Goal: Download file/media: Obtain a digital file from the website

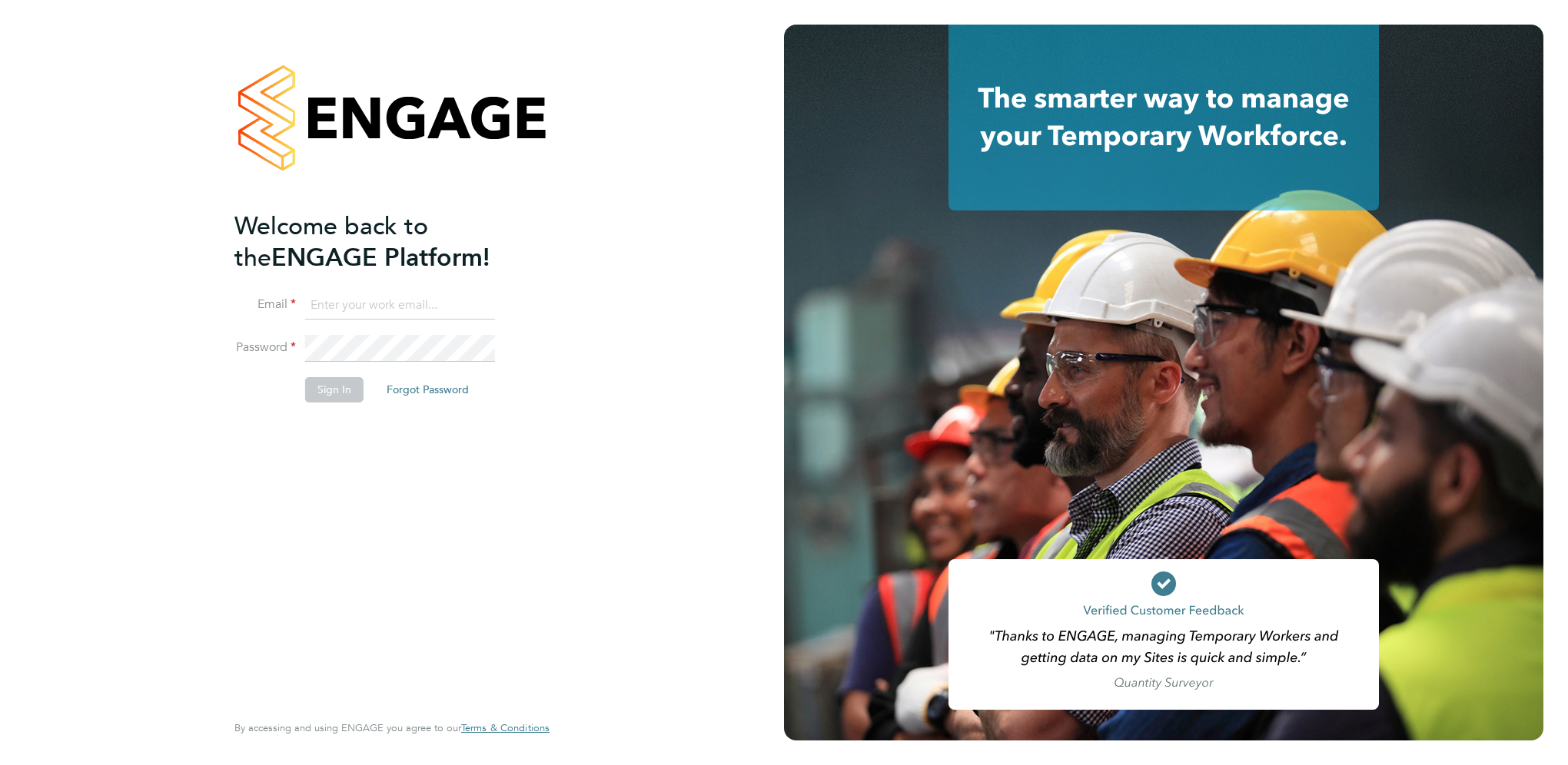
click at [344, 302] on input at bounding box center [400, 306] width 190 height 27
type input "zoe.james@vgcgroup.co.uk"
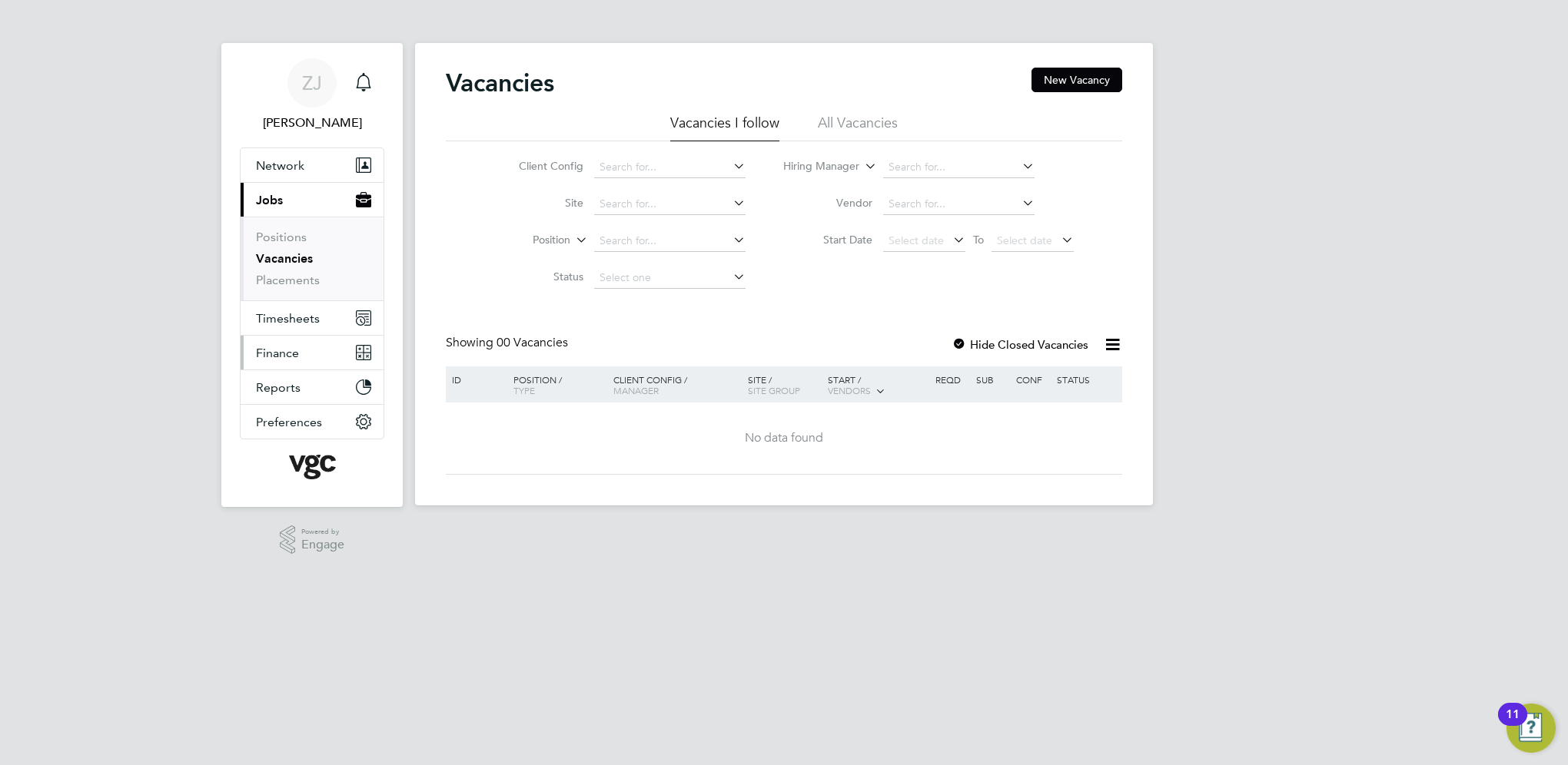
click at [280, 357] on span "Finance" at bounding box center [277, 353] width 43 height 15
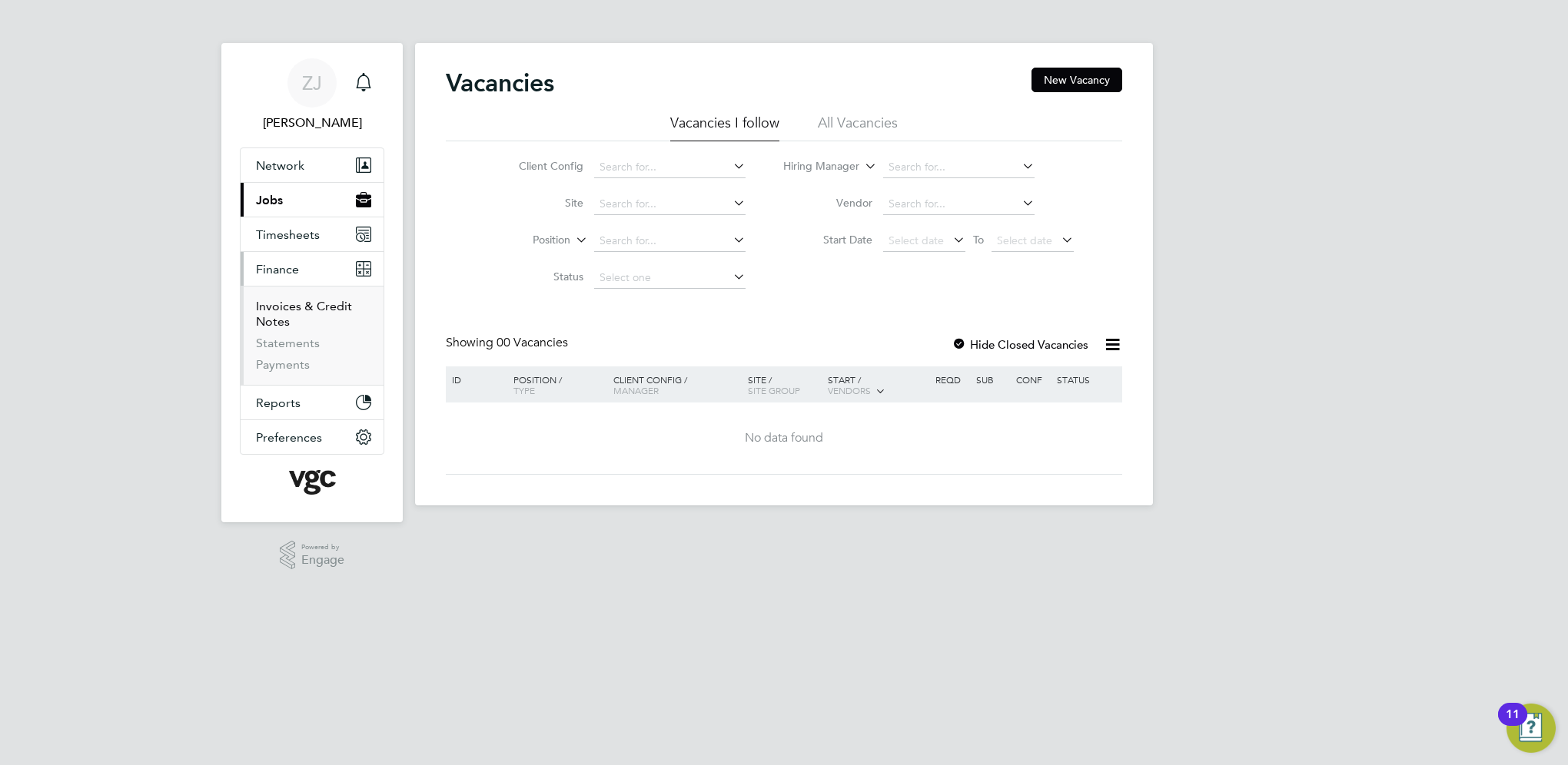
click at [296, 304] on link "Invoices & Credit Notes" at bounding box center [304, 314] width 96 height 30
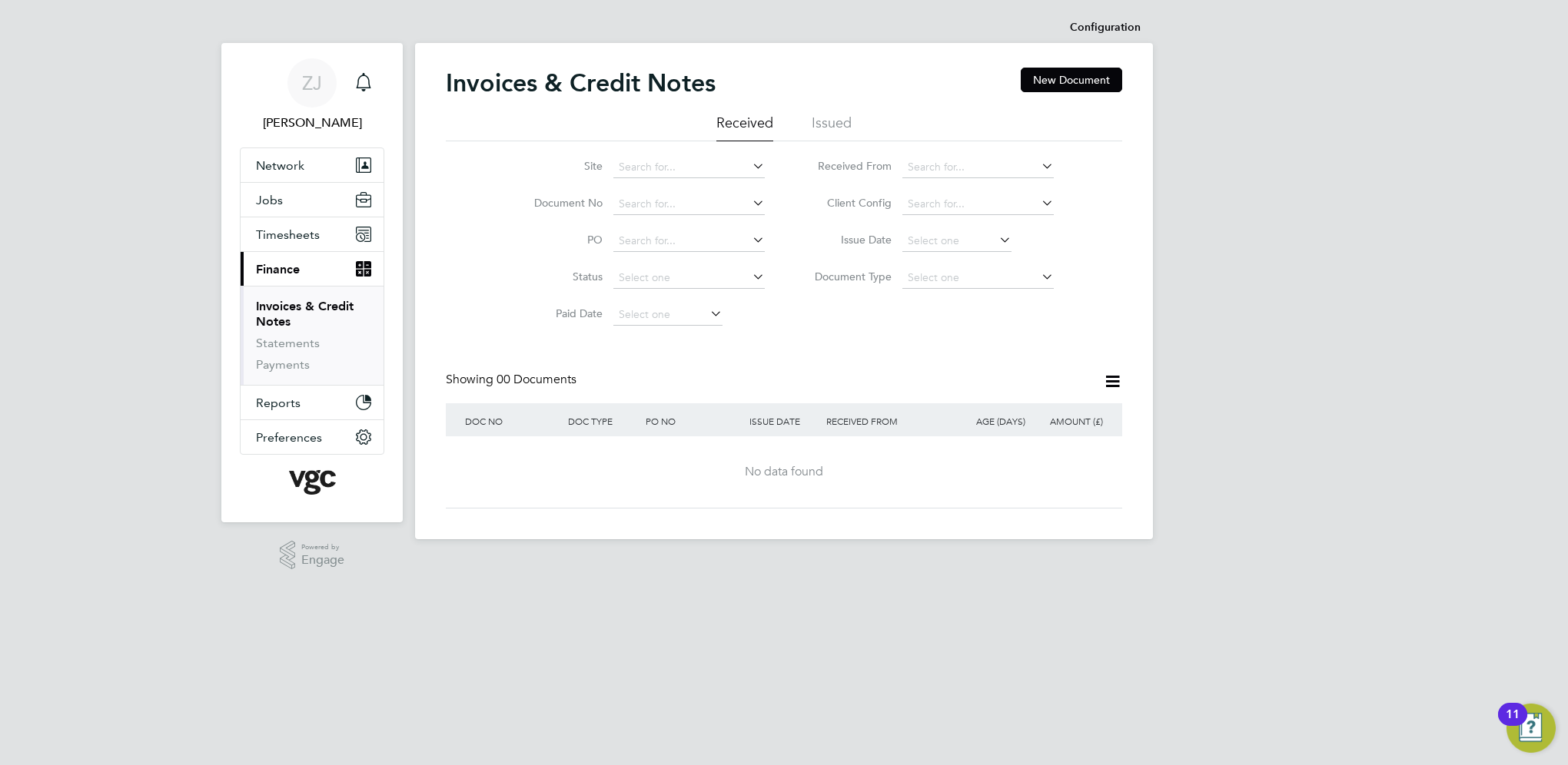
click at [841, 128] on li "Issued" at bounding box center [831, 127] width 40 height 27
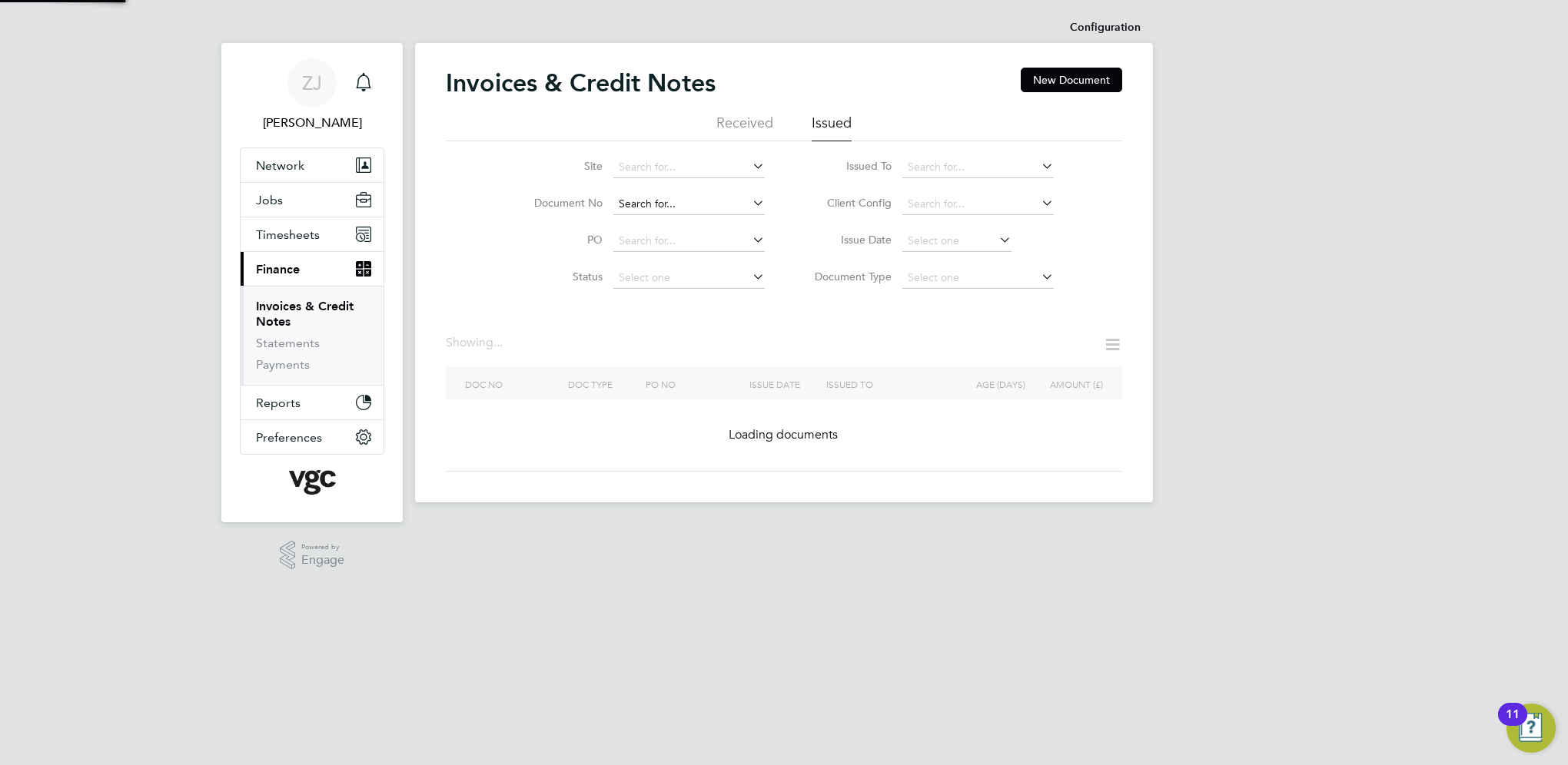
click at [624, 207] on input at bounding box center [689, 204] width 152 height 21
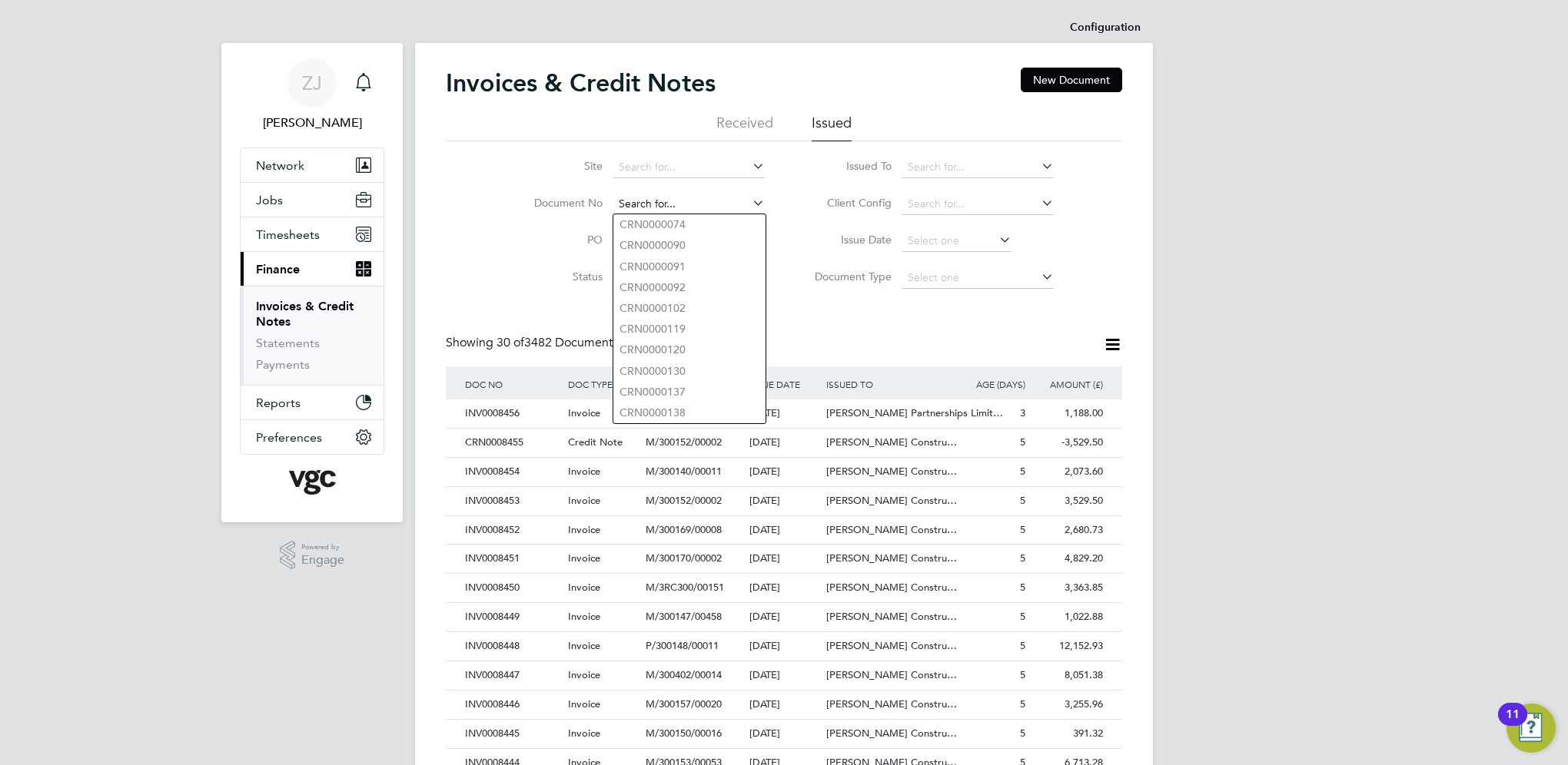
paste input "INV0008345"
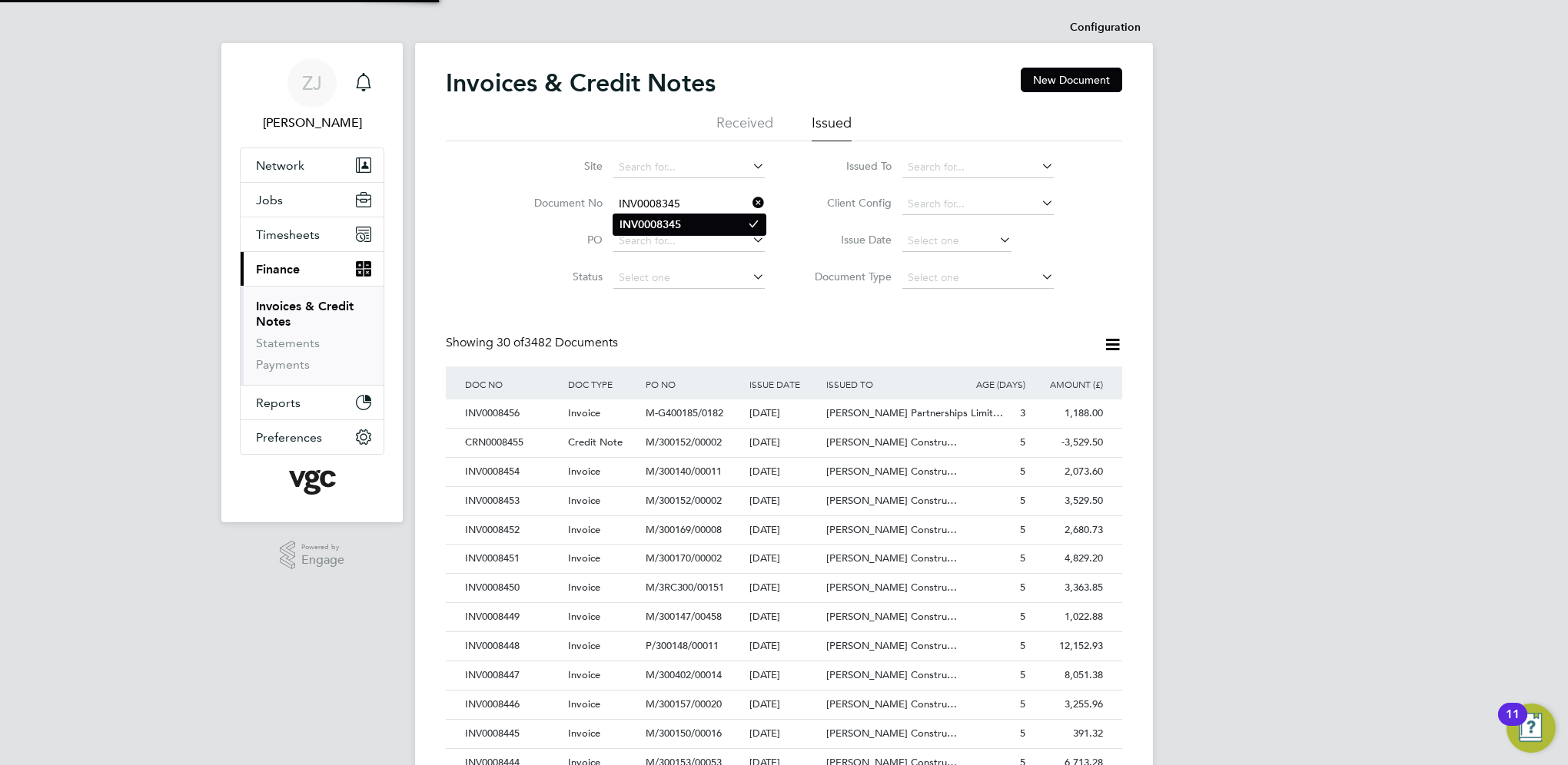
type input "INV0008345"
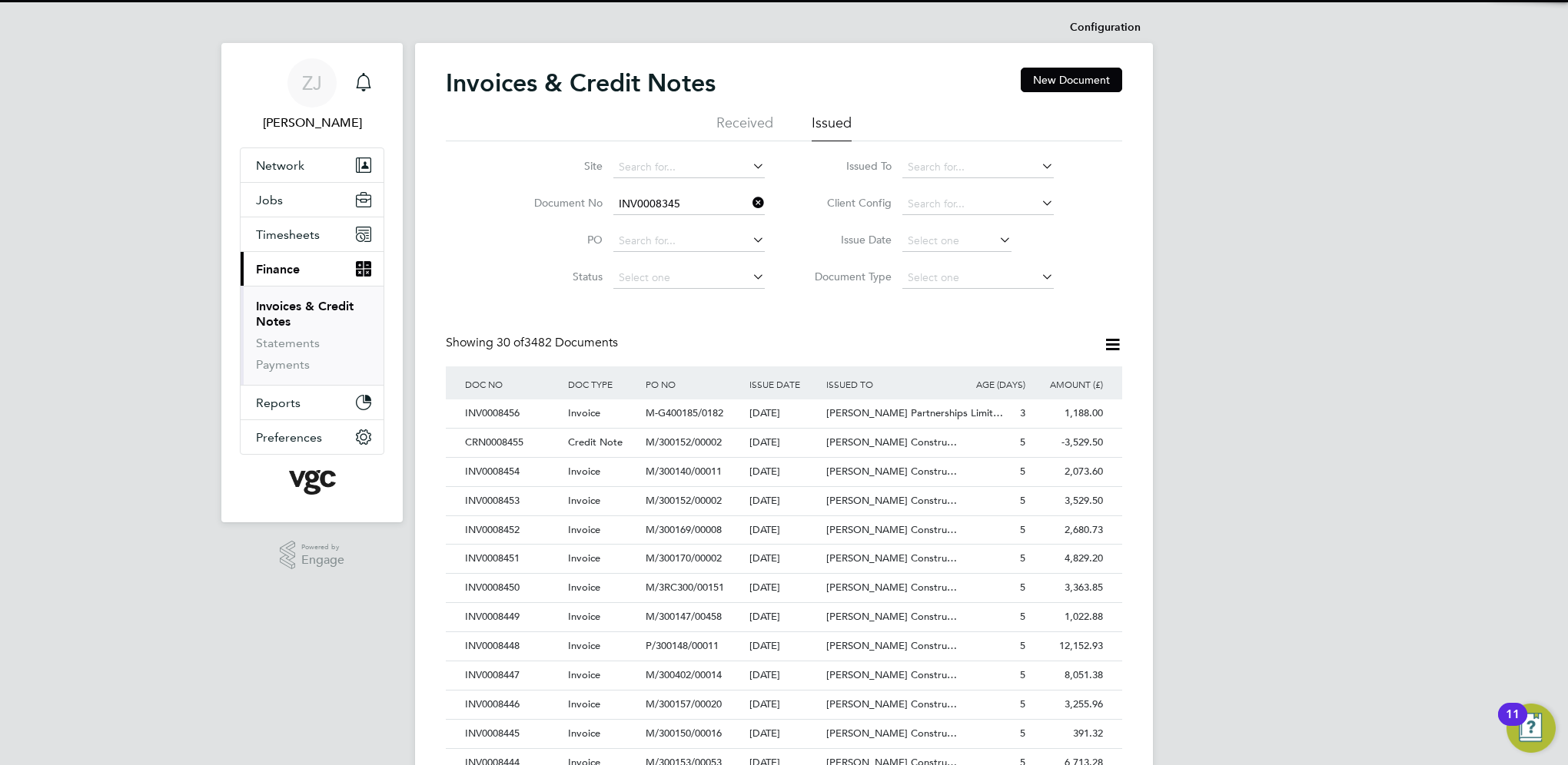
click at [639, 225] on b "INV0008345" at bounding box center [650, 225] width 61 height 13
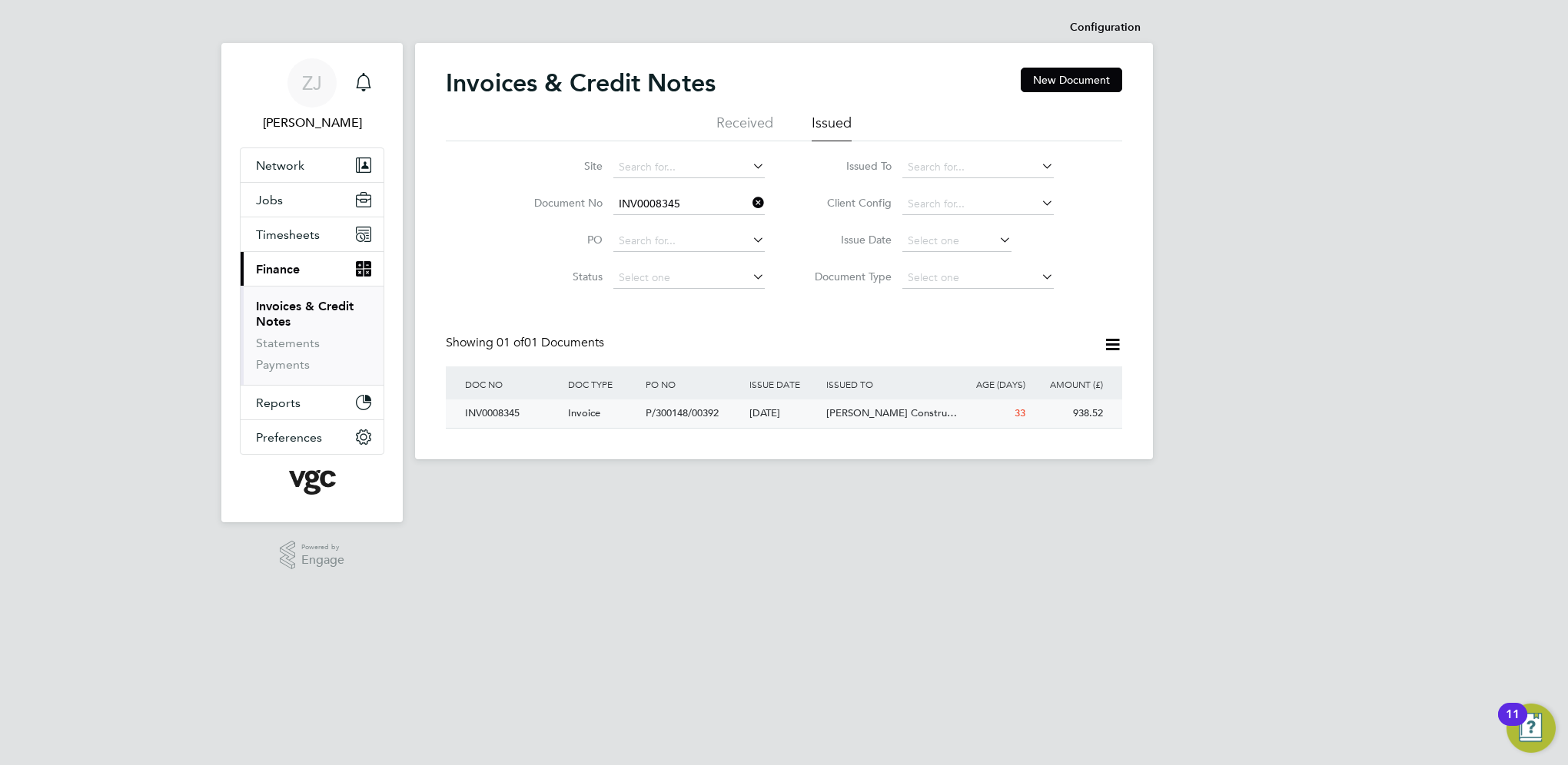
click at [492, 414] on div "INV0008345" at bounding box center [512, 414] width 103 height 28
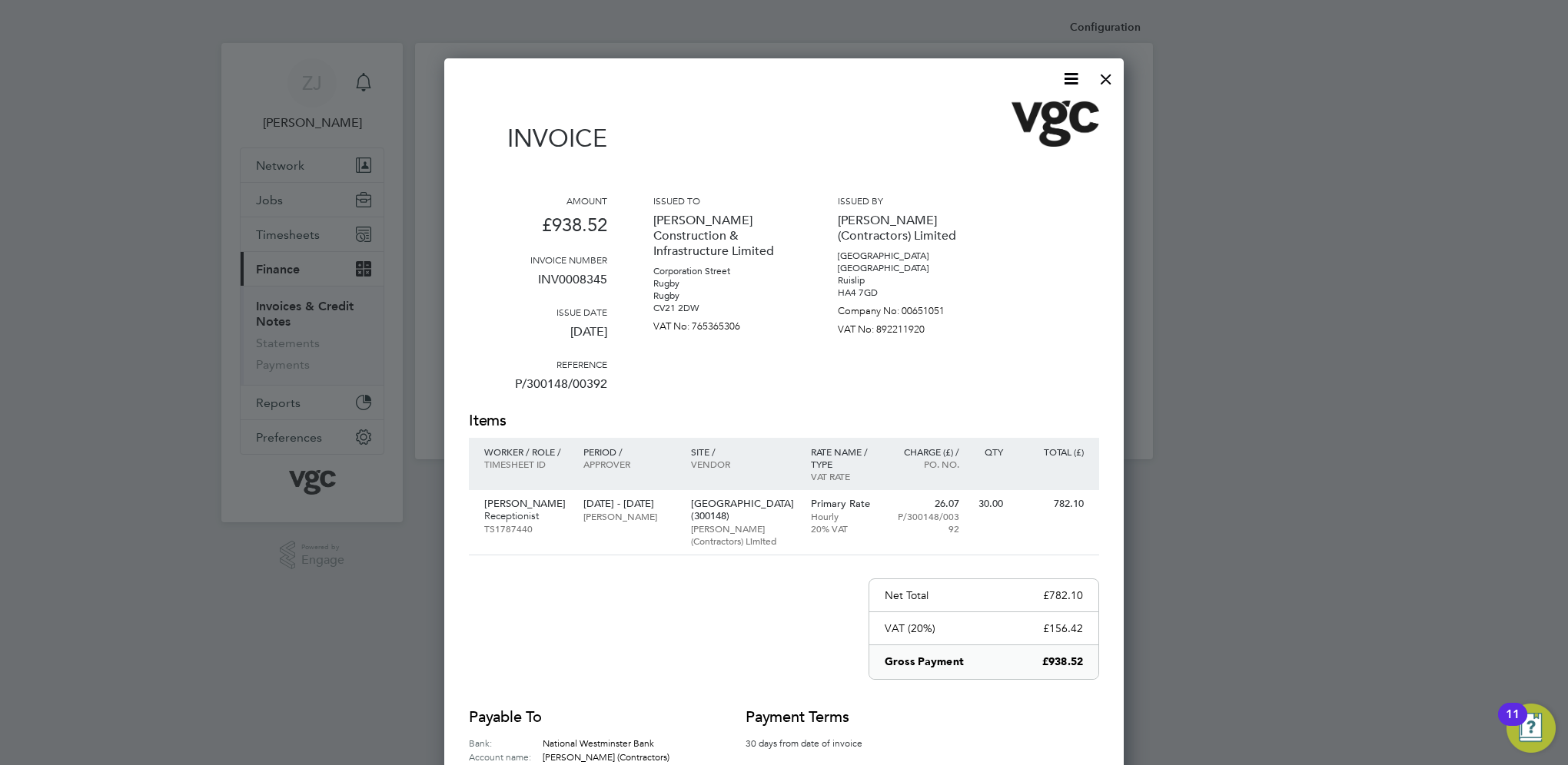
click at [1069, 77] on icon at bounding box center [1071, 79] width 19 height 19
click at [988, 115] on li "Download Invoice" at bounding box center [1024, 115] width 106 height 21
click at [1104, 74] on div at bounding box center [1105, 75] width 27 height 27
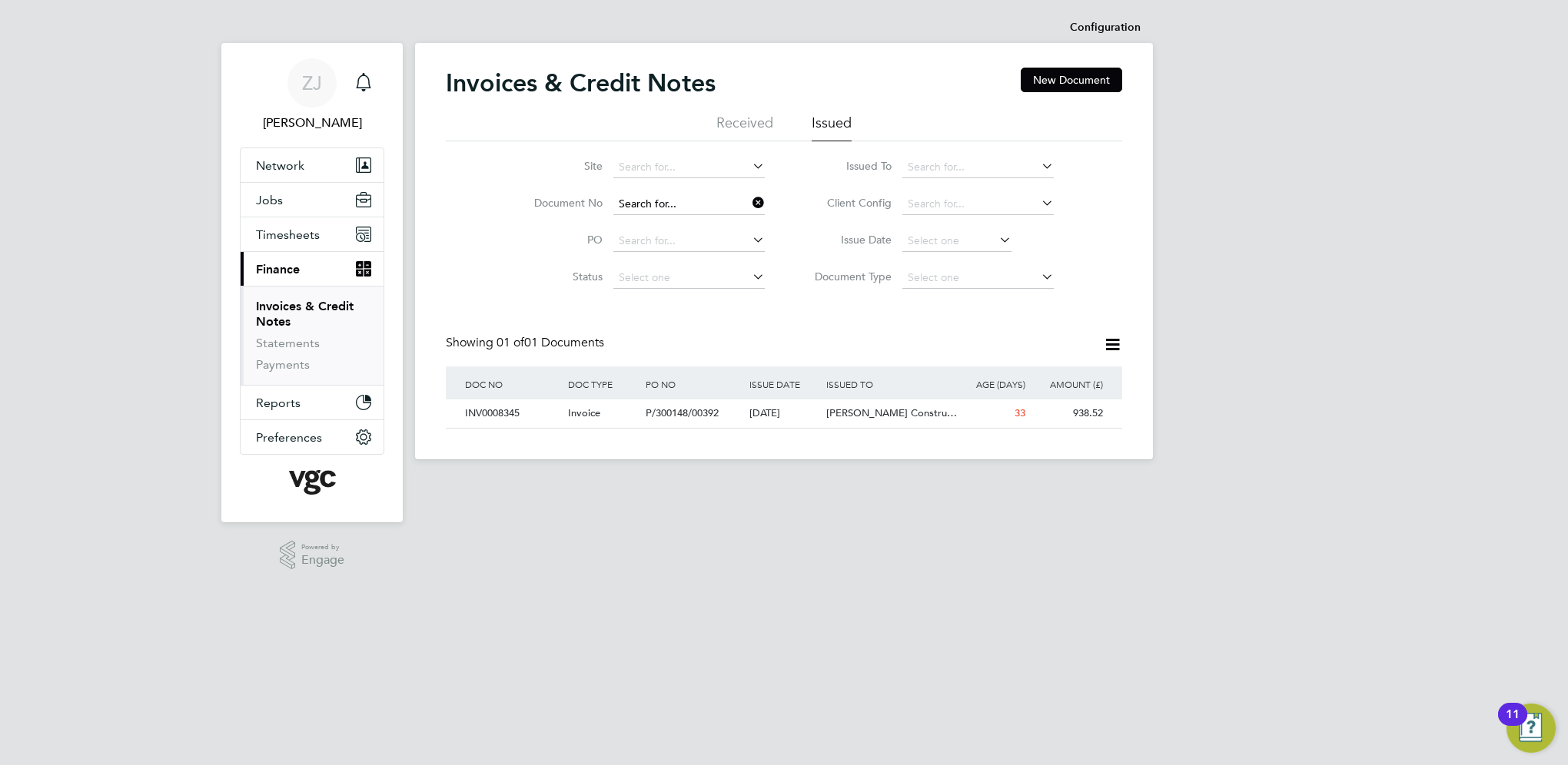
click at [685, 202] on input at bounding box center [689, 204] width 152 height 21
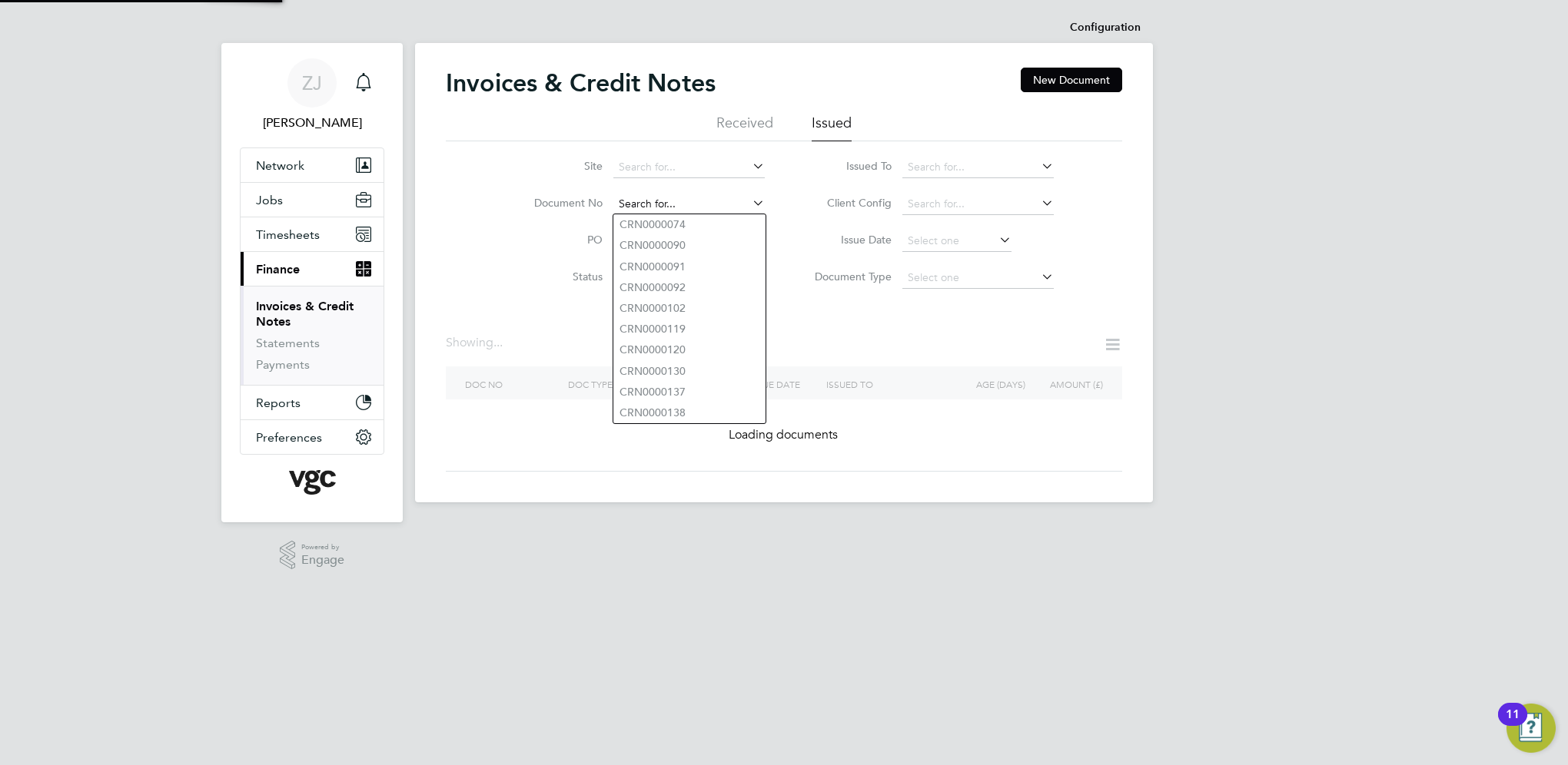
paste input "INV0008353"
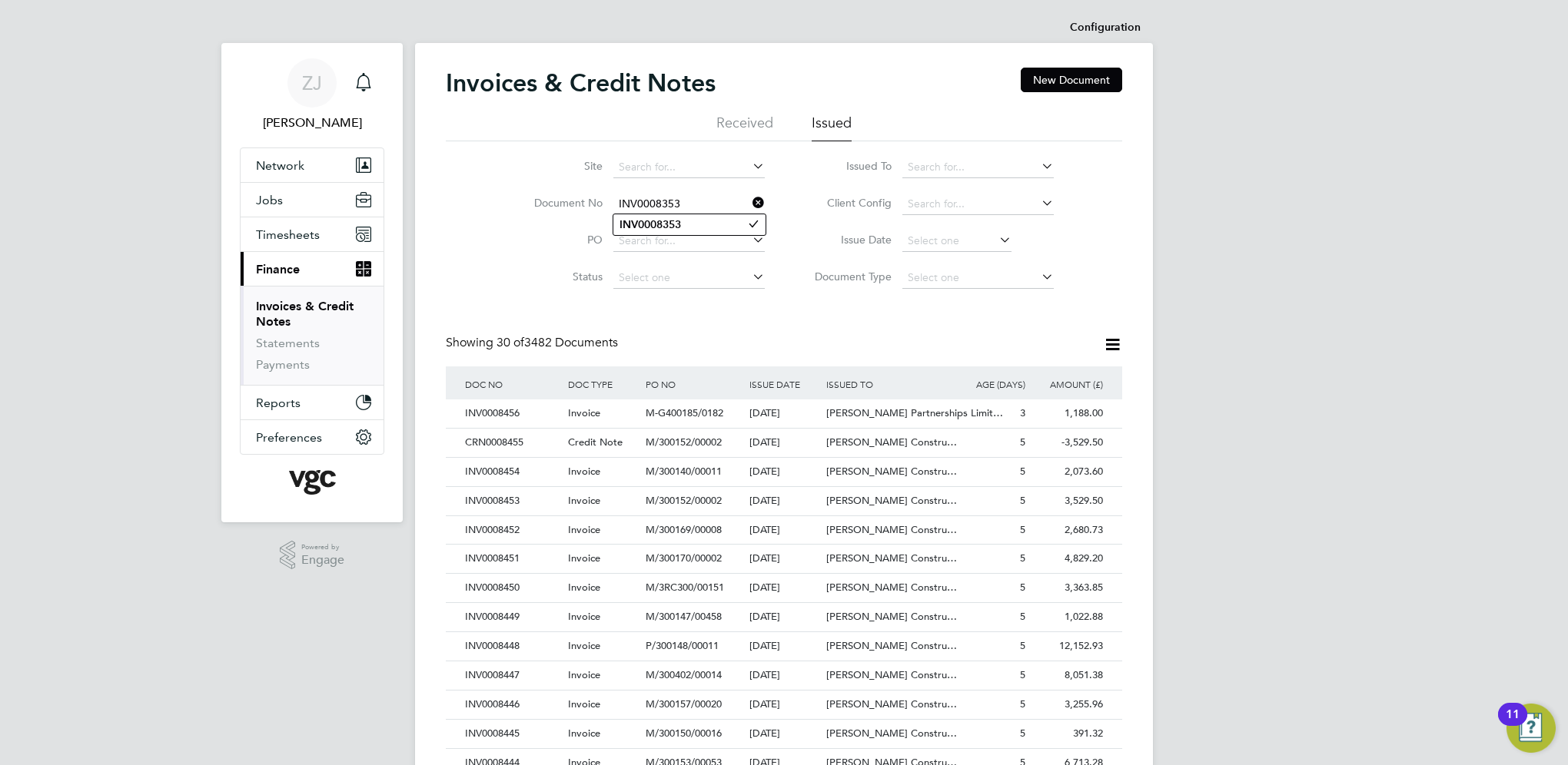
type input "INV0008353"
click at [643, 221] on b "INV0008353" at bounding box center [650, 225] width 61 height 13
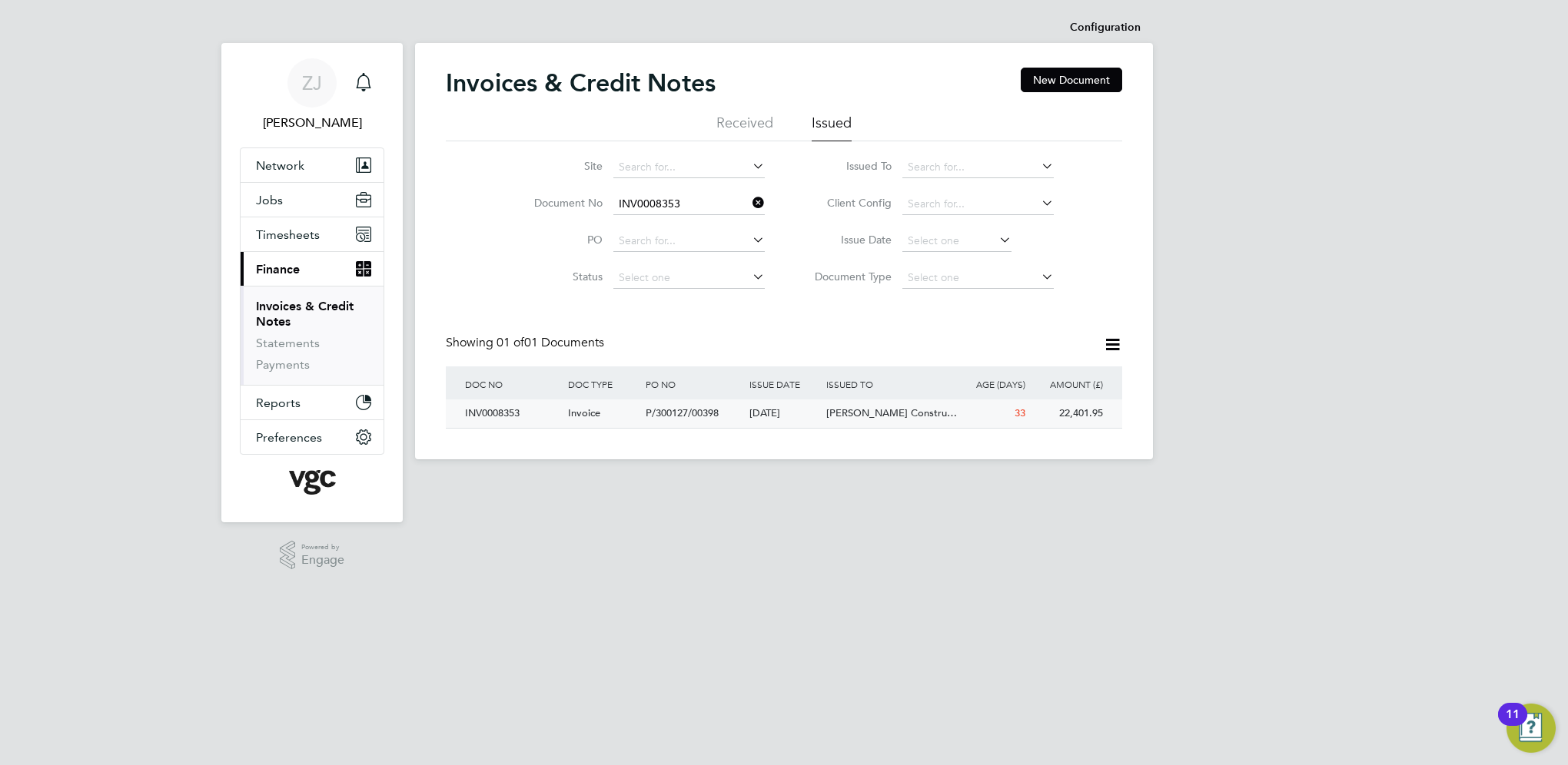
click at [501, 412] on div "INV0008353" at bounding box center [512, 414] width 103 height 28
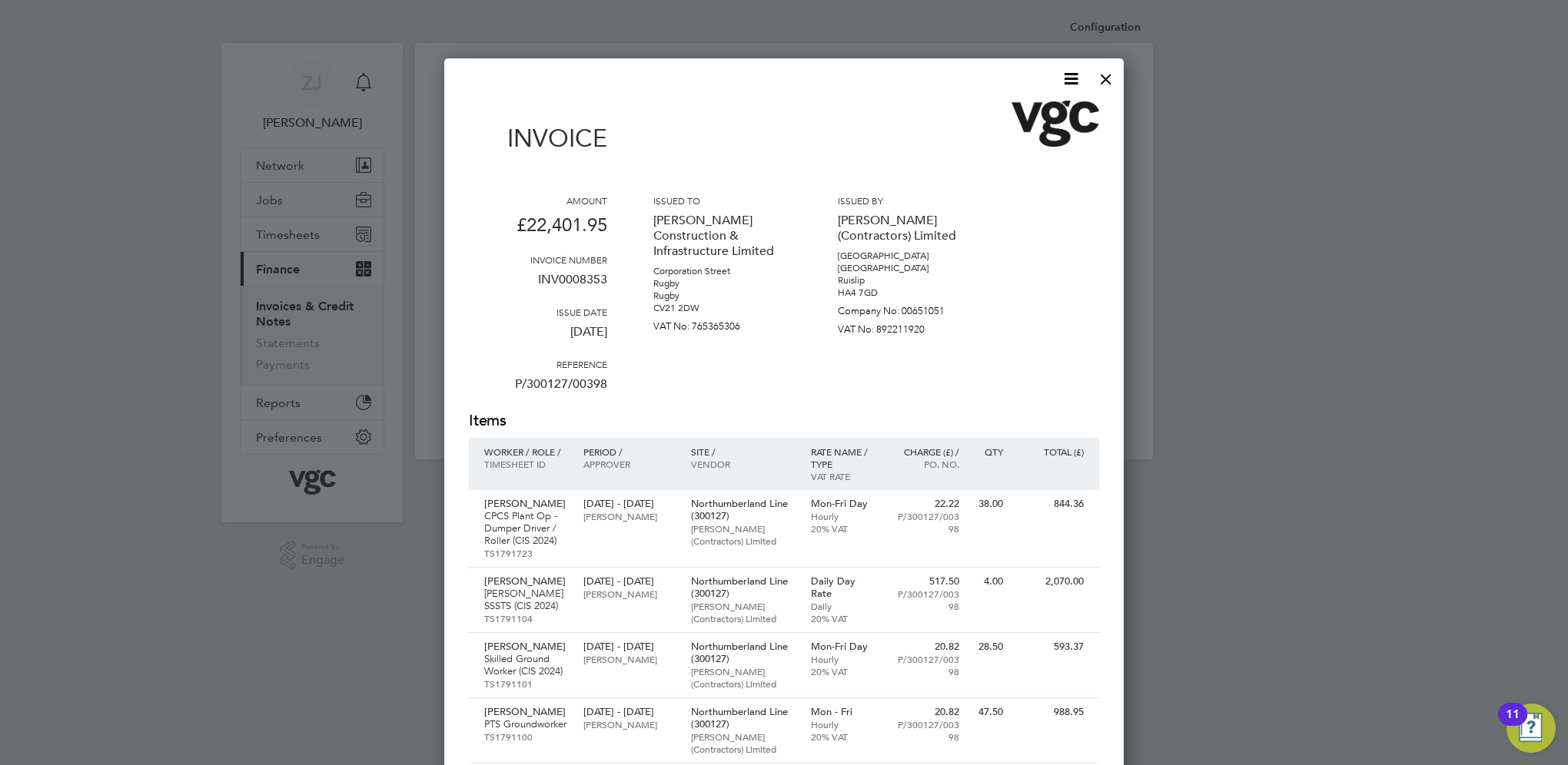
click at [1068, 74] on icon at bounding box center [1071, 79] width 19 height 19
click at [991, 111] on li "Download Invoice" at bounding box center [1024, 115] width 106 height 21
click at [1108, 78] on div at bounding box center [1105, 75] width 27 height 27
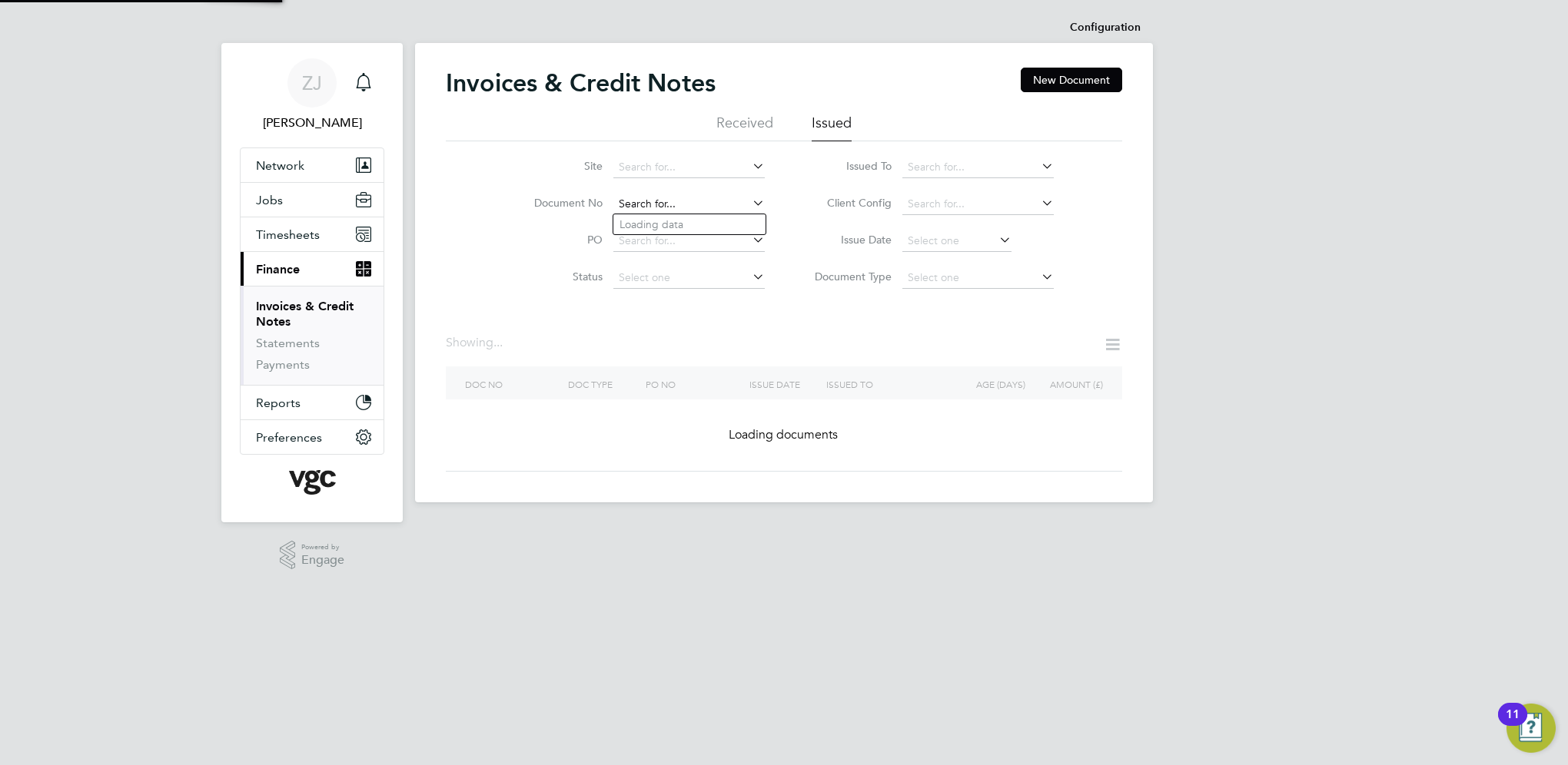
click at [690, 202] on input at bounding box center [689, 204] width 152 height 21
paste input "INV0008352"
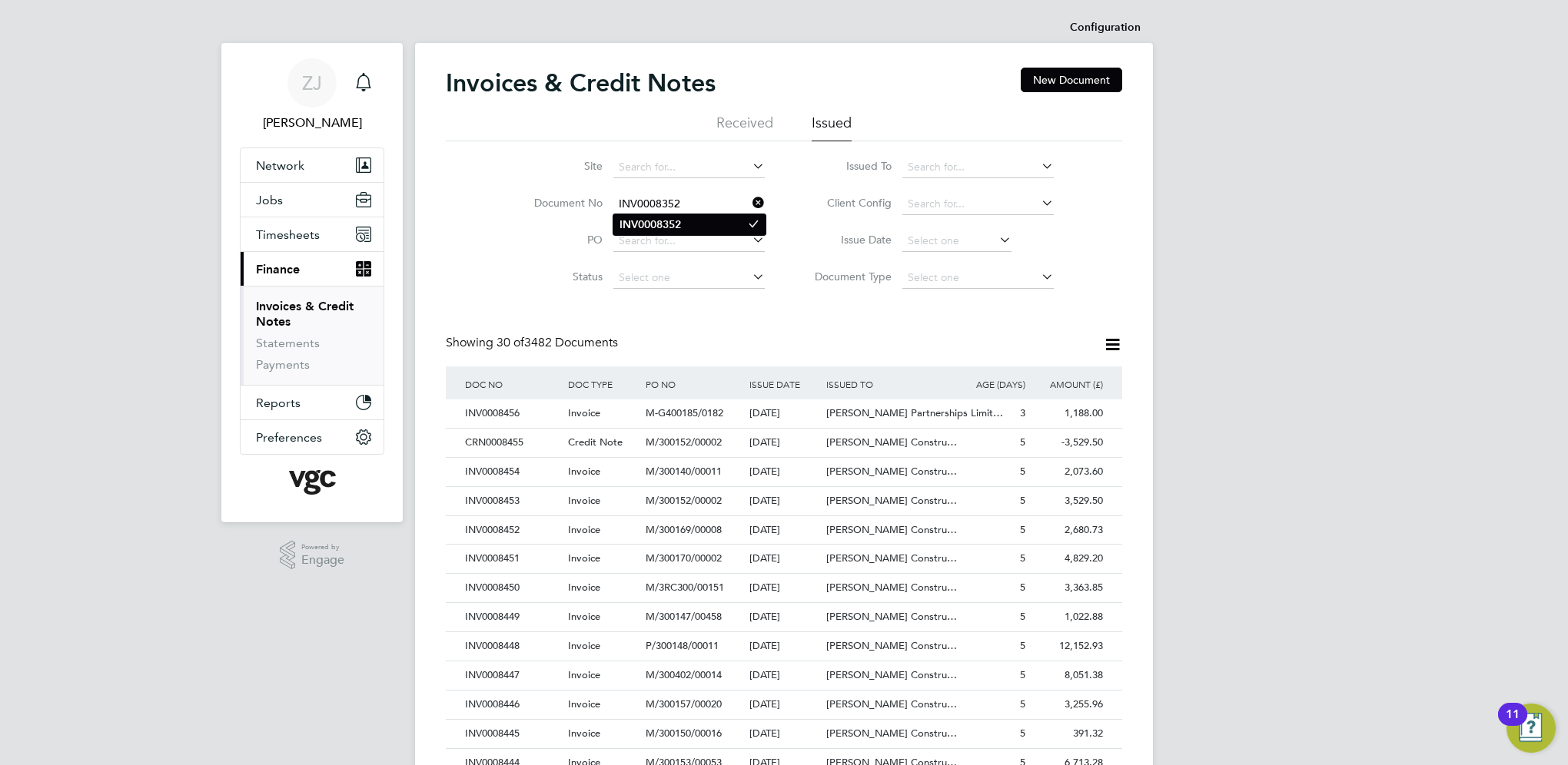
type input "INV0008352"
click at [639, 221] on b "INV0008352" at bounding box center [650, 225] width 61 height 13
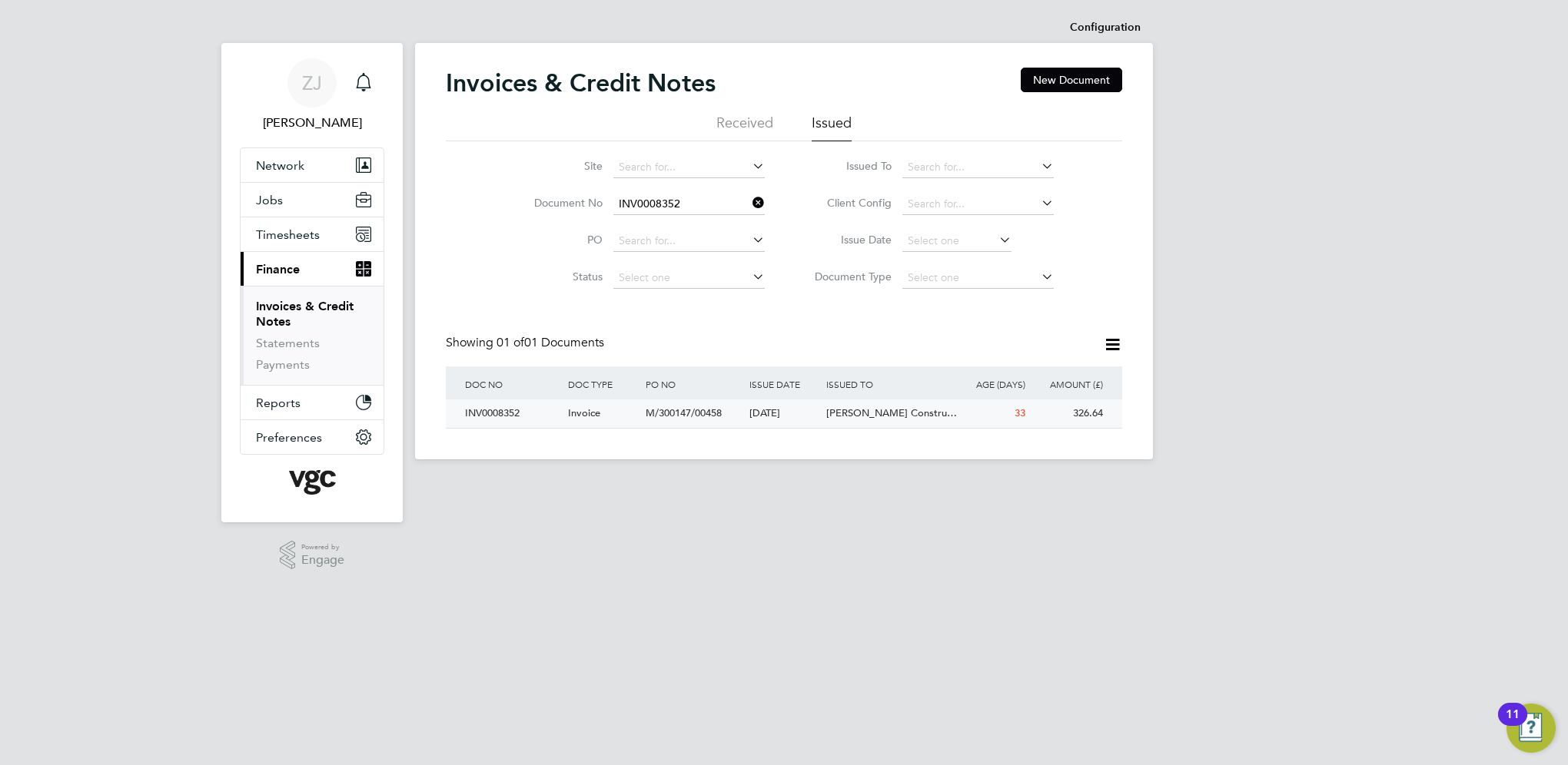
click at [497, 412] on div "INV0008352" at bounding box center [512, 414] width 103 height 28
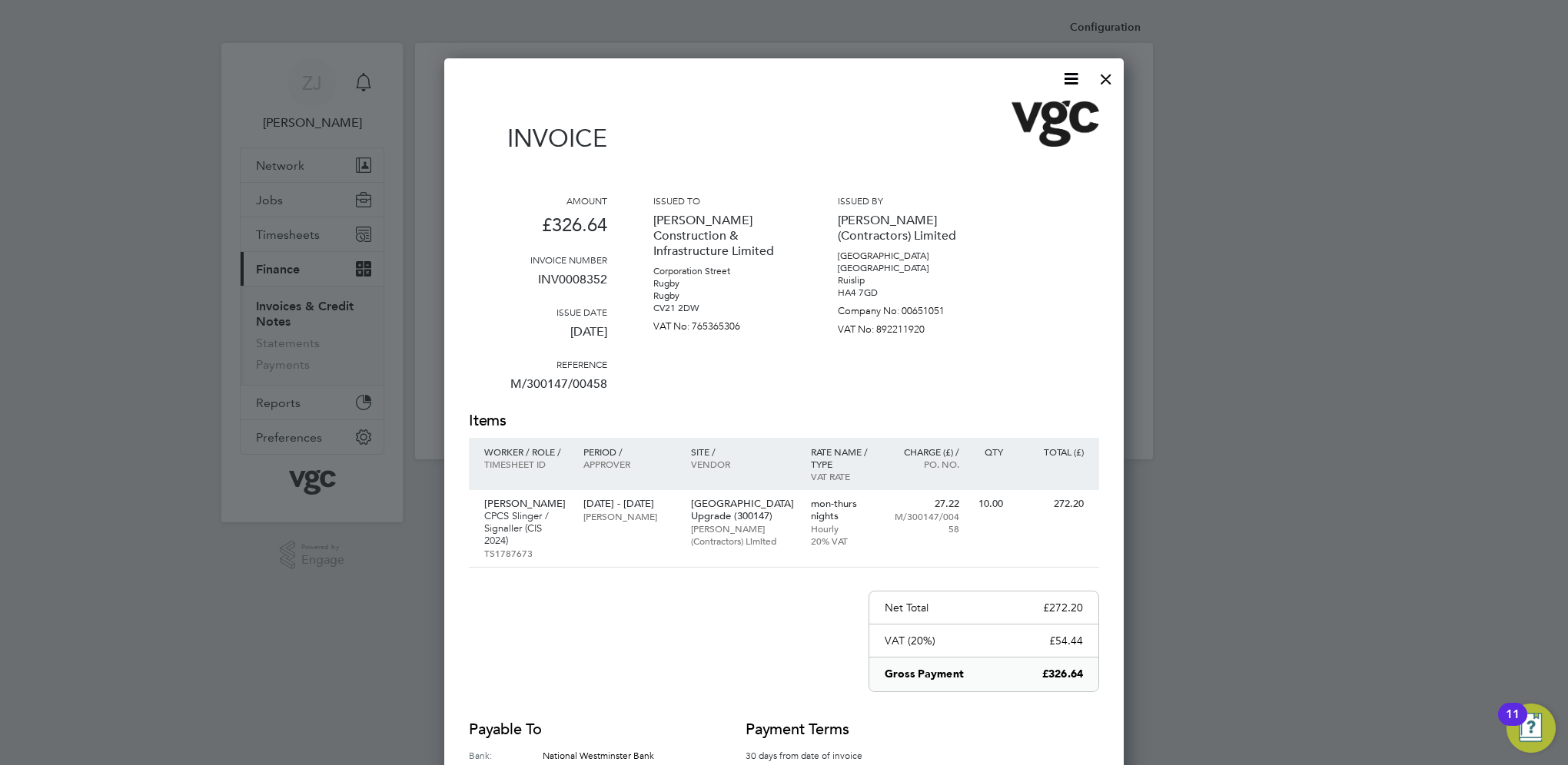
click at [1072, 74] on icon at bounding box center [1071, 79] width 19 height 19
click at [993, 113] on li "Download Invoice" at bounding box center [1024, 115] width 106 height 21
click at [1105, 74] on div at bounding box center [1105, 75] width 27 height 27
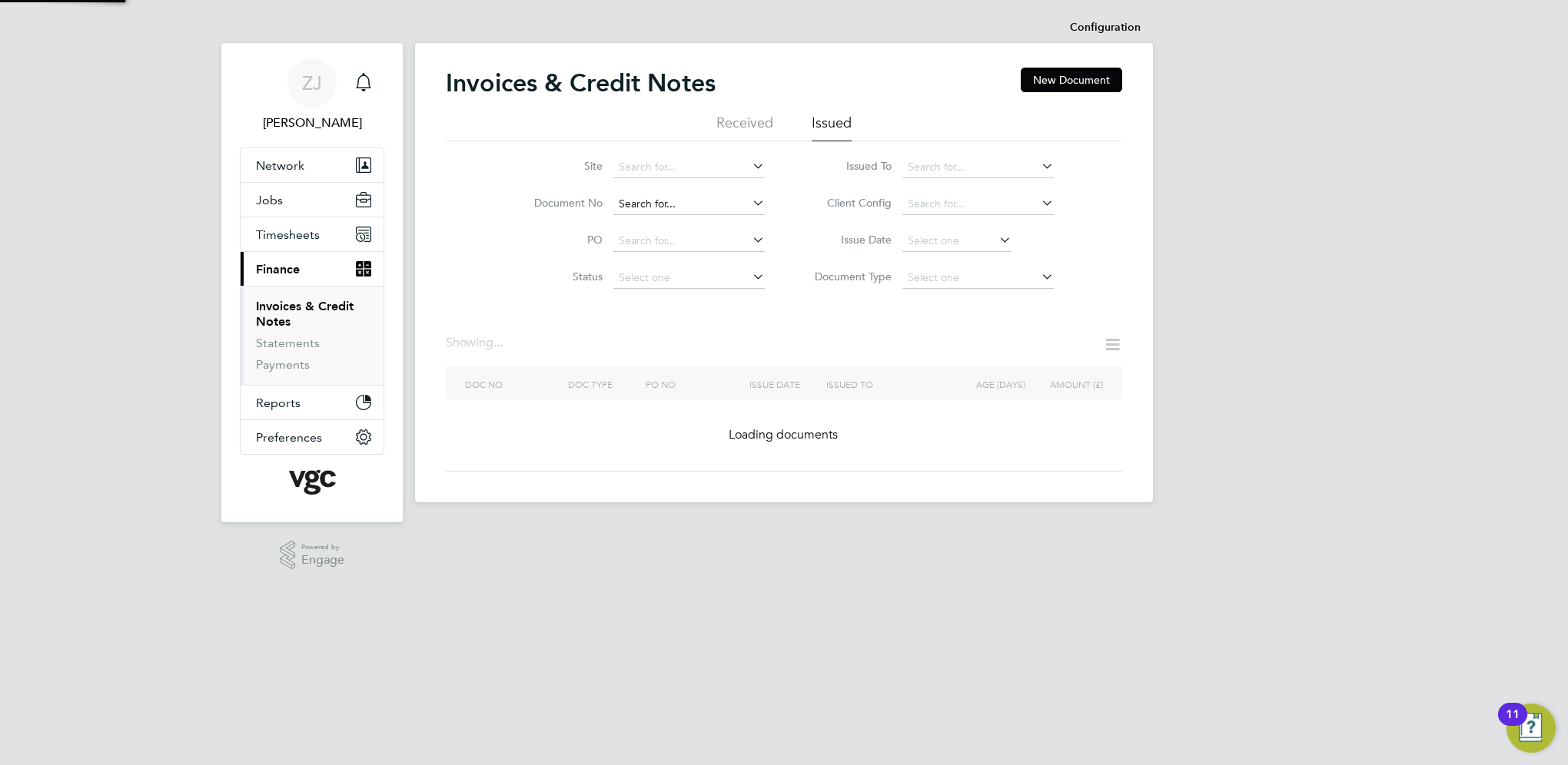
click at [696, 200] on input at bounding box center [689, 204] width 152 height 21
paste input "INV0008349"
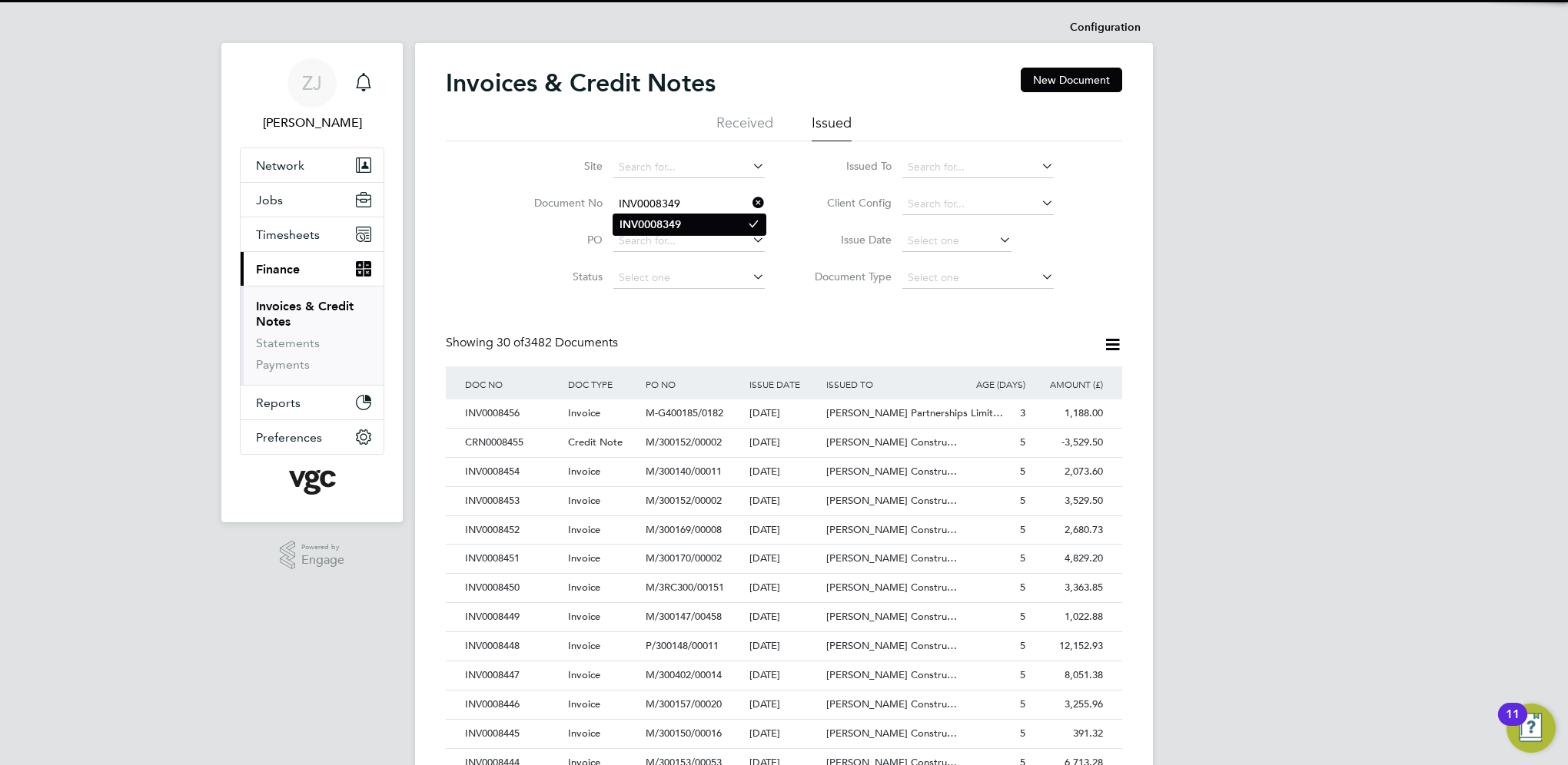
type input "INV0008349"
click at [636, 218] on b "INV0008349" at bounding box center [650, 225] width 61 height 13
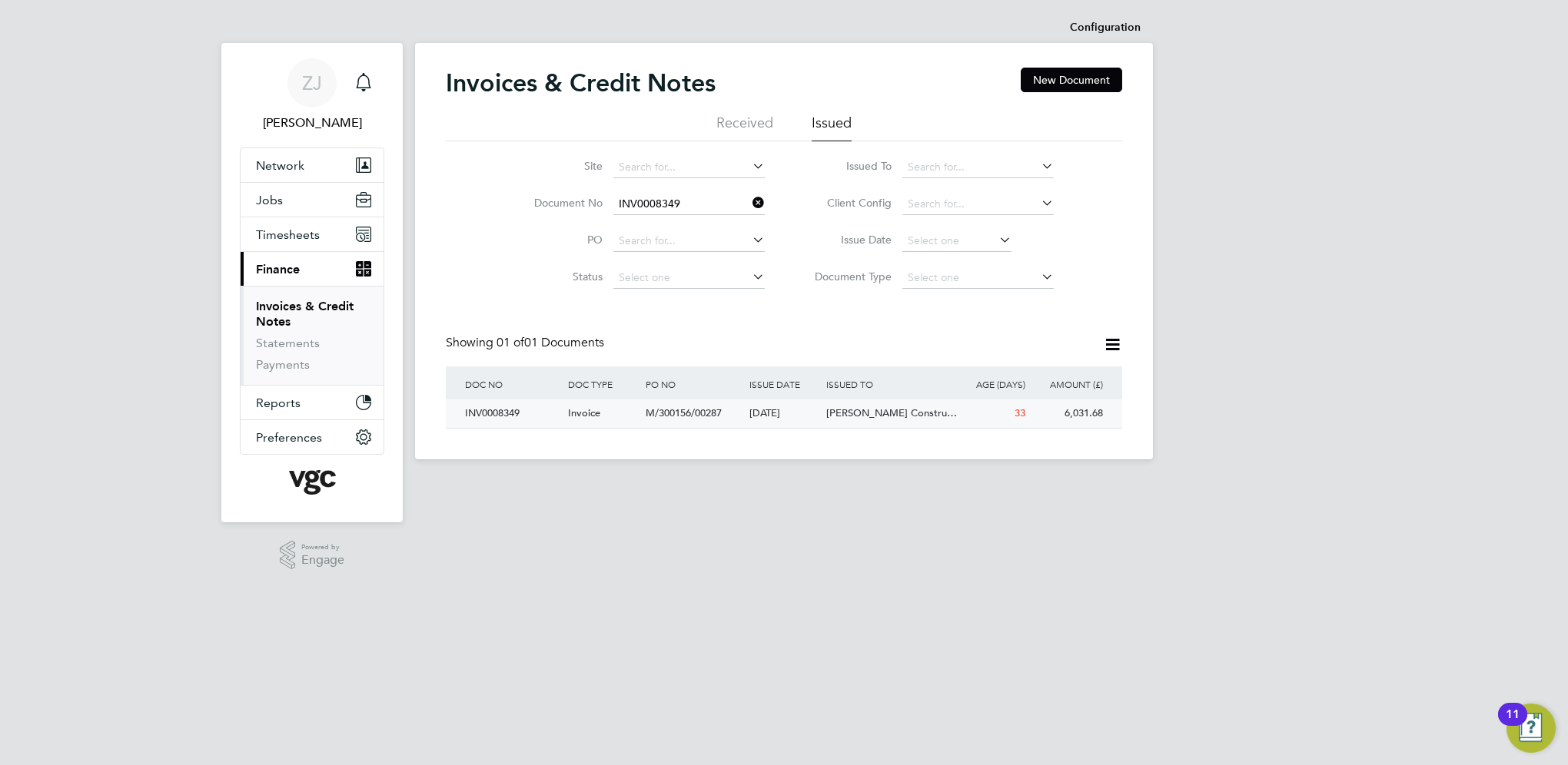
click at [493, 411] on div "INV0008349" at bounding box center [512, 414] width 103 height 28
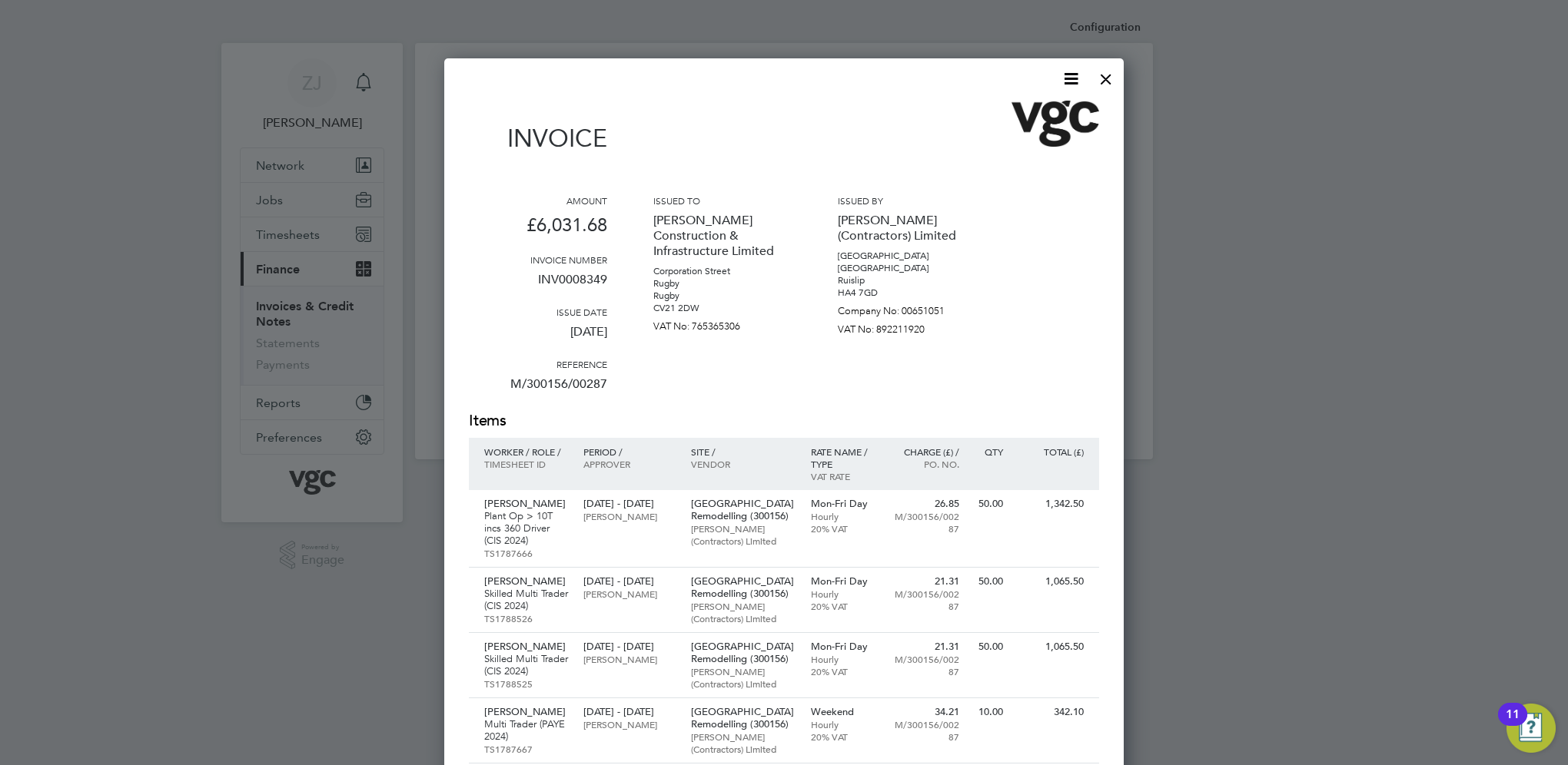
click at [1076, 75] on icon at bounding box center [1071, 79] width 19 height 19
click at [989, 113] on li "Download Invoice" at bounding box center [1024, 115] width 106 height 21
click at [1103, 77] on div at bounding box center [1105, 75] width 27 height 27
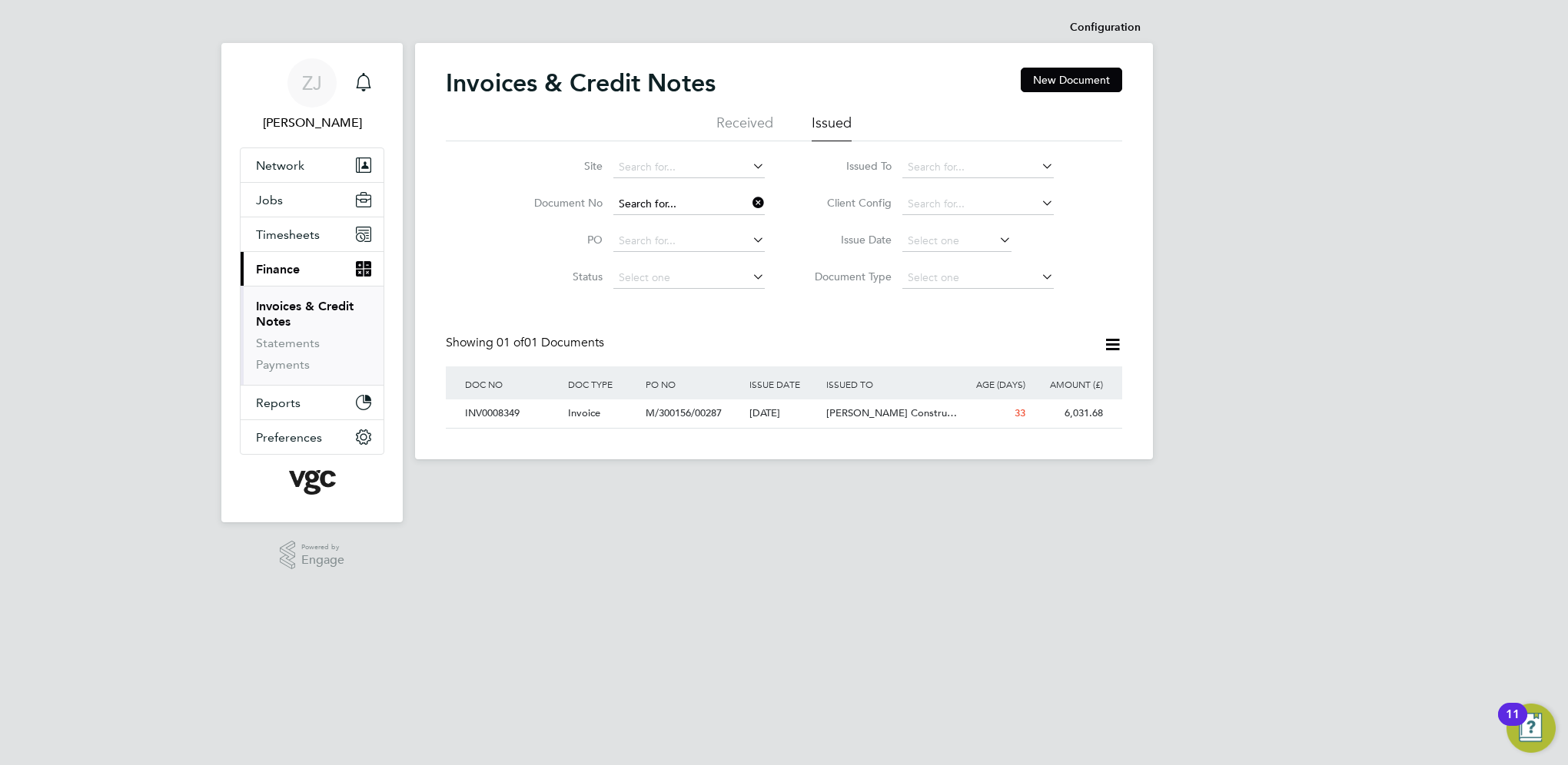
click at [676, 203] on input at bounding box center [689, 204] width 152 height 21
paste input "INV0008351"
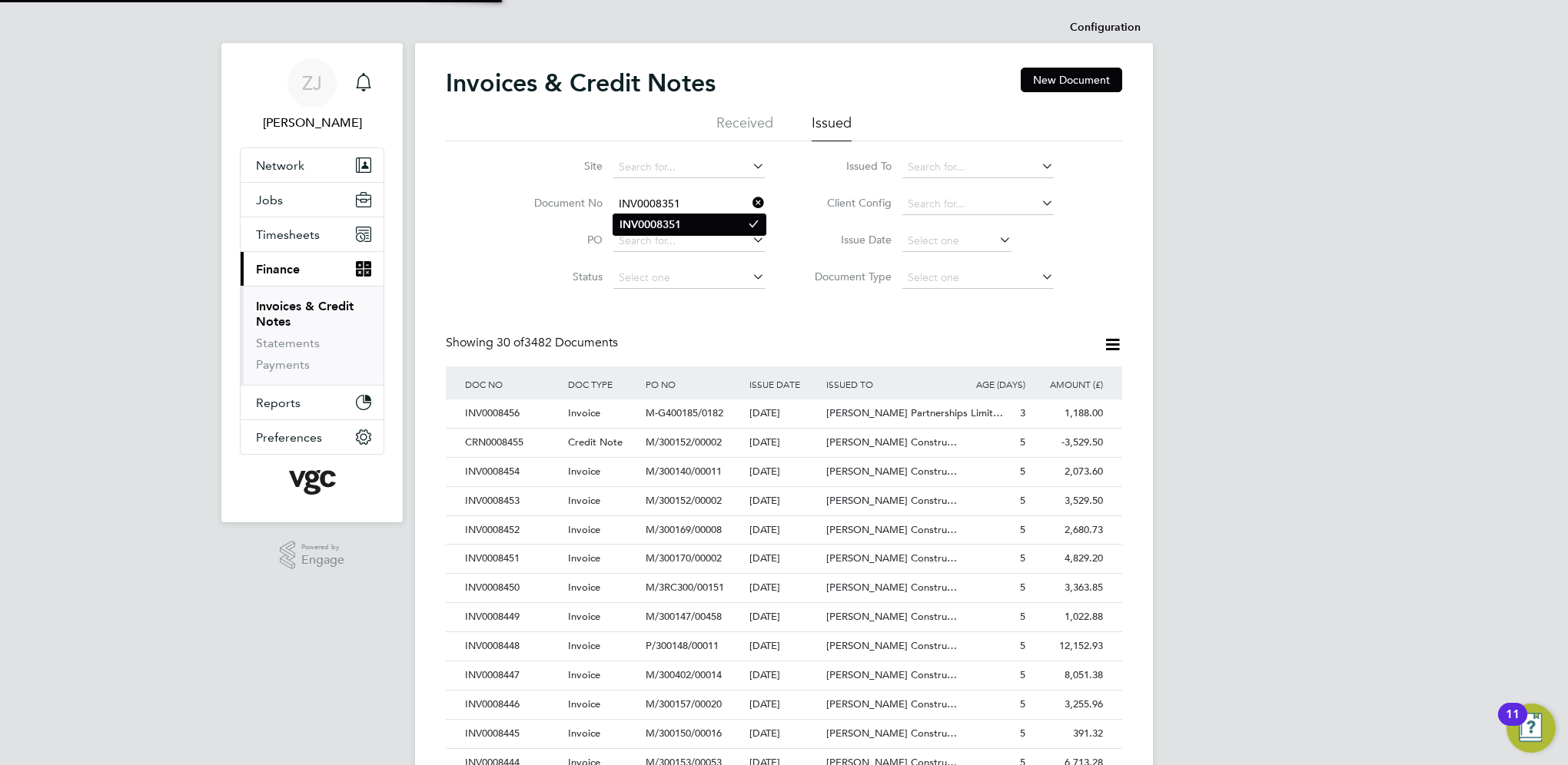
type input "INV0008351"
click at [656, 221] on b "INV0008351" at bounding box center [650, 225] width 61 height 13
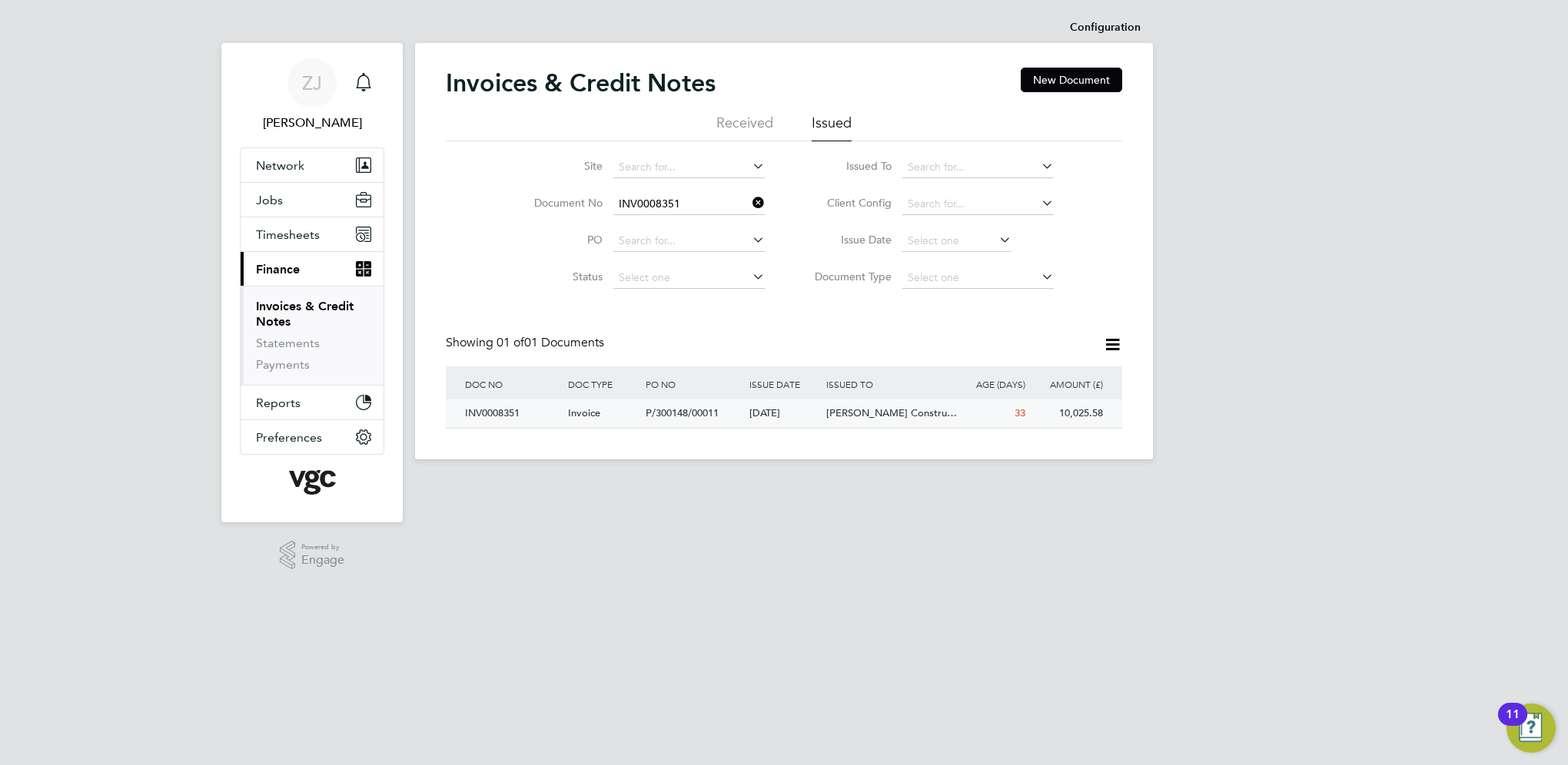
click at [498, 412] on div "INV0008351" at bounding box center [512, 414] width 103 height 28
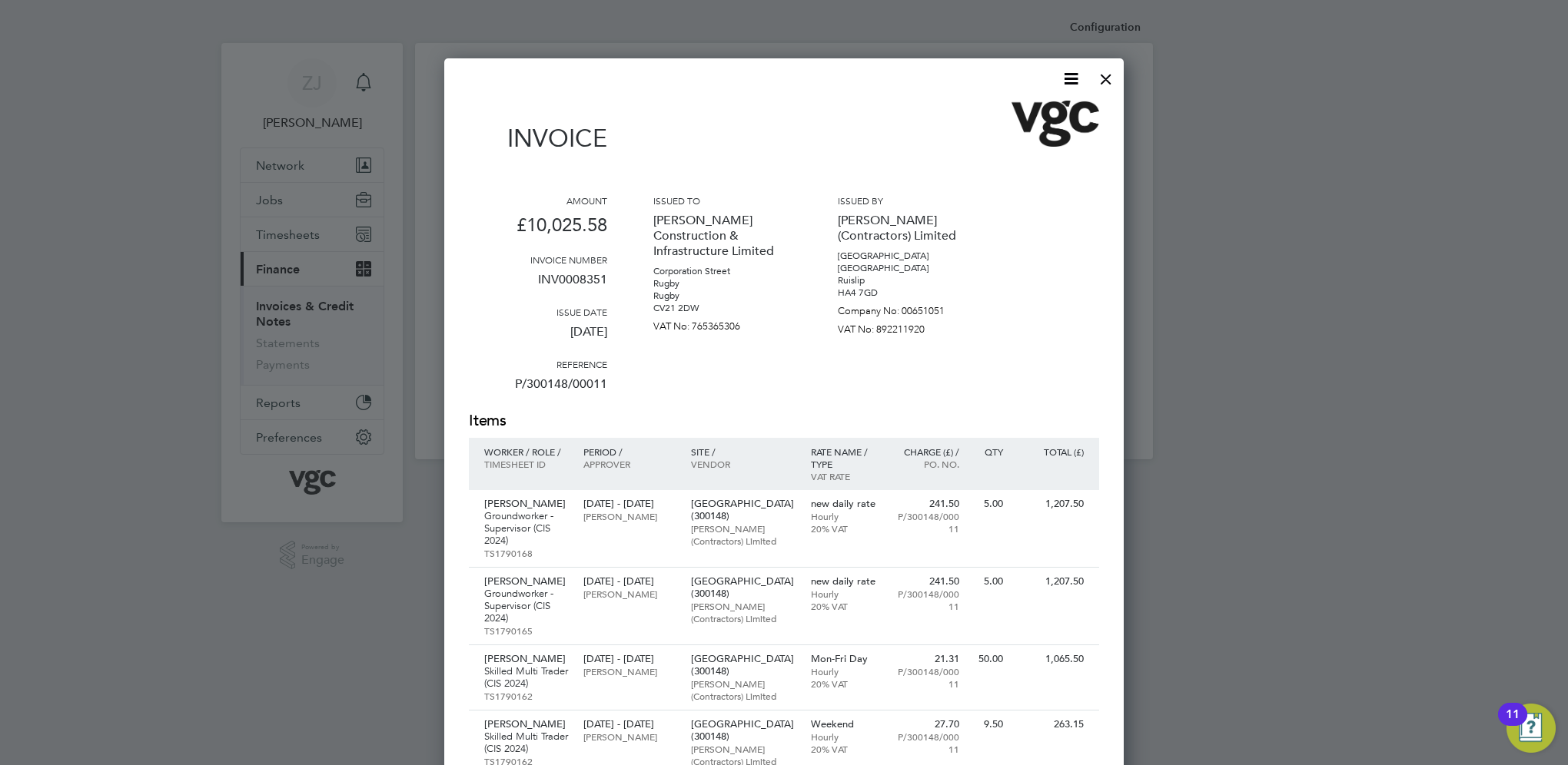
click at [1072, 82] on icon at bounding box center [1071, 79] width 19 height 19
click at [1003, 115] on li "Download Invoice" at bounding box center [1024, 115] width 106 height 21
drag, startPoint x: 1103, startPoint y: 79, endPoint x: 1095, endPoint y: 77, distance: 8.2
click at [1103, 79] on div at bounding box center [1105, 75] width 27 height 27
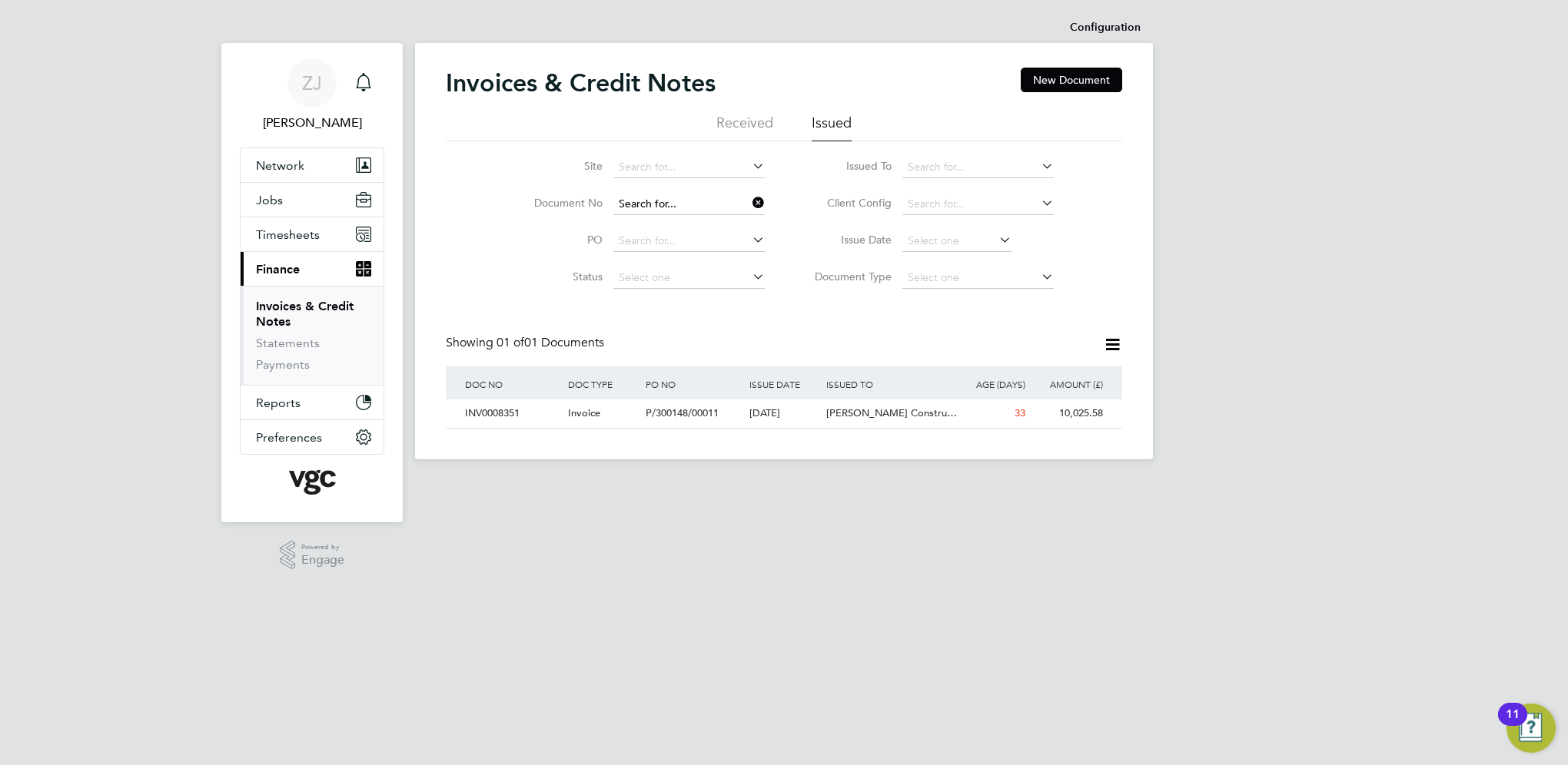
click at [692, 199] on input at bounding box center [689, 204] width 152 height 21
paste input "INV0008355"
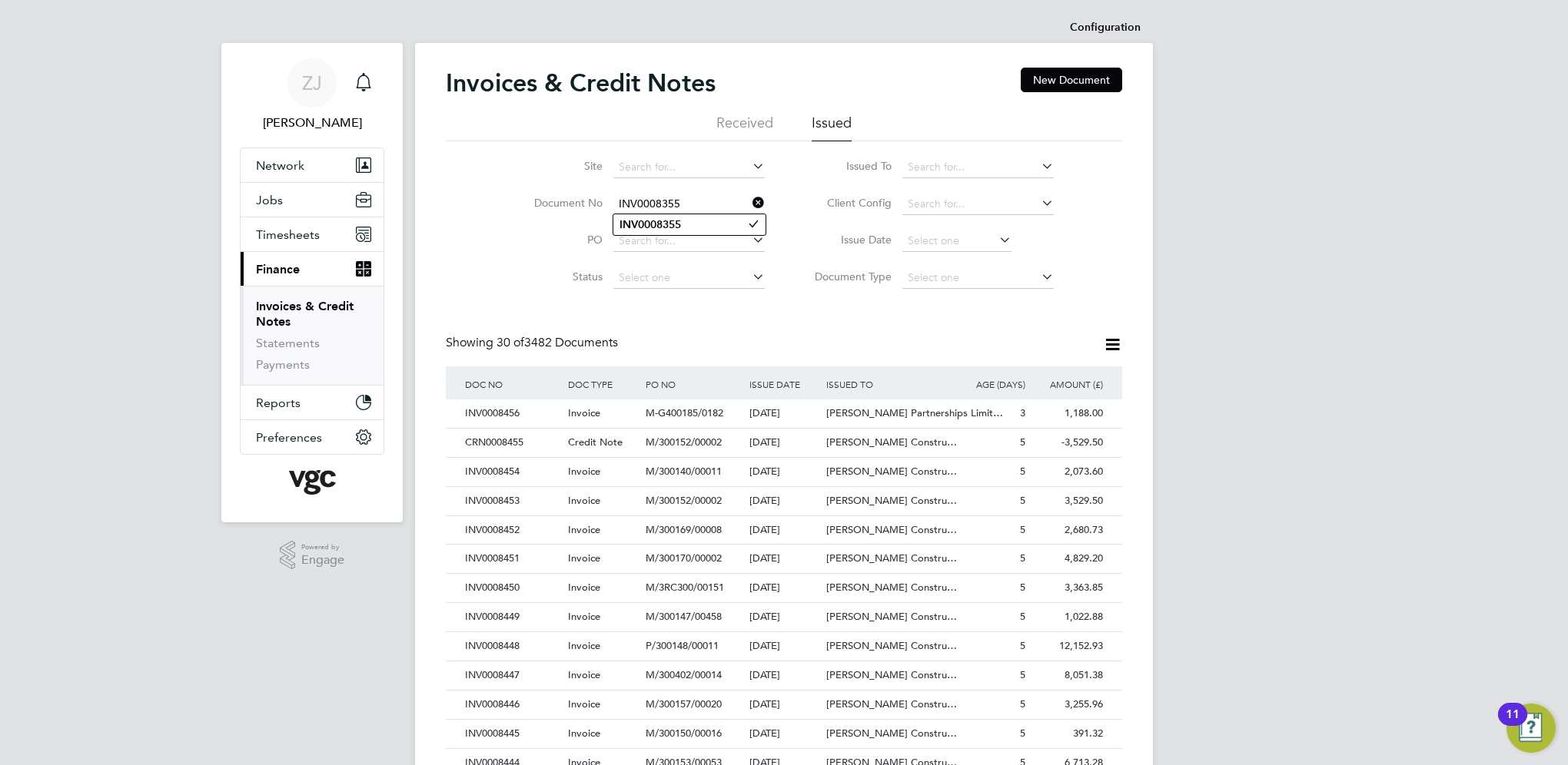
type input "INV0008355"
click at [628, 219] on b "INV0008355" at bounding box center [650, 225] width 61 height 13
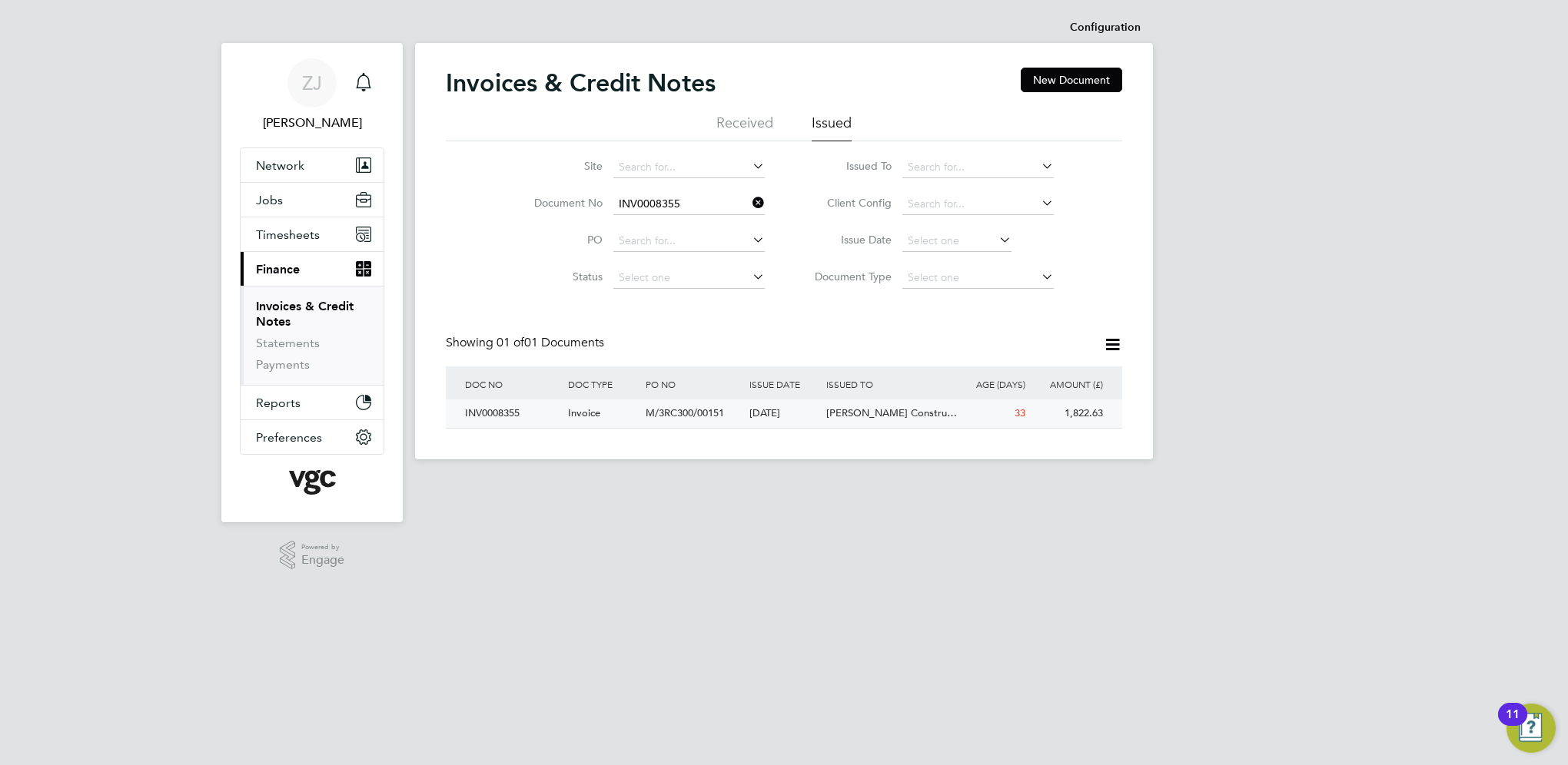
click at [489, 416] on div "INV0008355" at bounding box center [512, 414] width 103 height 28
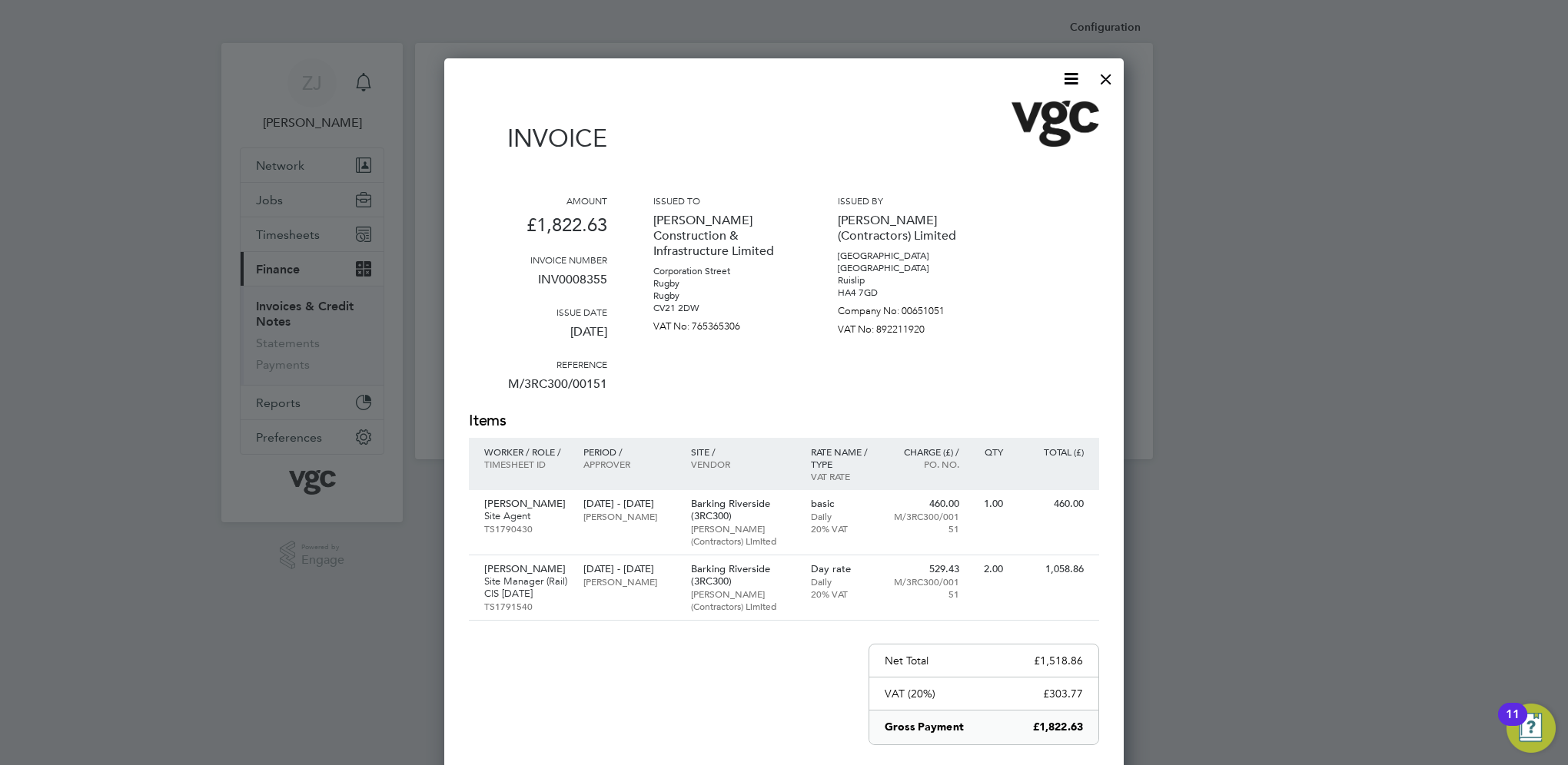
click at [1069, 74] on icon at bounding box center [1071, 79] width 19 height 19
click at [1002, 108] on li "Download Invoice" at bounding box center [1024, 115] width 106 height 21
click at [1107, 75] on div at bounding box center [1105, 75] width 27 height 27
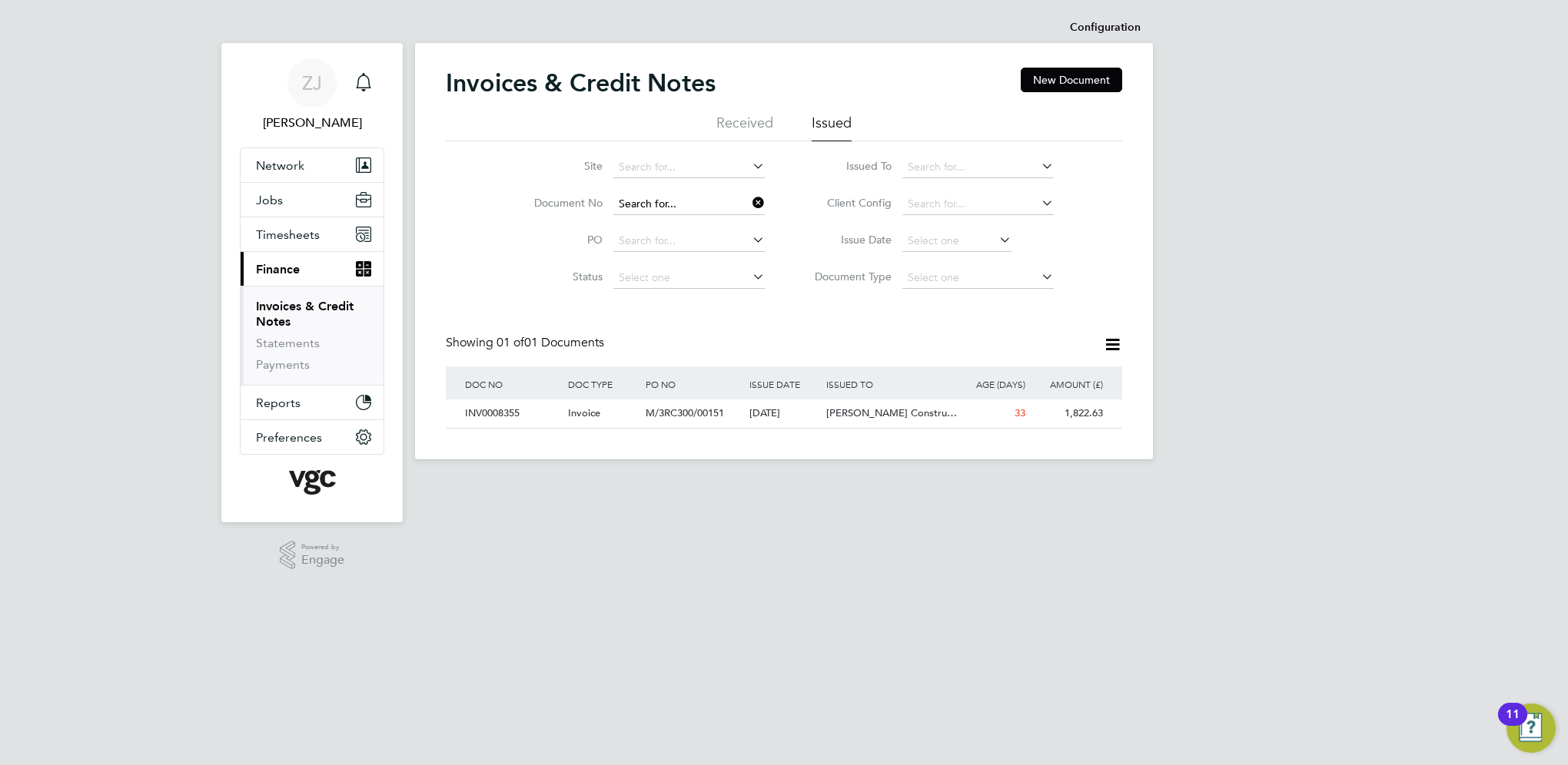
click at [691, 203] on input at bounding box center [689, 204] width 152 height 21
paste input "INV0008347"
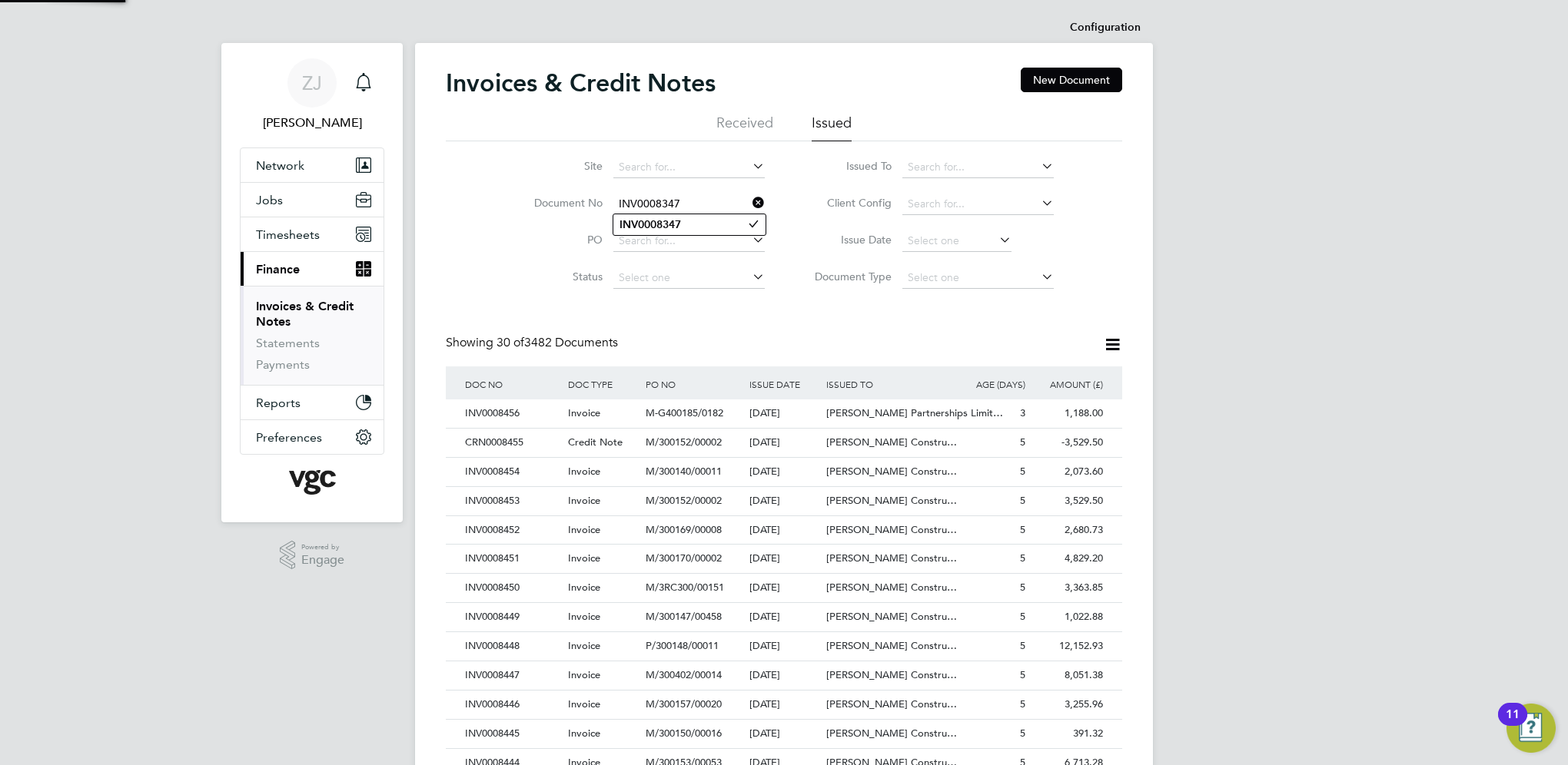
type input "INV0008347"
click at [644, 224] on b "INV0008347" at bounding box center [650, 225] width 61 height 13
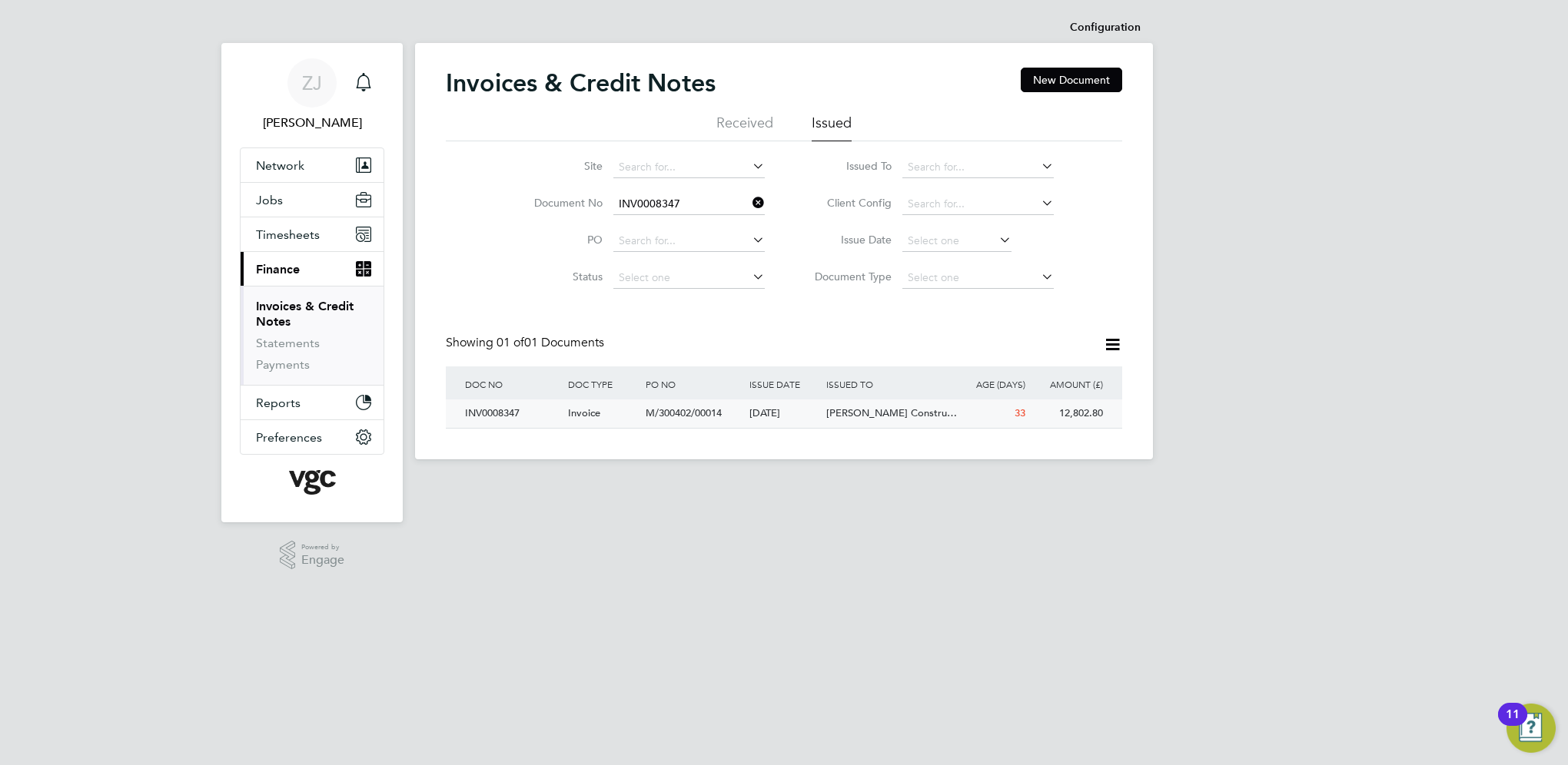
click at [504, 413] on div "INV0008347" at bounding box center [512, 414] width 103 height 28
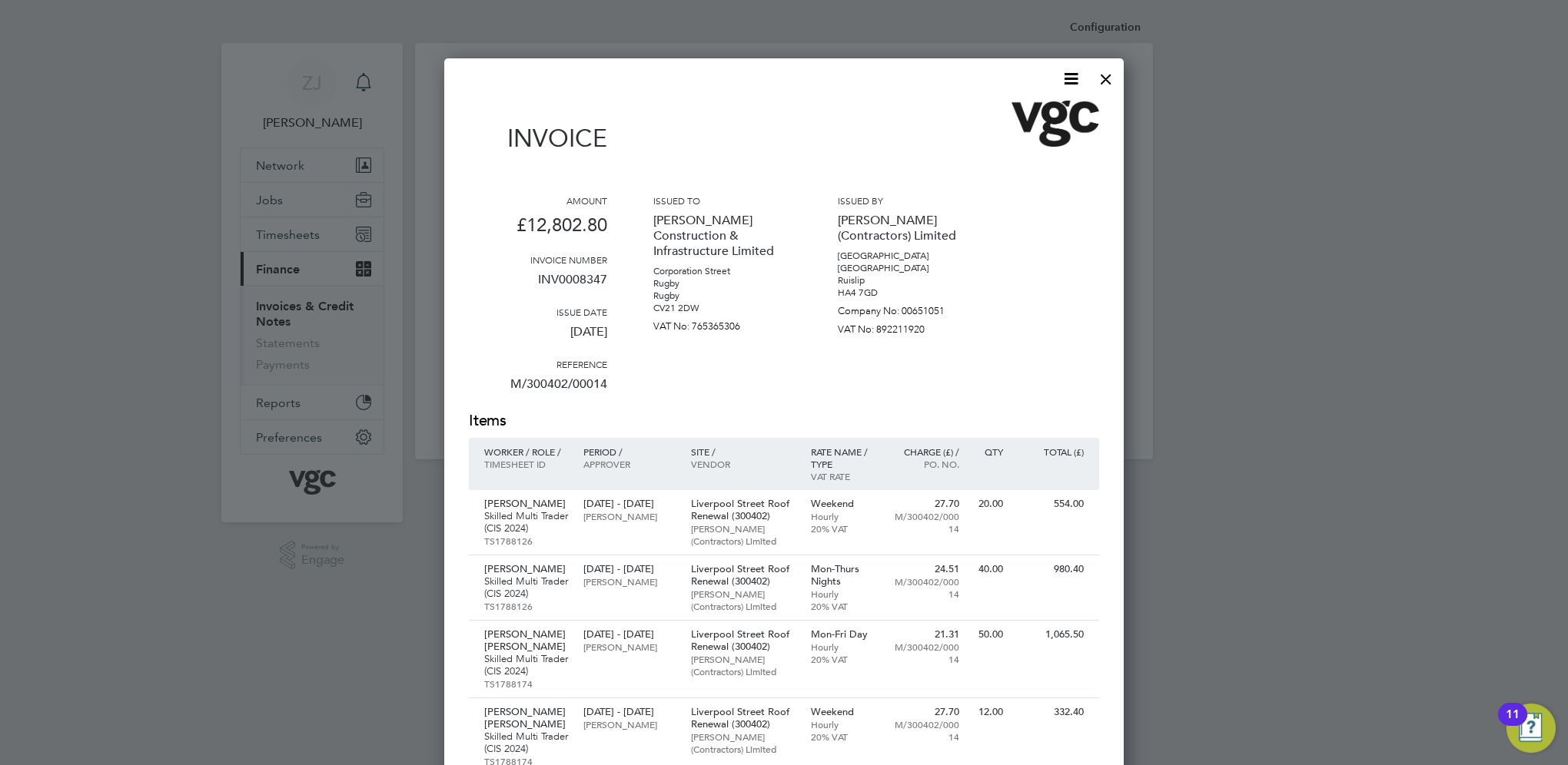
click at [1073, 75] on icon at bounding box center [1071, 79] width 19 height 19
click at [1034, 113] on li "Download Invoice" at bounding box center [1024, 115] width 106 height 21
click at [1097, 81] on div at bounding box center [1105, 75] width 27 height 27
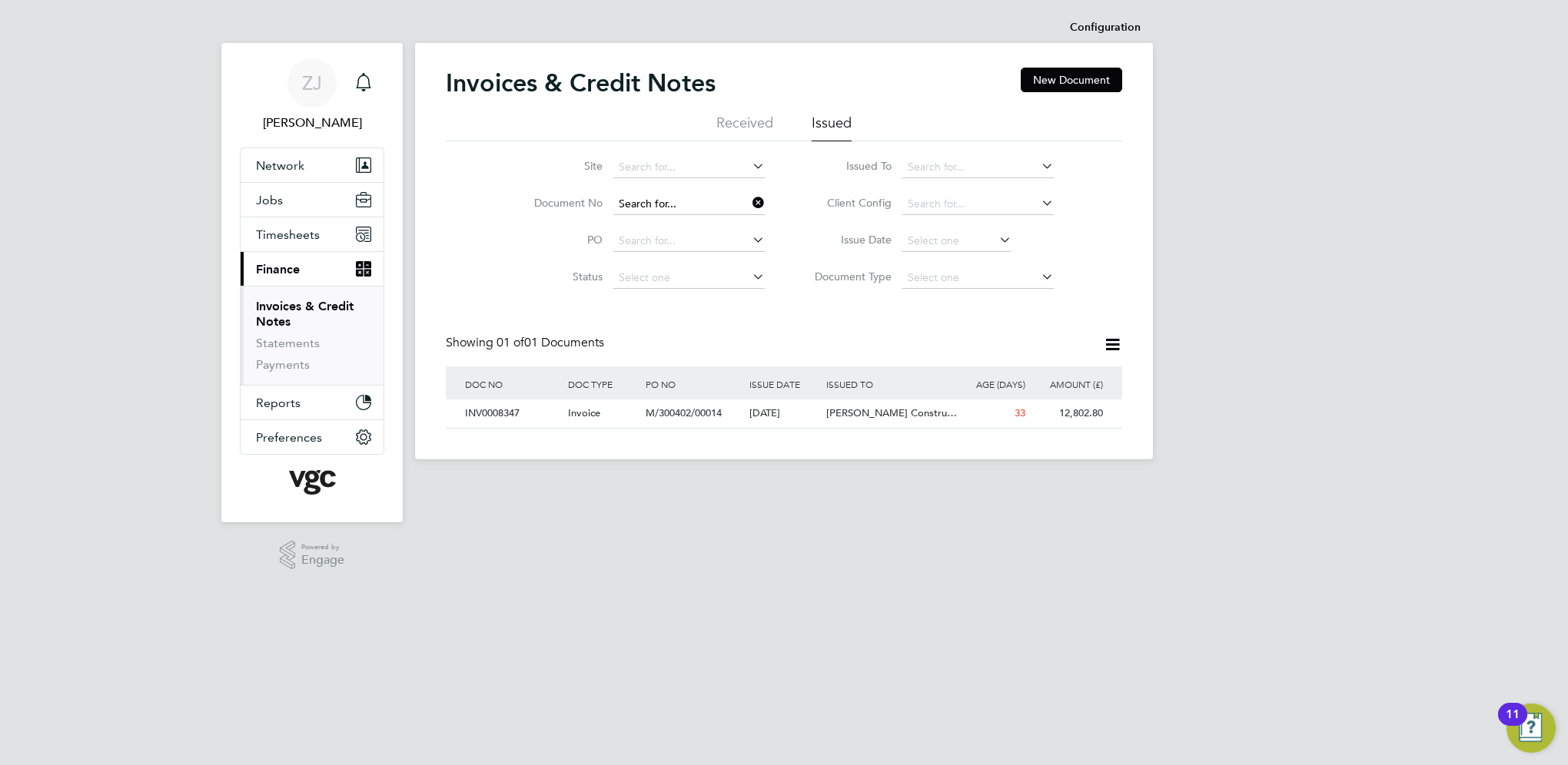
click at [694, 203] on input at bounding box center [689, 204] width 152 height 21
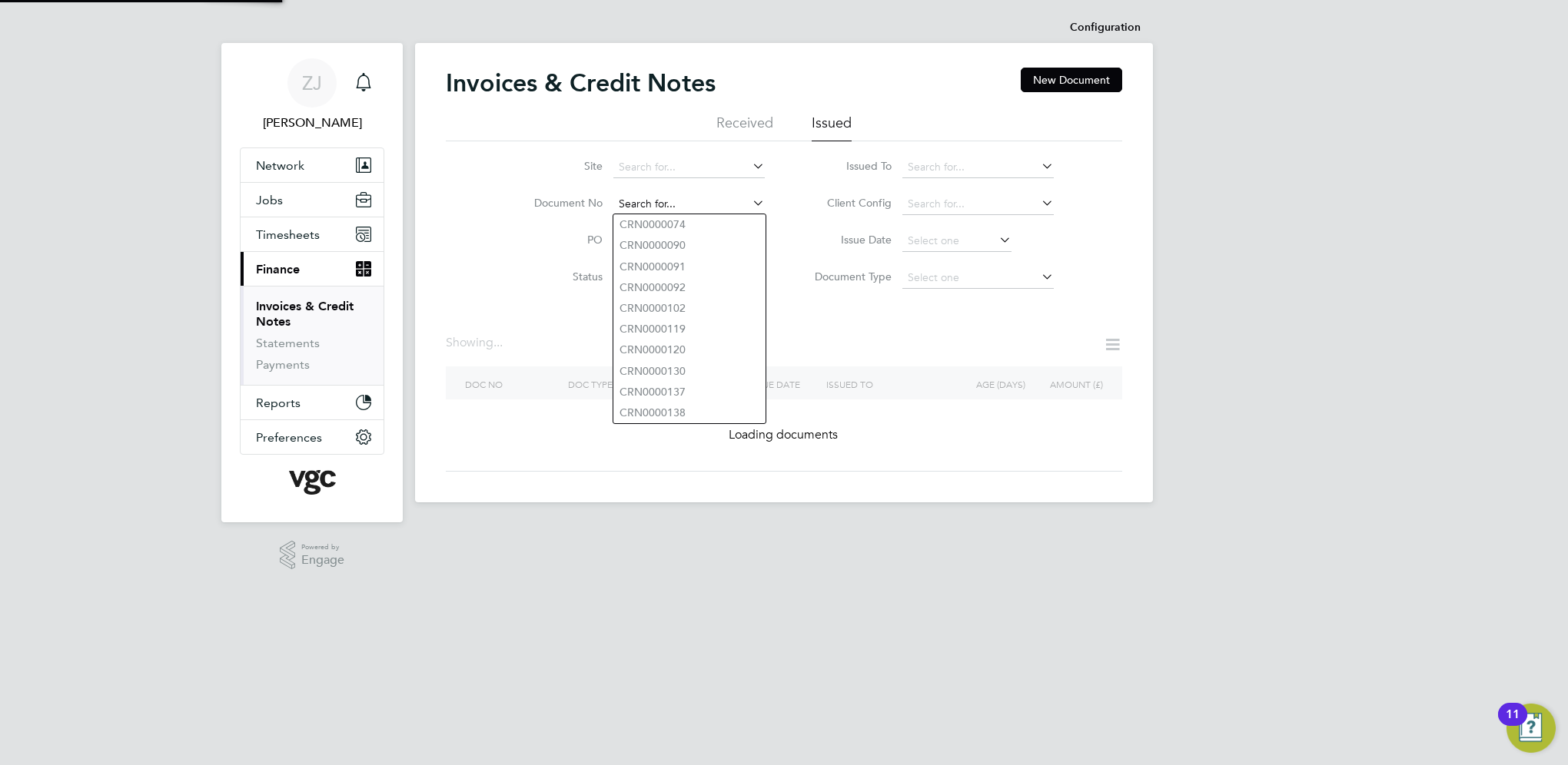
paste input "INV0008356"
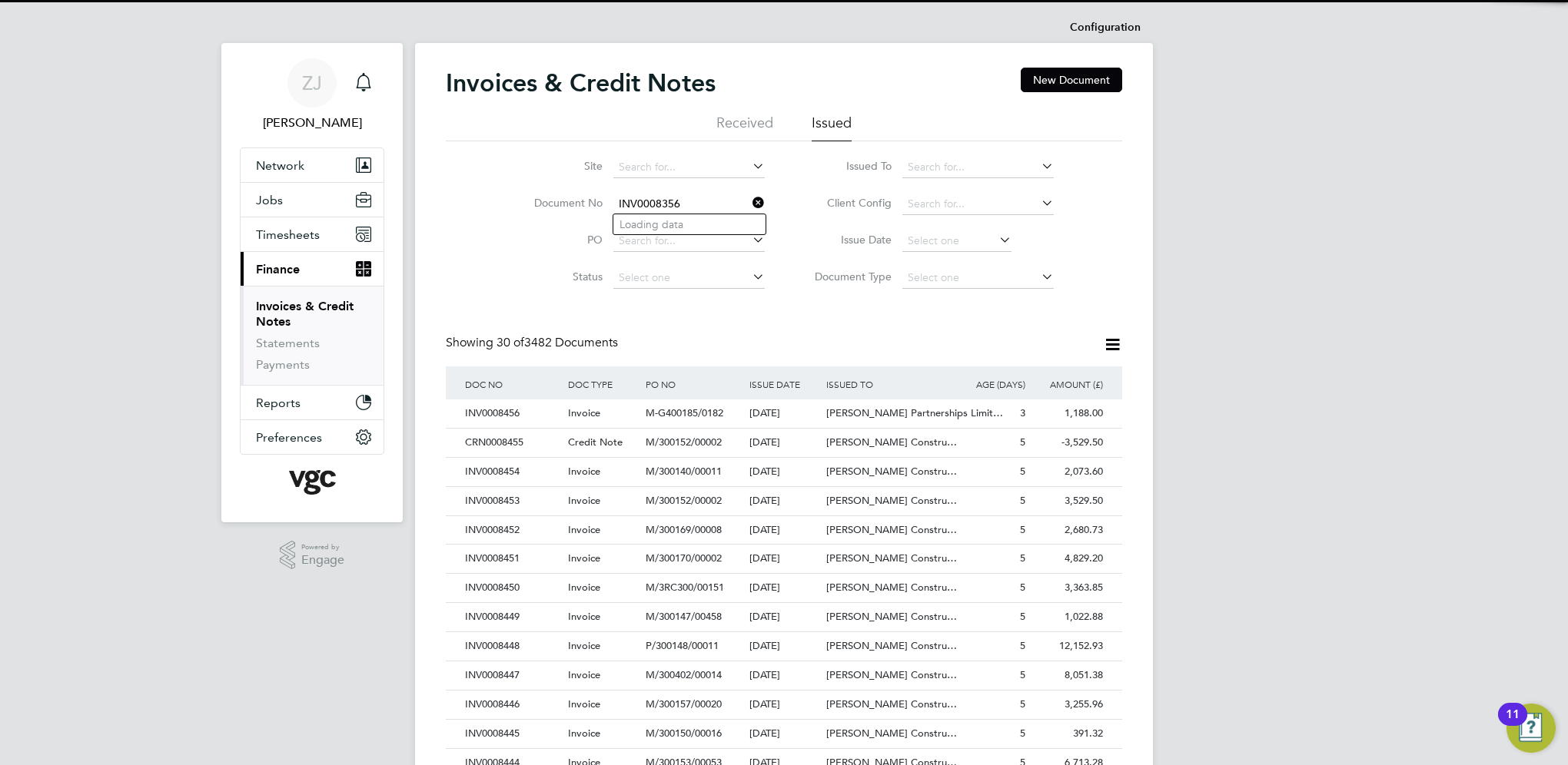
type input "INV0008356"
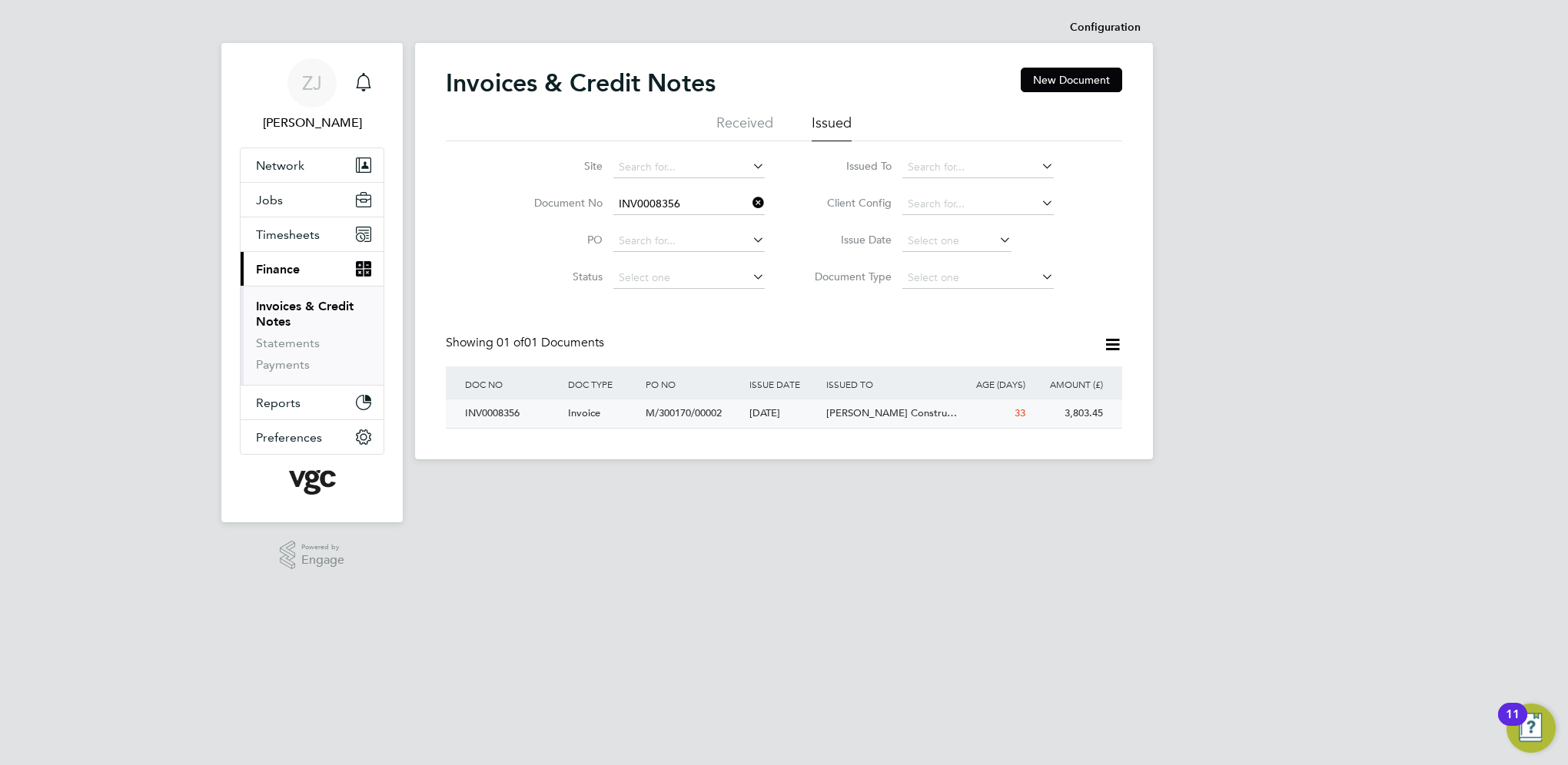
click at [501, 412] on div "INV0008356" at bounding box center [512, 414] width 103 height 28
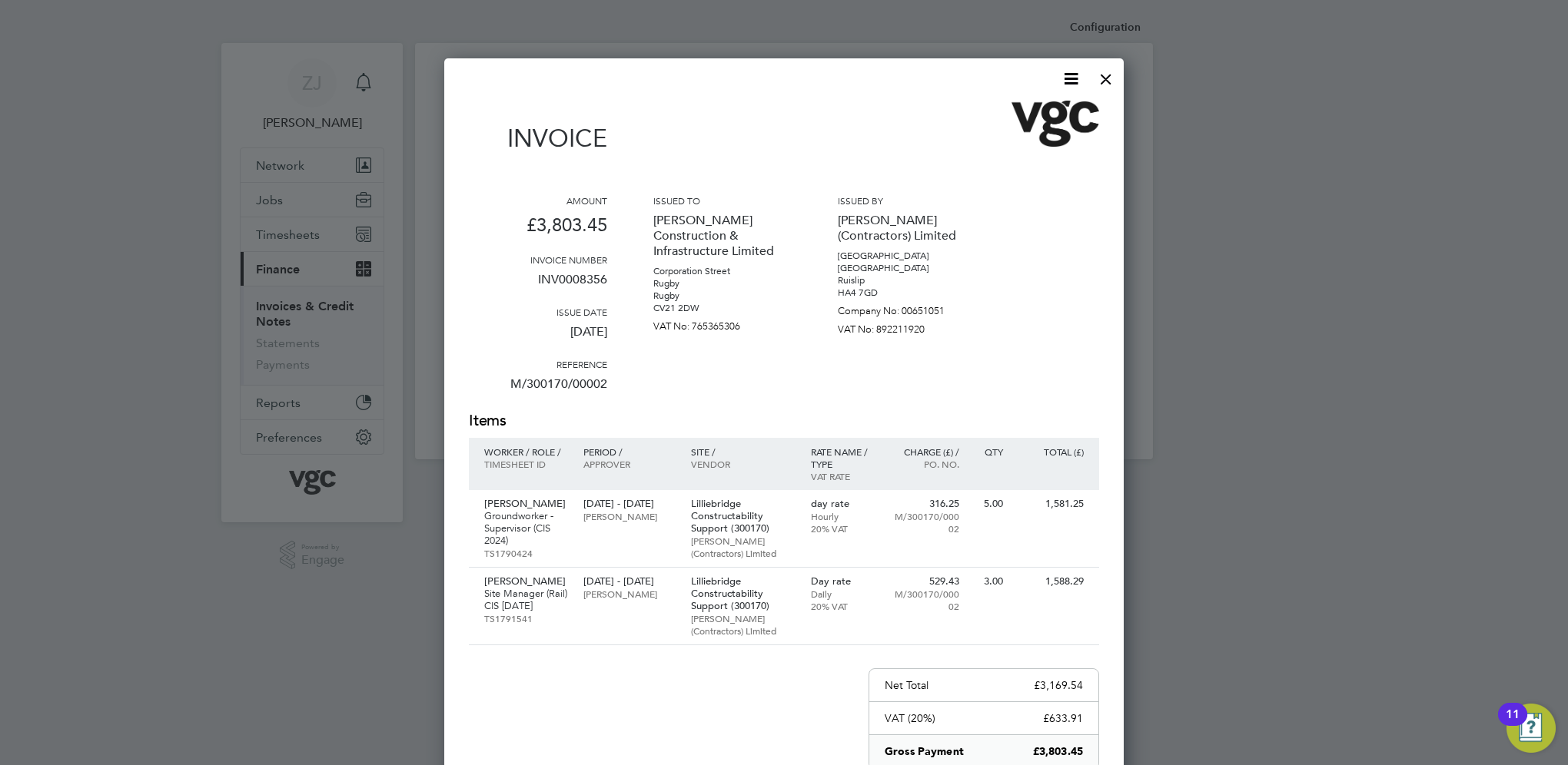
click at [1067, 80] on icon at bounding box center [1071, 79] width 19 height 19
click at [1012, 115] on li "Download Invoice" at bounding box center [1024, 115] width 106 height 21
click at [1101, 83] on div at bounding box center [1105, 75] width 27 height 27
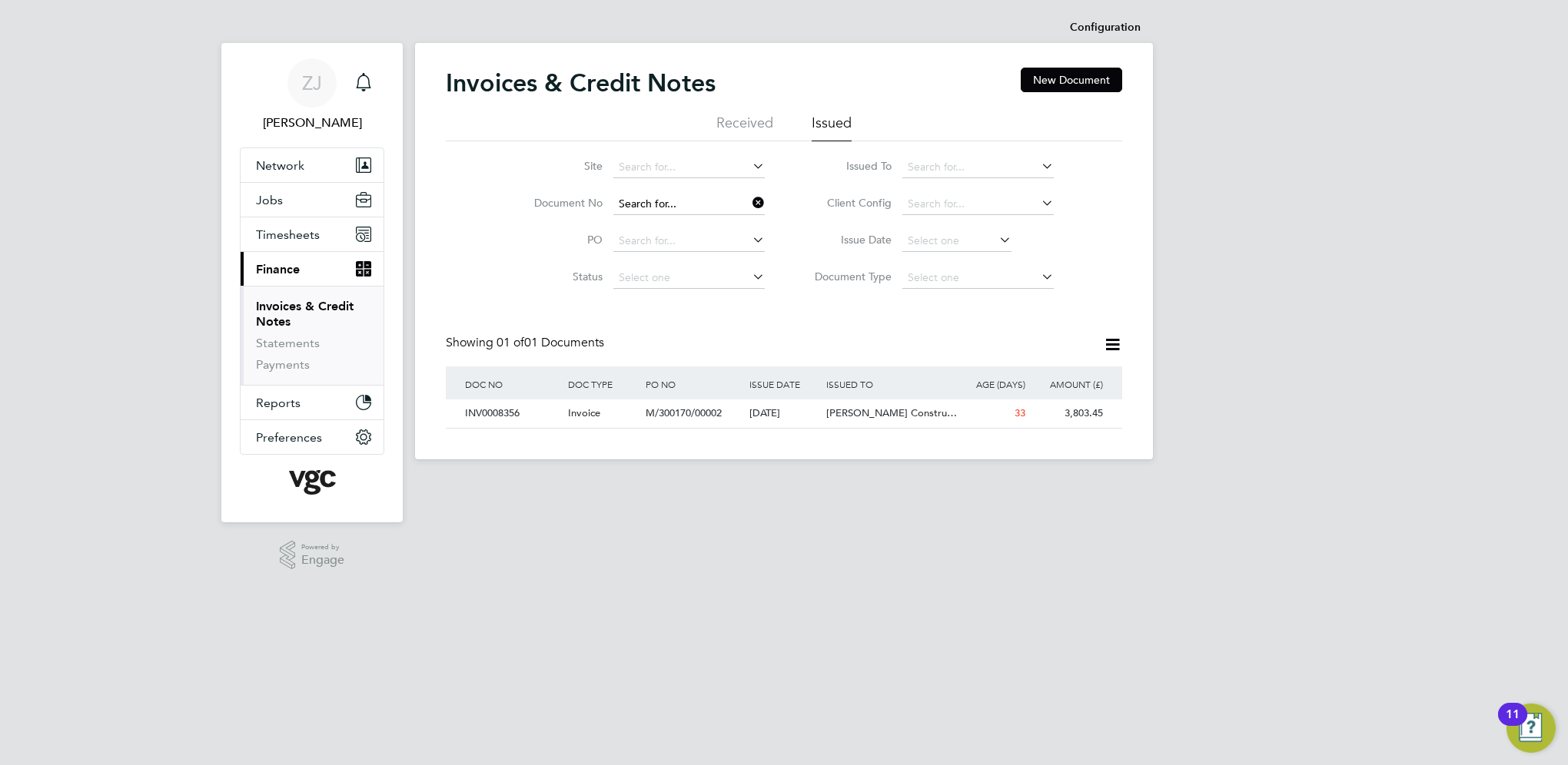
click at [694, 203] on input at bounding box center [689, 204] width 152 height 21
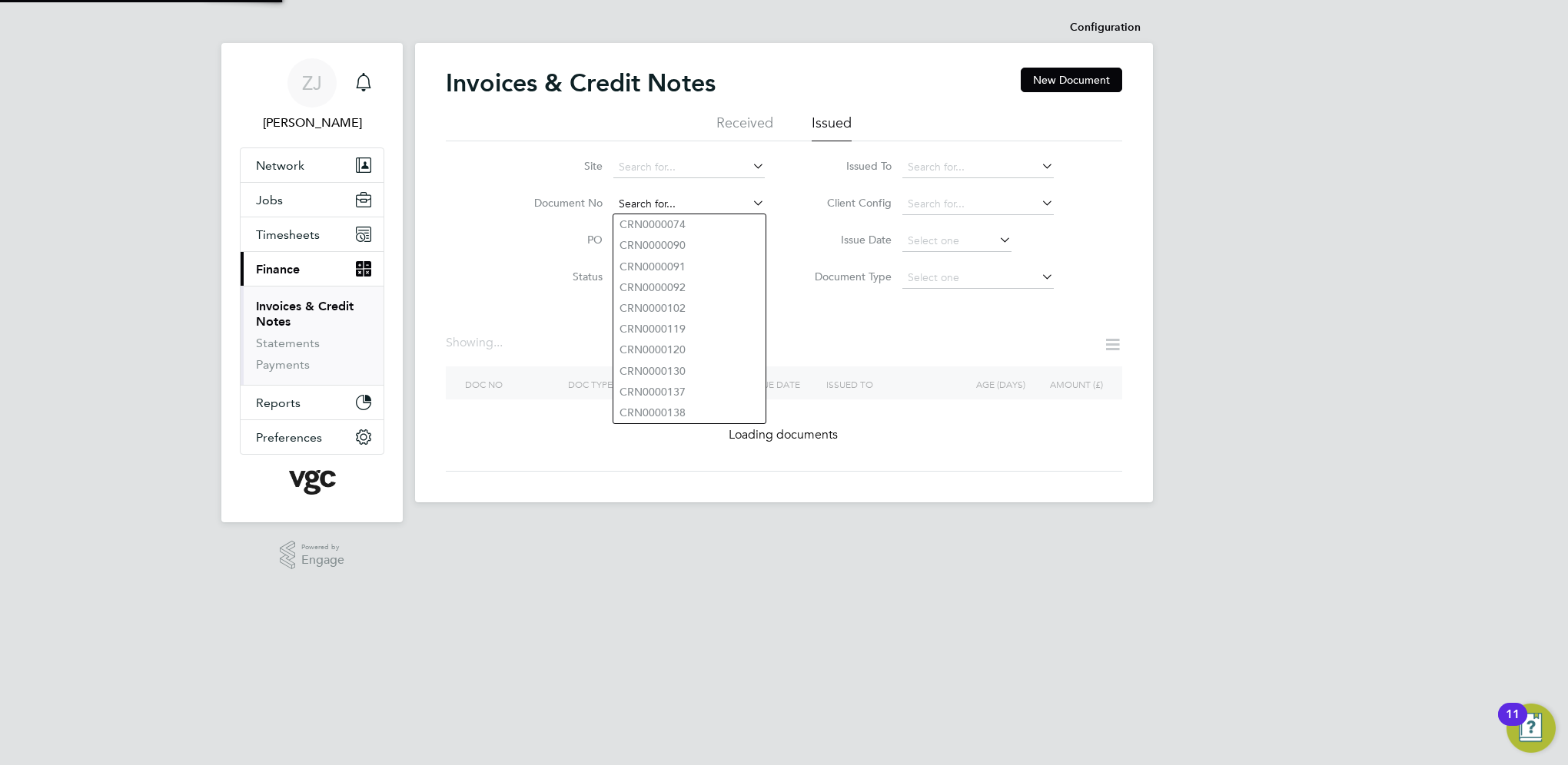
paste input "INV0008354"
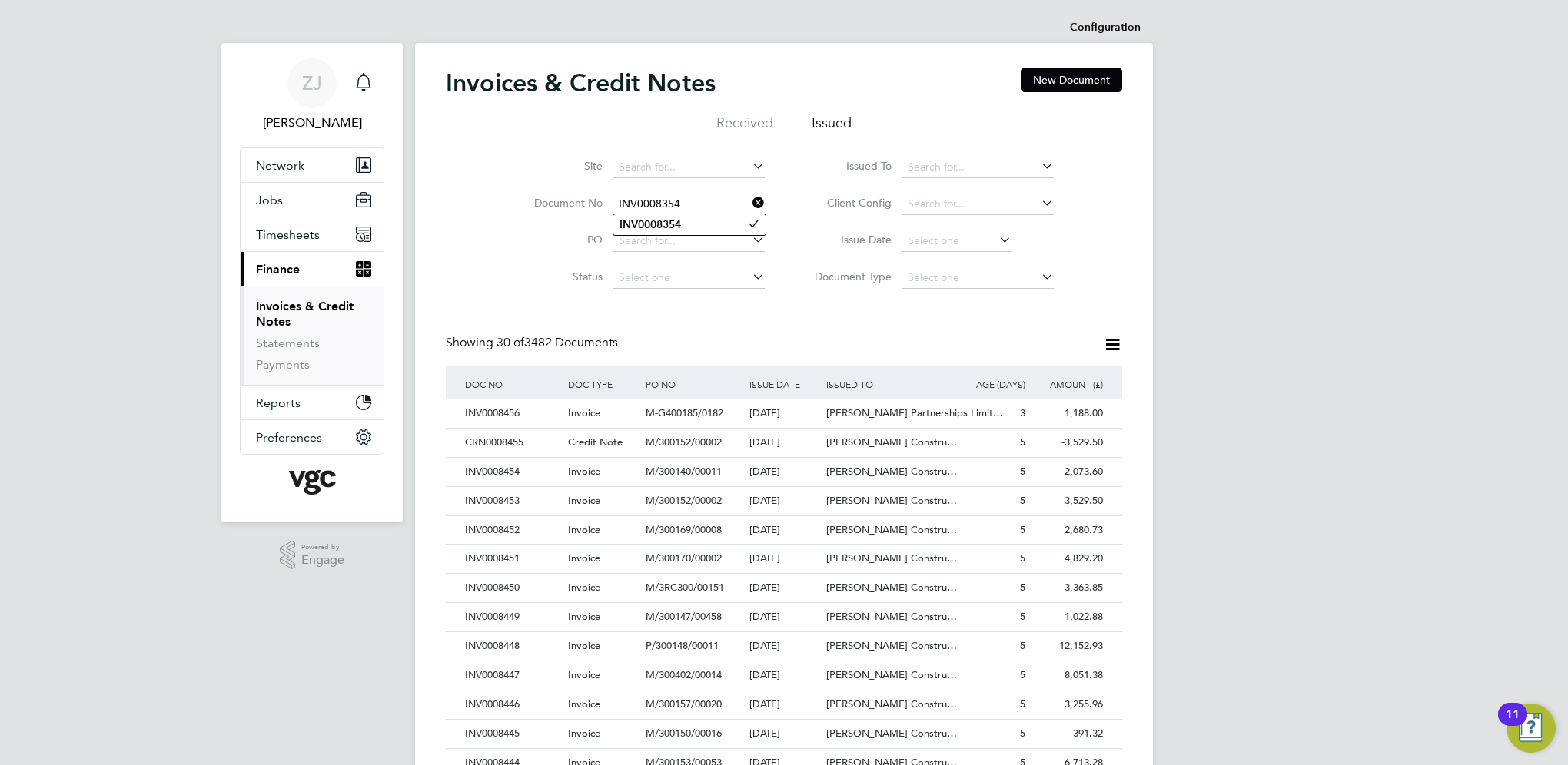
type input "INV0008354"
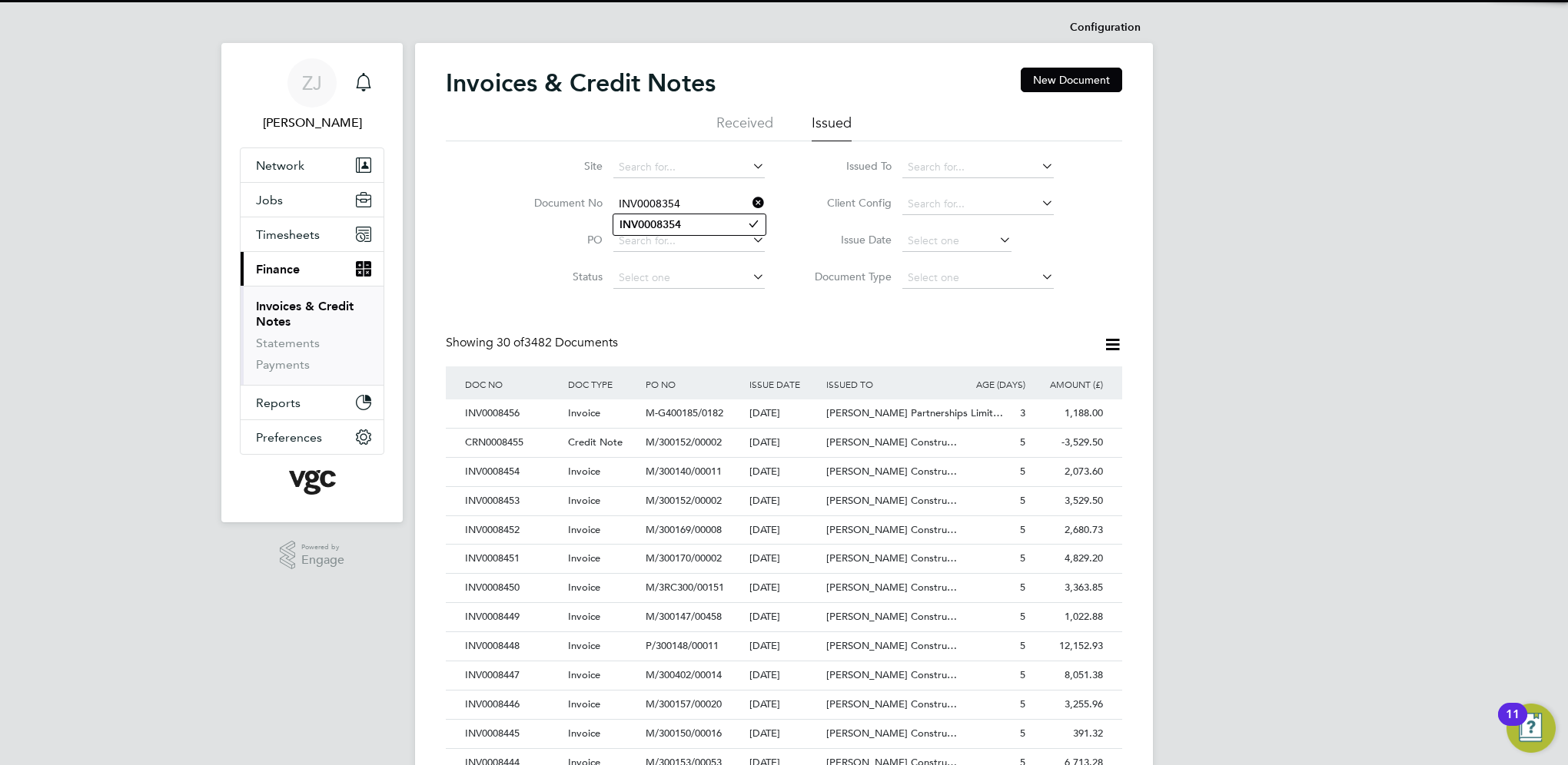
click at [658, 225] on b "INV0008354" at bounding box center [650, 225] width 61 height 13
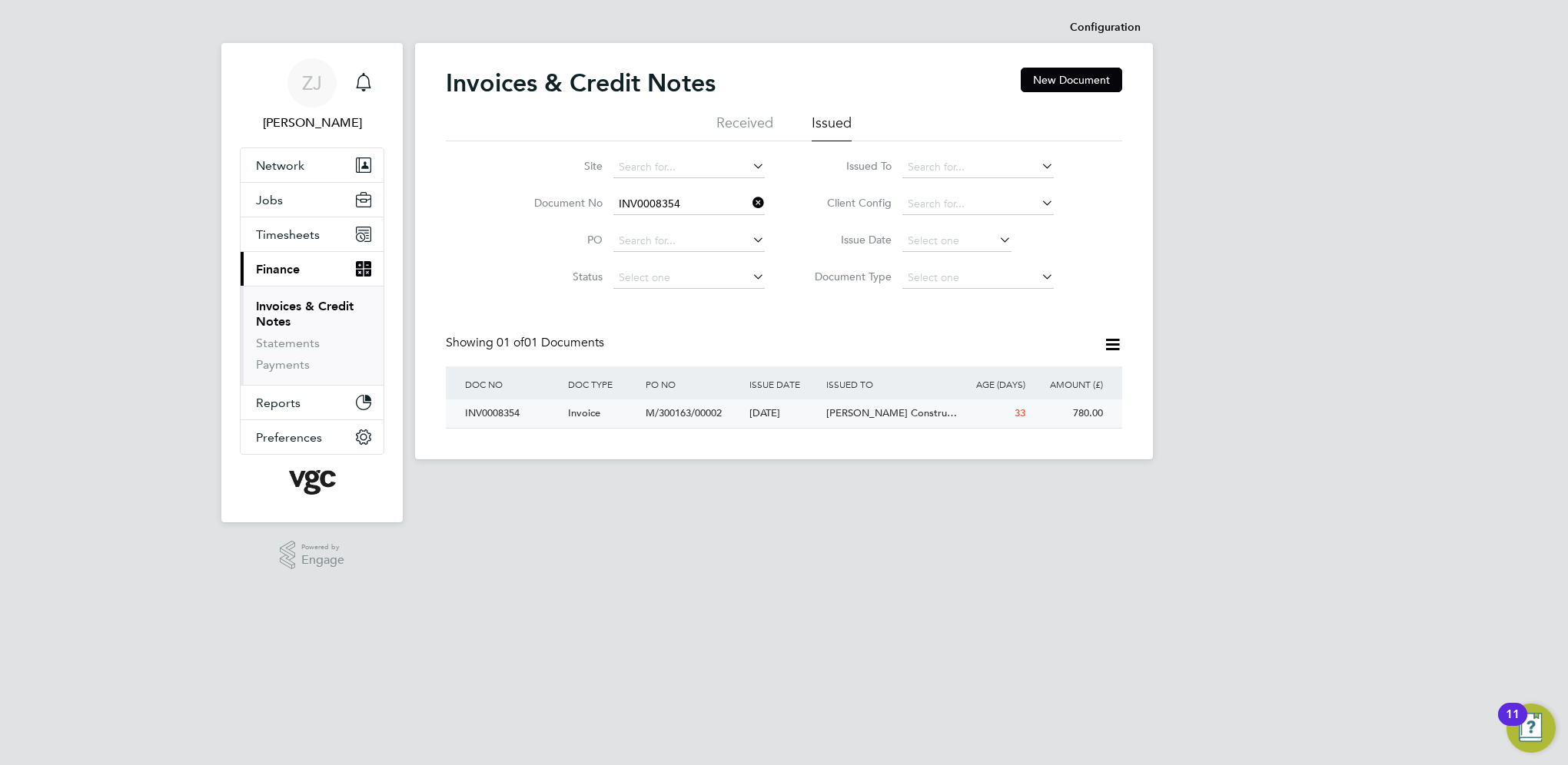
click at [500, 415] on div "INV0008354" at bounding box center [512, 414] width 103 height 28
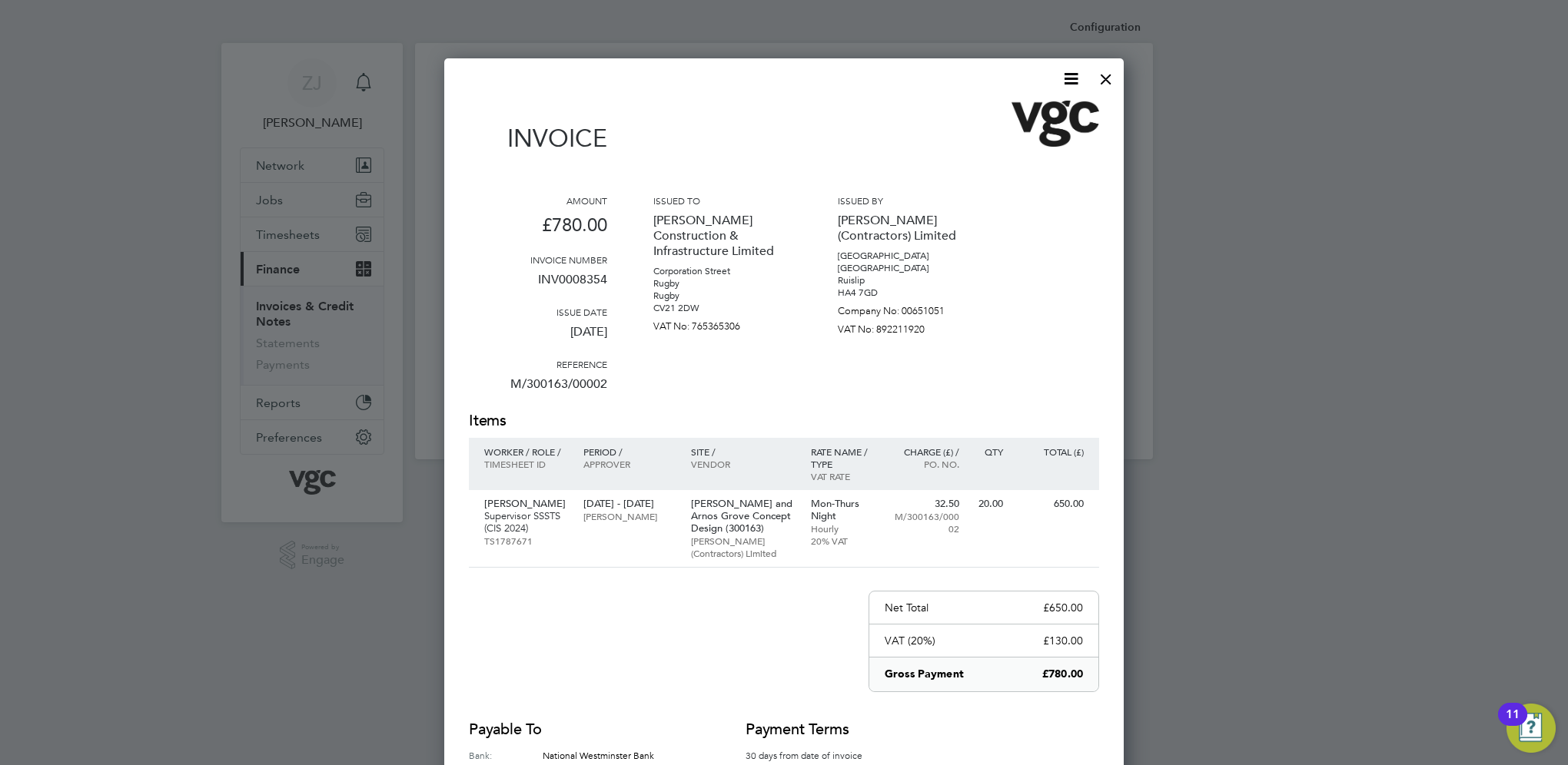
click at [1067, 78] on icon at bounding box center [1071, 79] width 19 height 19
click at [982, 112] on li "Download Invoice" at bounding box center [1024, 115] width 106 height 21
click at [1104, 75] on div at bounding box center [1105, 75] width 27 height 27
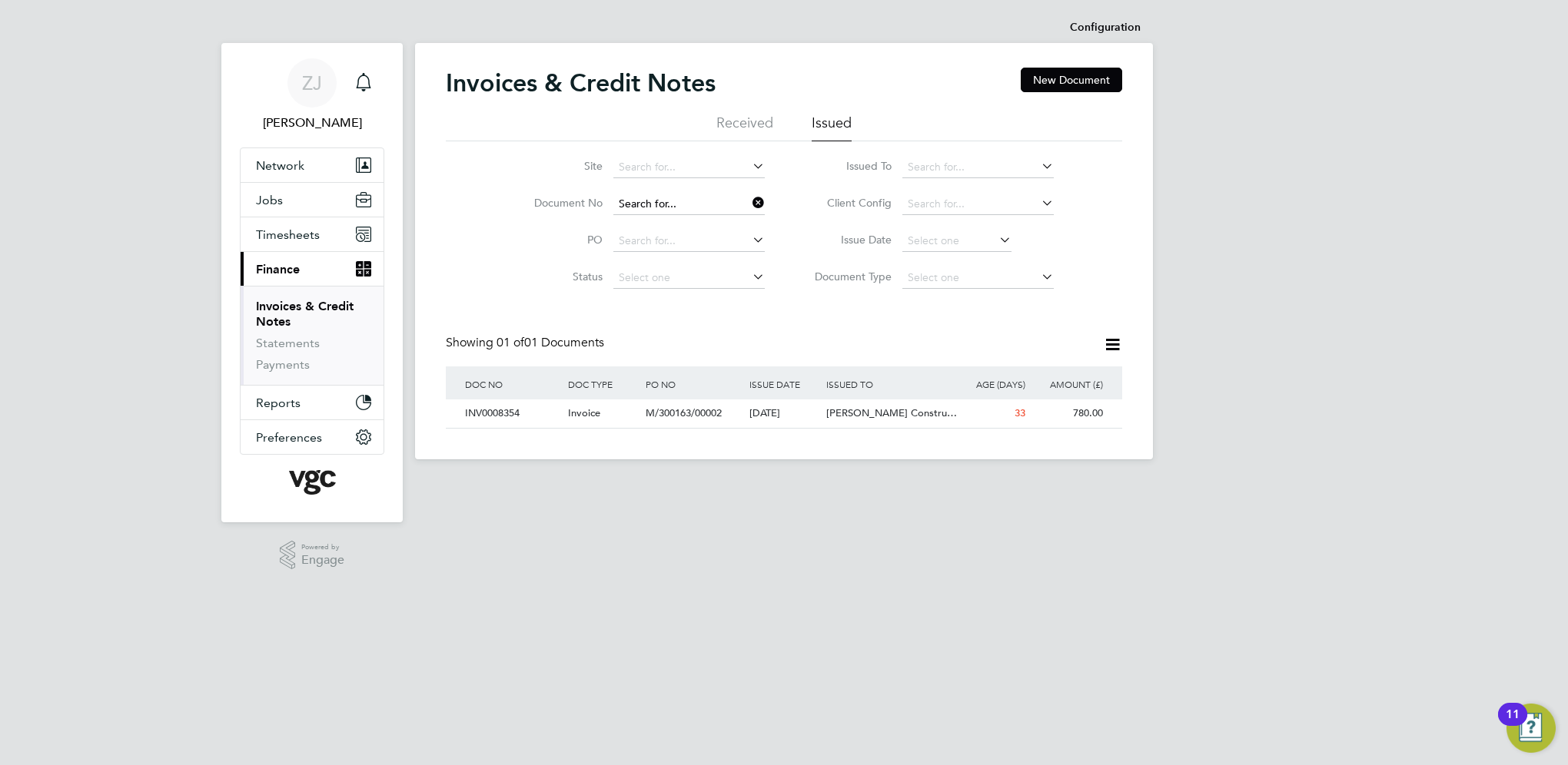
click at [686, 210] on input at bounding box center [689, 204] width 152 height 21
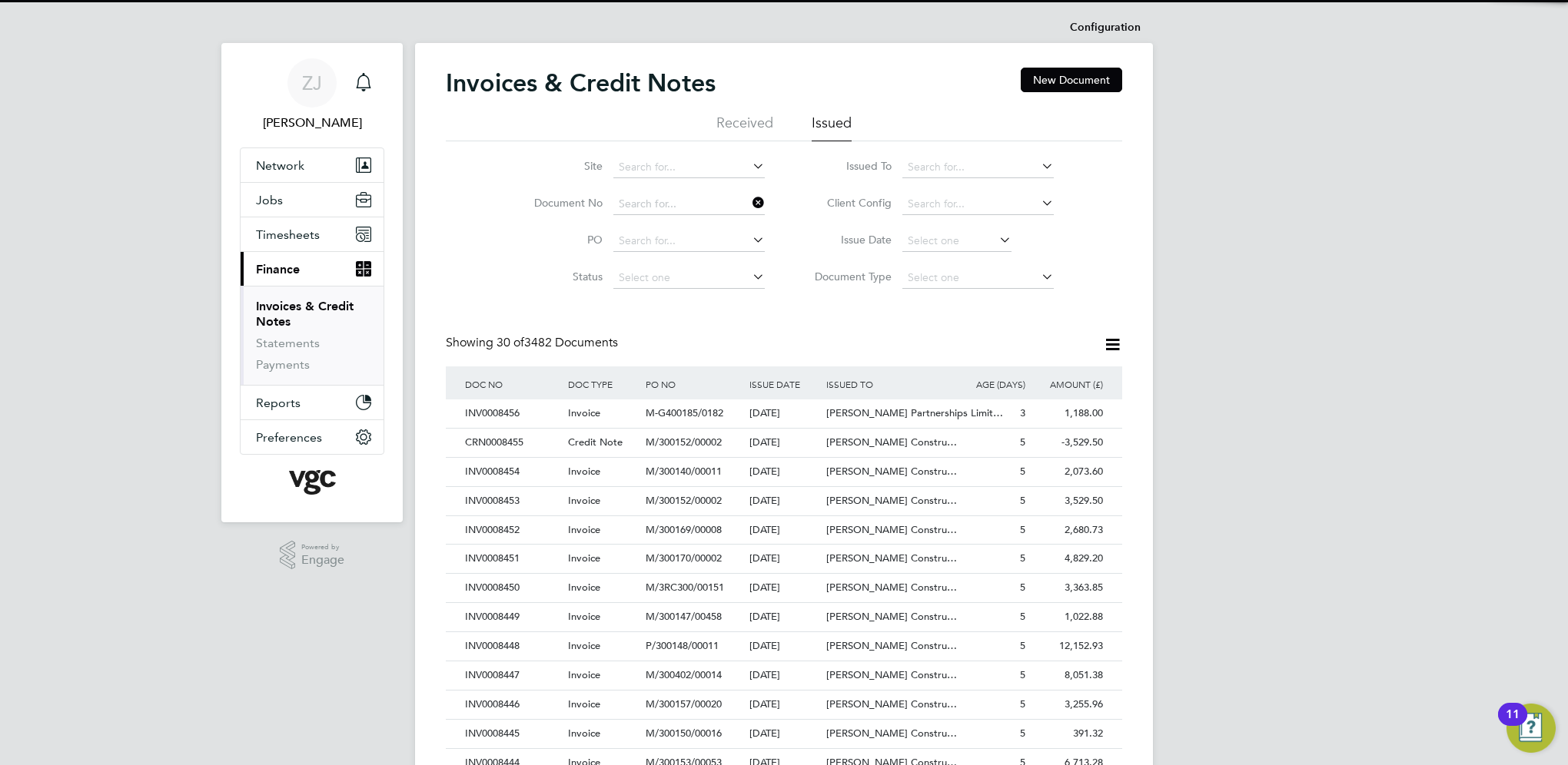
click at [658, 224] on li "CRN0000074" at bounding box center [690, 225] width 152 height 20
type input "CRN0000074"
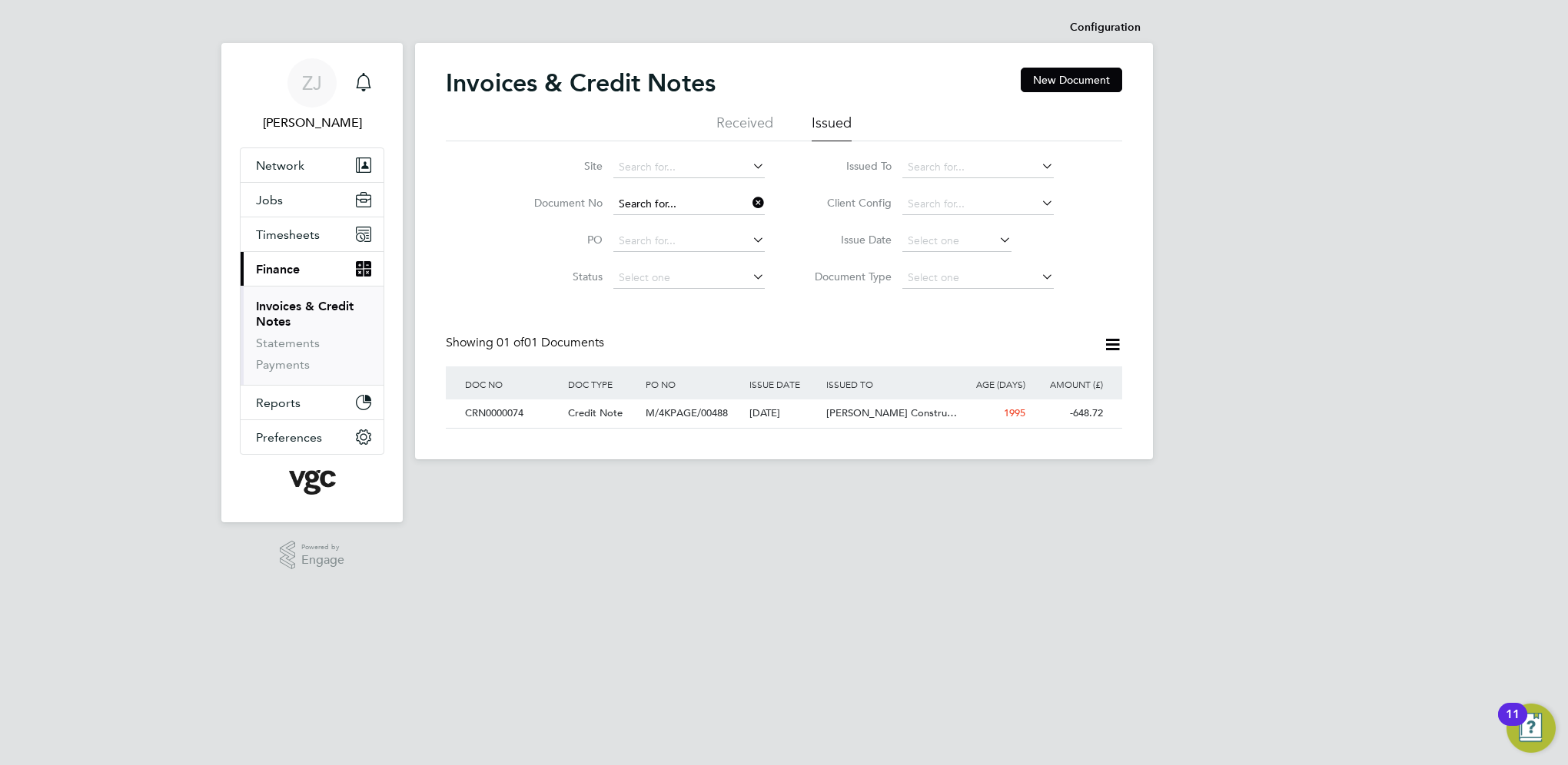
click at [687, 202] on input at bounding box center [689, 204] width 152 height 21
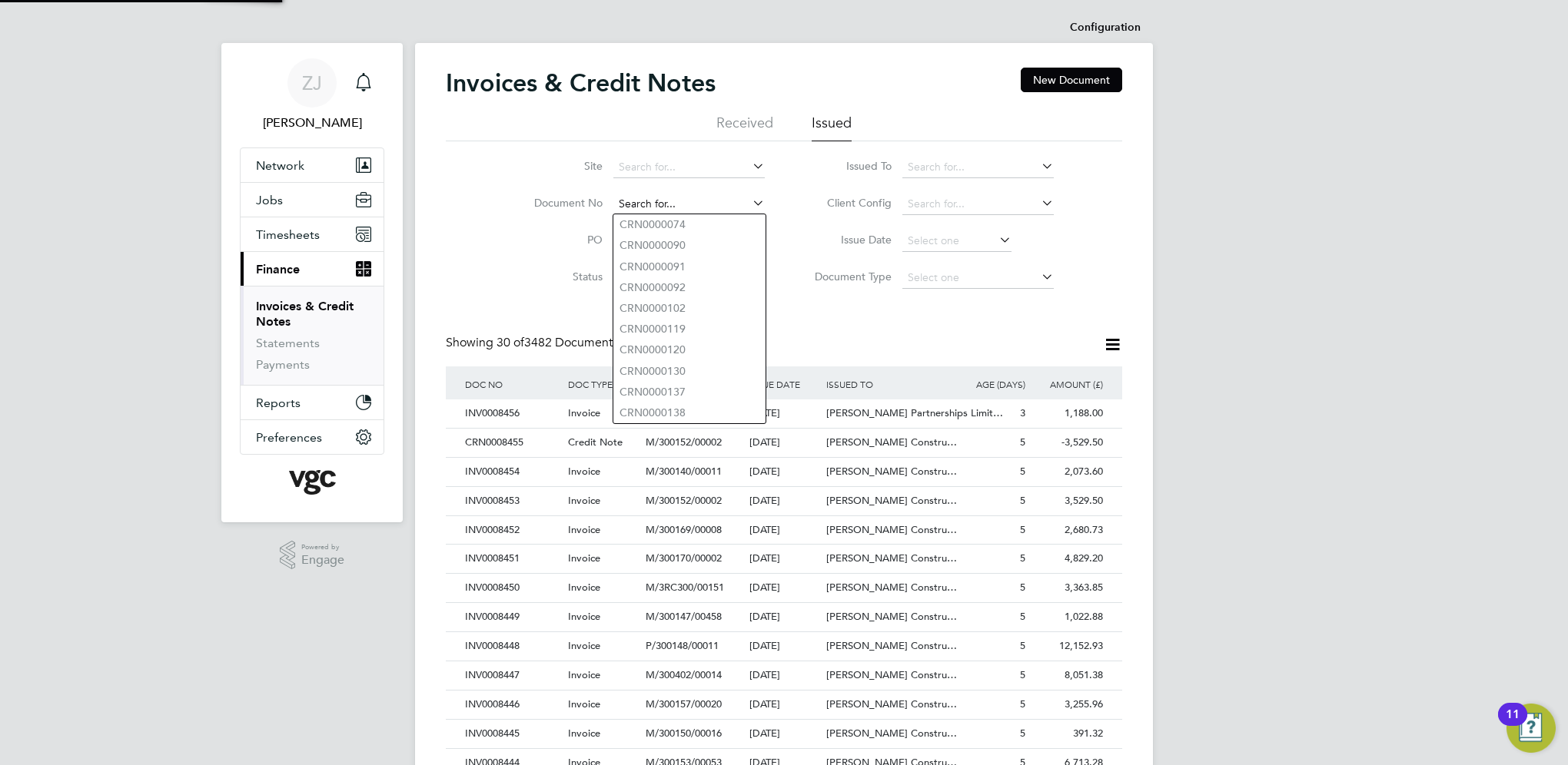
paste input "INV0008346"
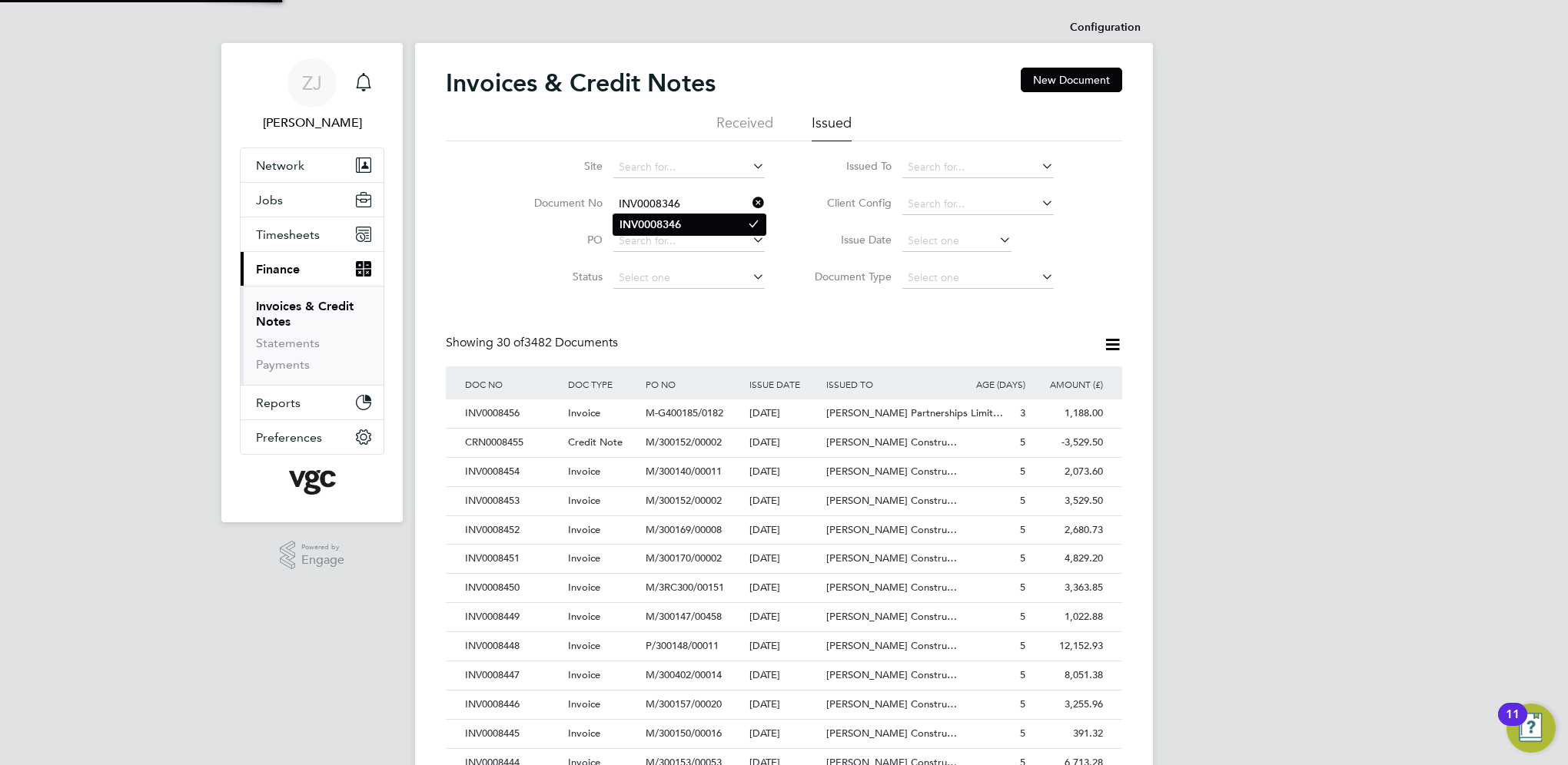
type input "INV0008346"
click at [658, 221] on b "INV0008346" at bounding box center [650, 225] width 61 height 13
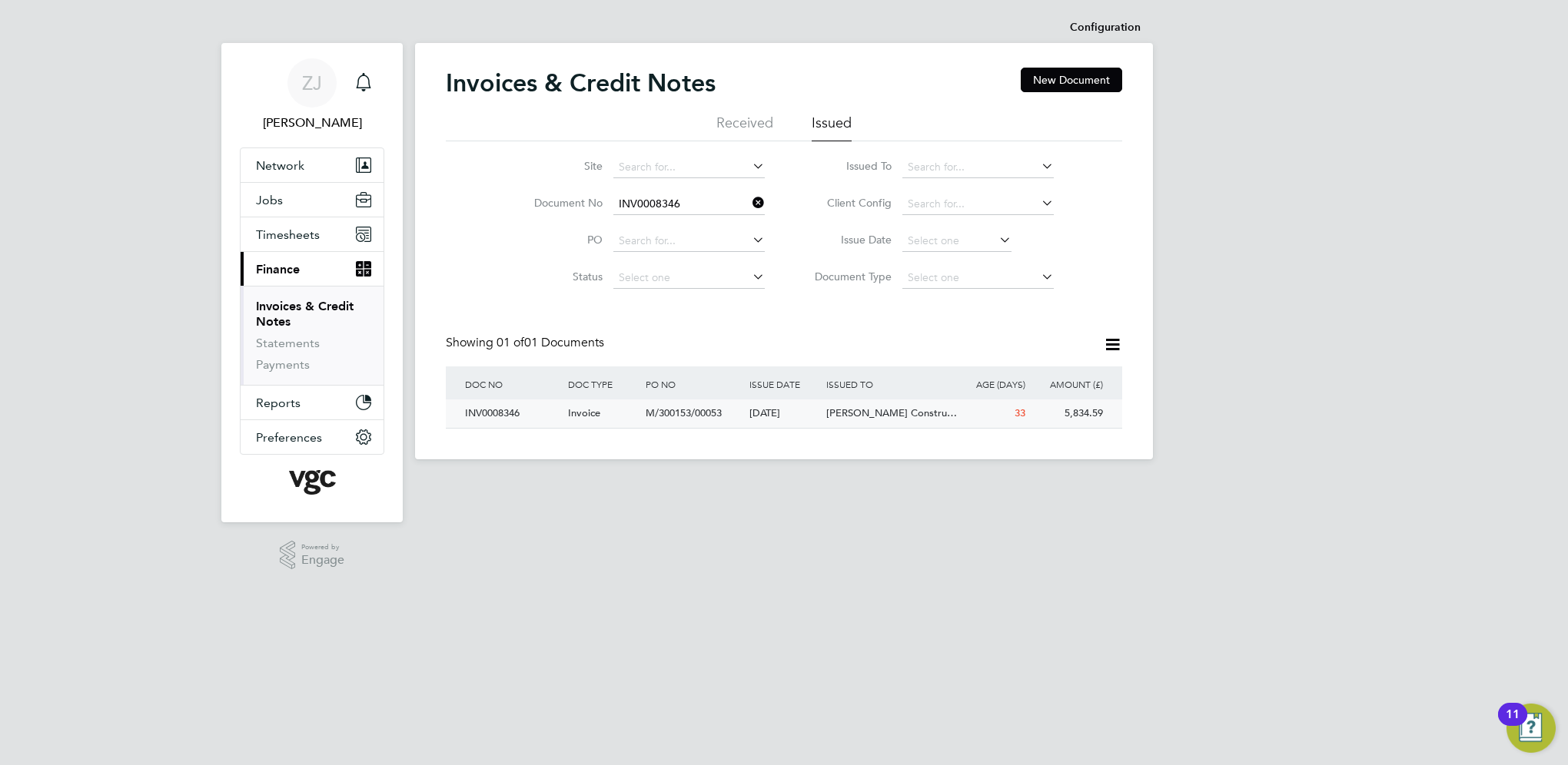
click at [492, 412] on div "INV0008346" at bounding box center [512, 414] width 103 height 28
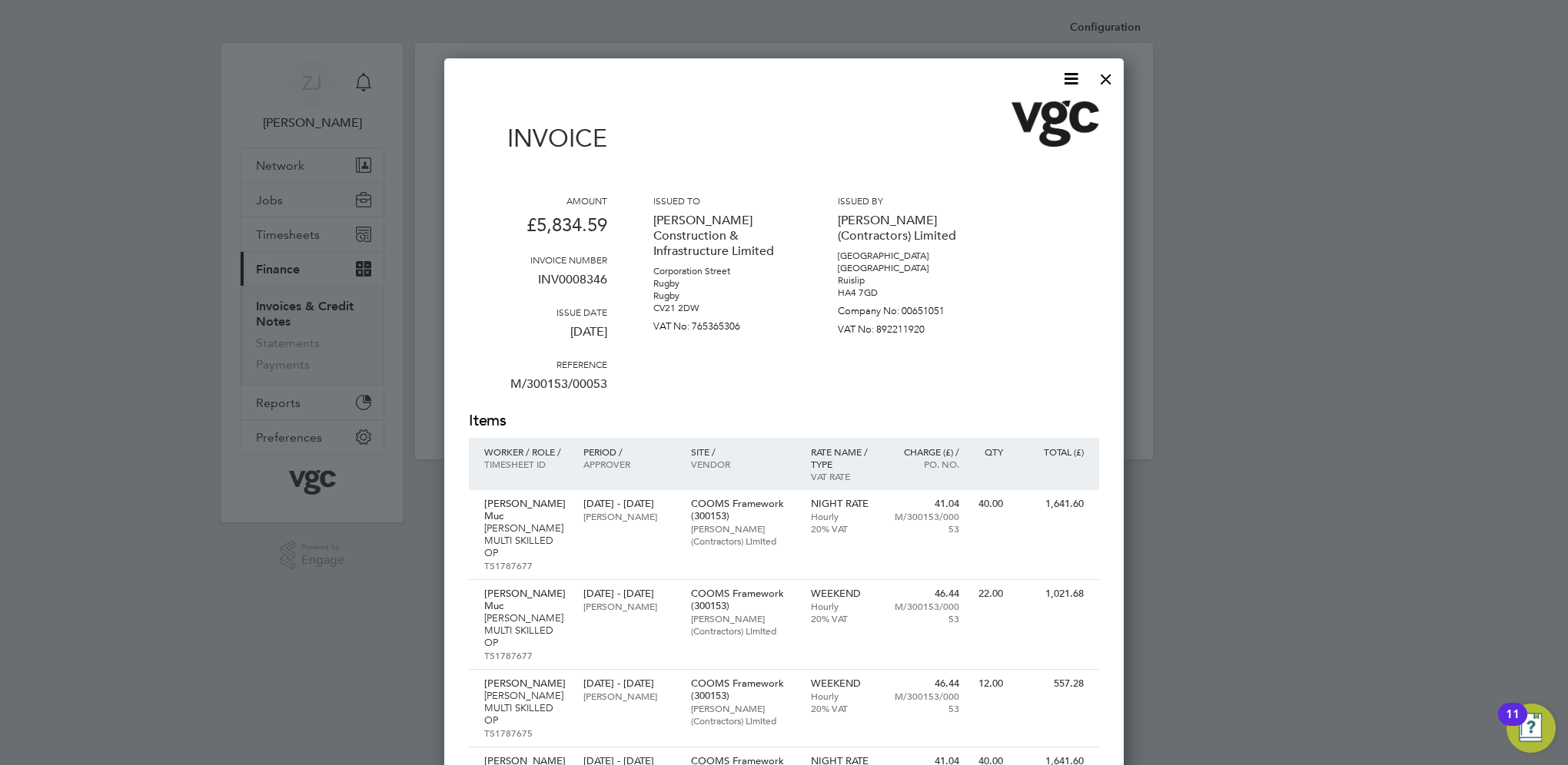
click at [1068, 80] on icon at bounding box center [1071, 79] width 19 height 19
click at [1007, 114] on li "Download Invoice" at bounding box center [1024, 115] width 106 height 21
click at [1108, 76] on div at bounding box center [1105, 75] width 27 height 27
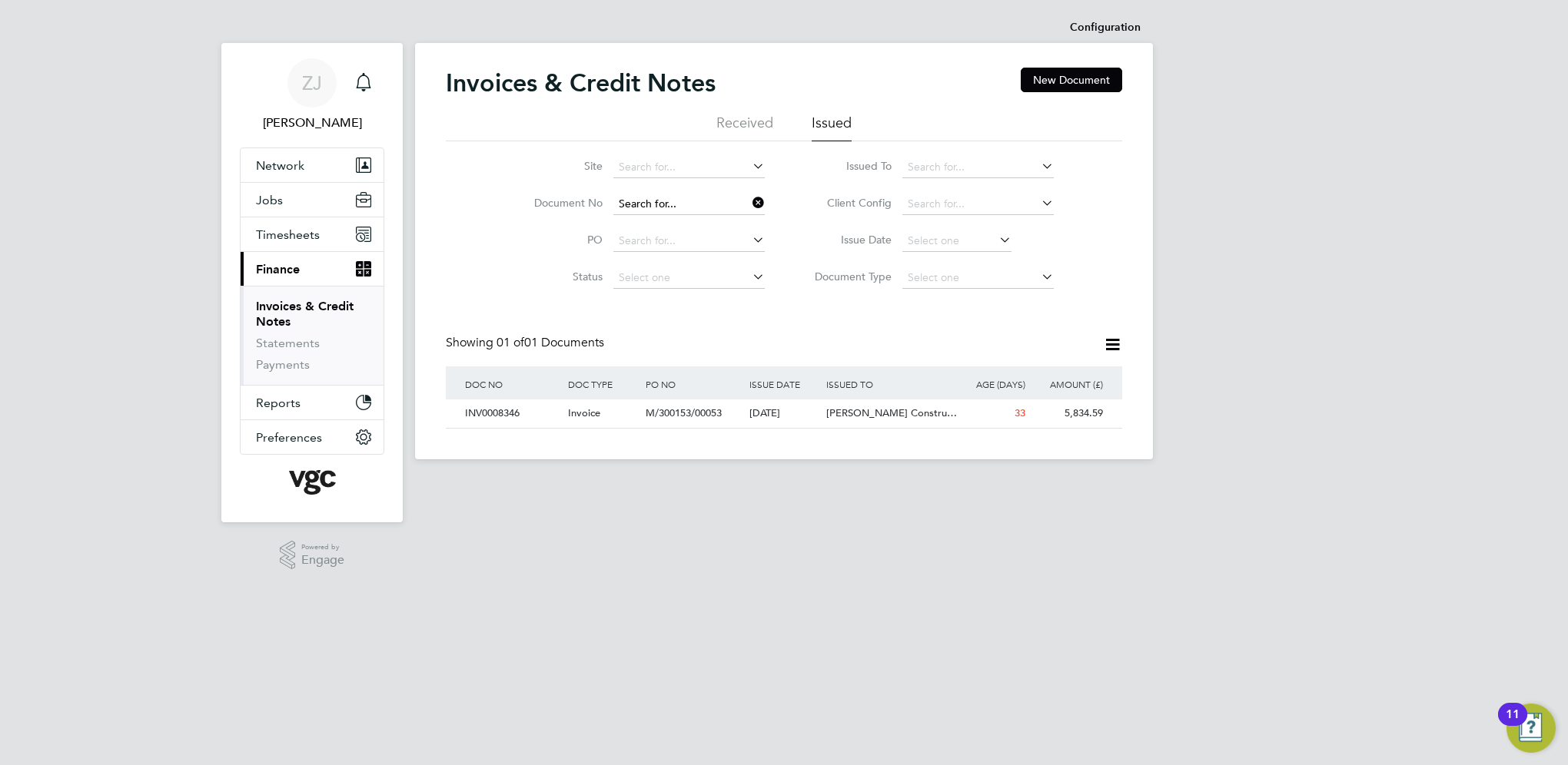
click at [689, 203] on input at bounding box center [689, 204] width 152 height 21
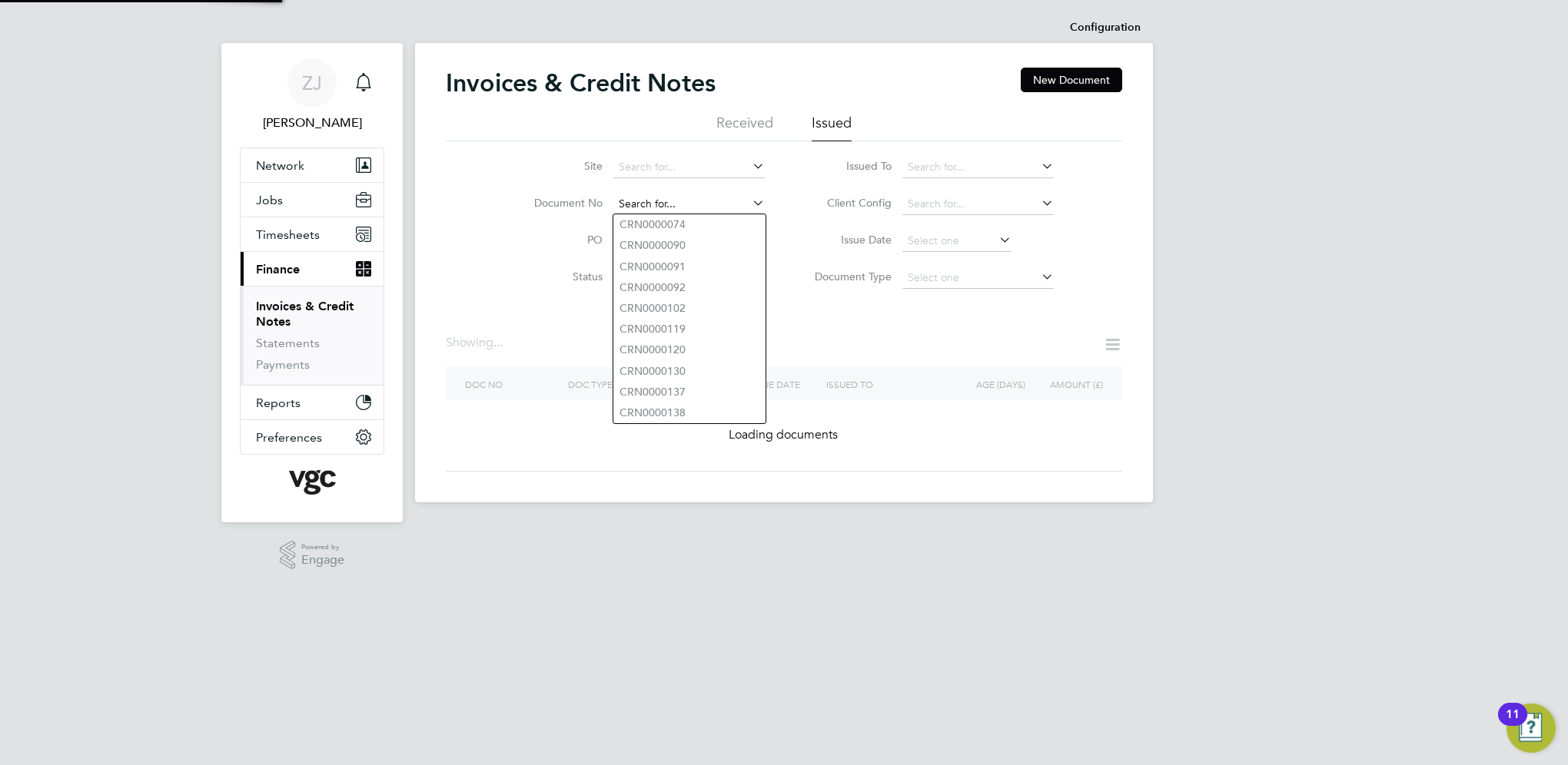
paste input "INV0008350"
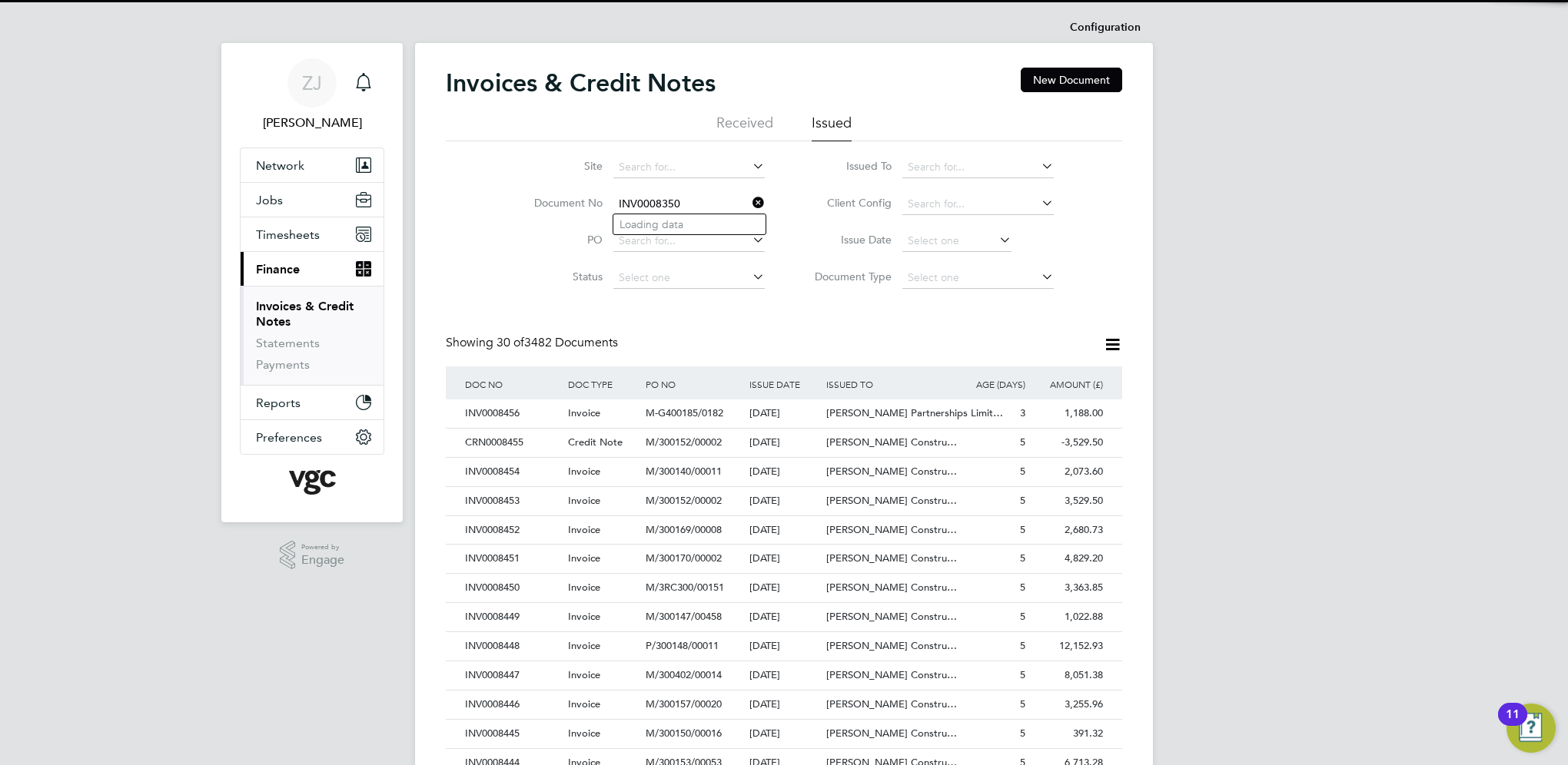
scroll to position [29, 104]
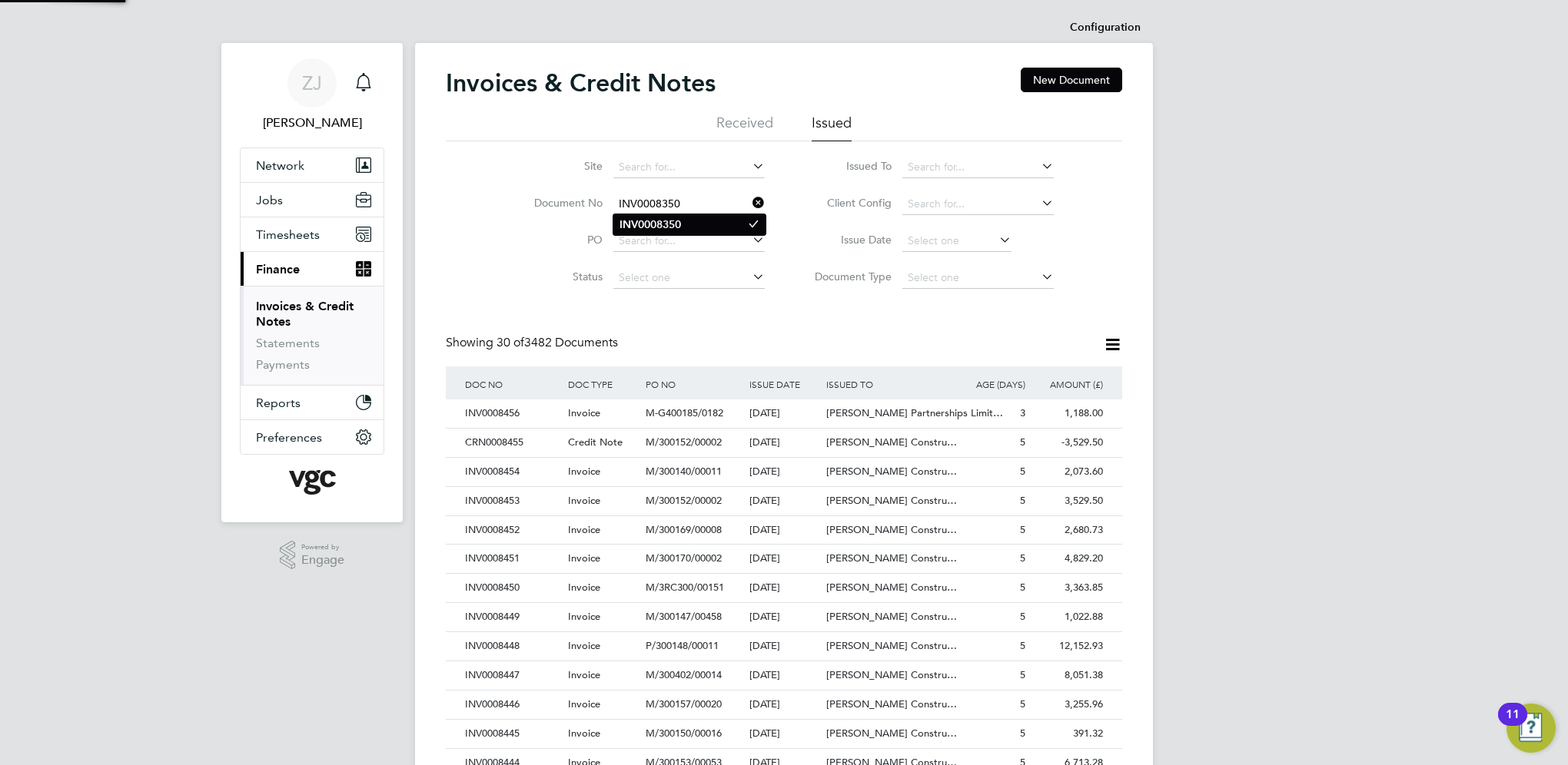
type input "INV0008350"
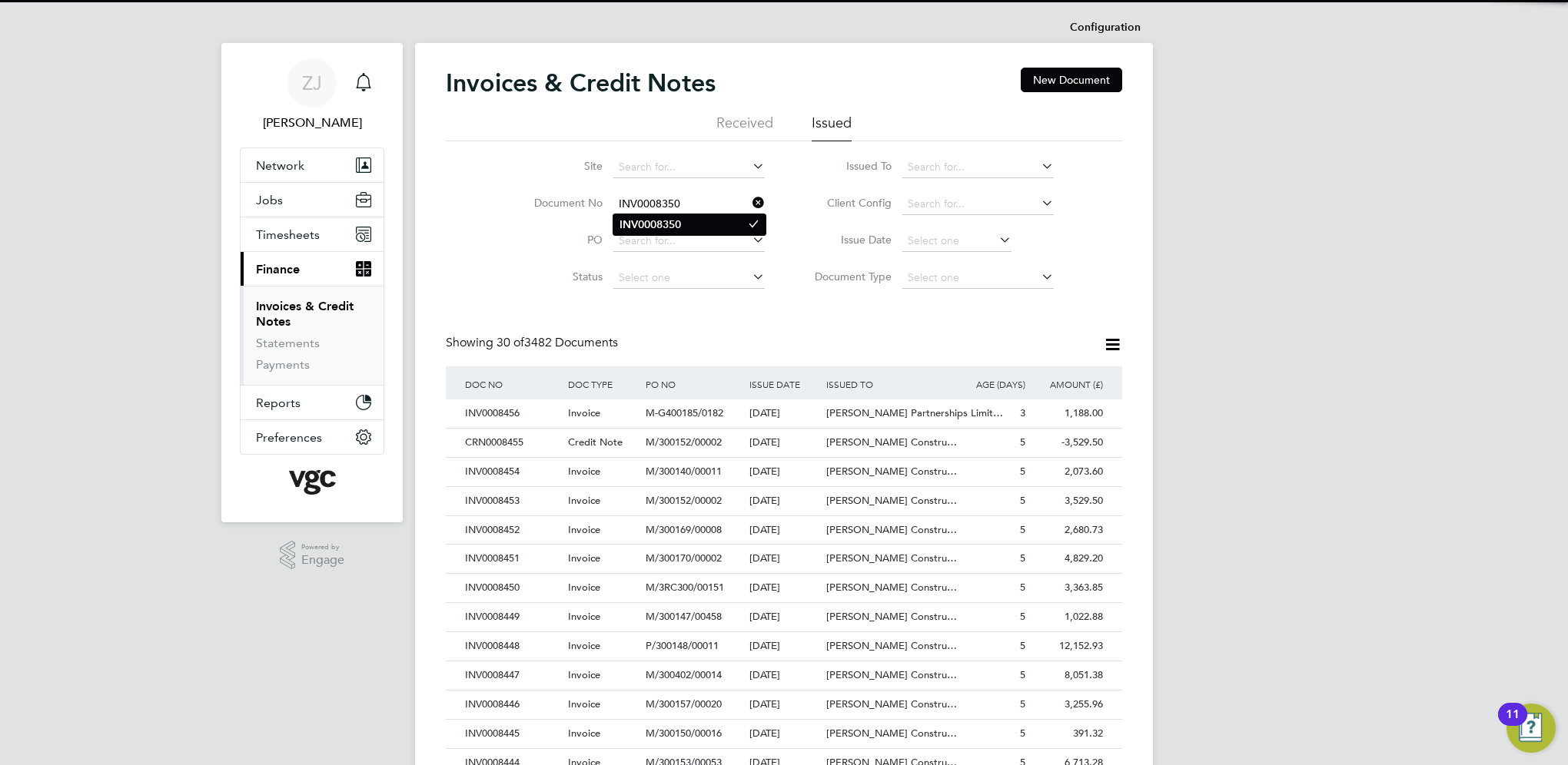
click at [654, 221] on b "INV0008350" at bounding box center [650, 225] width 61 height 13
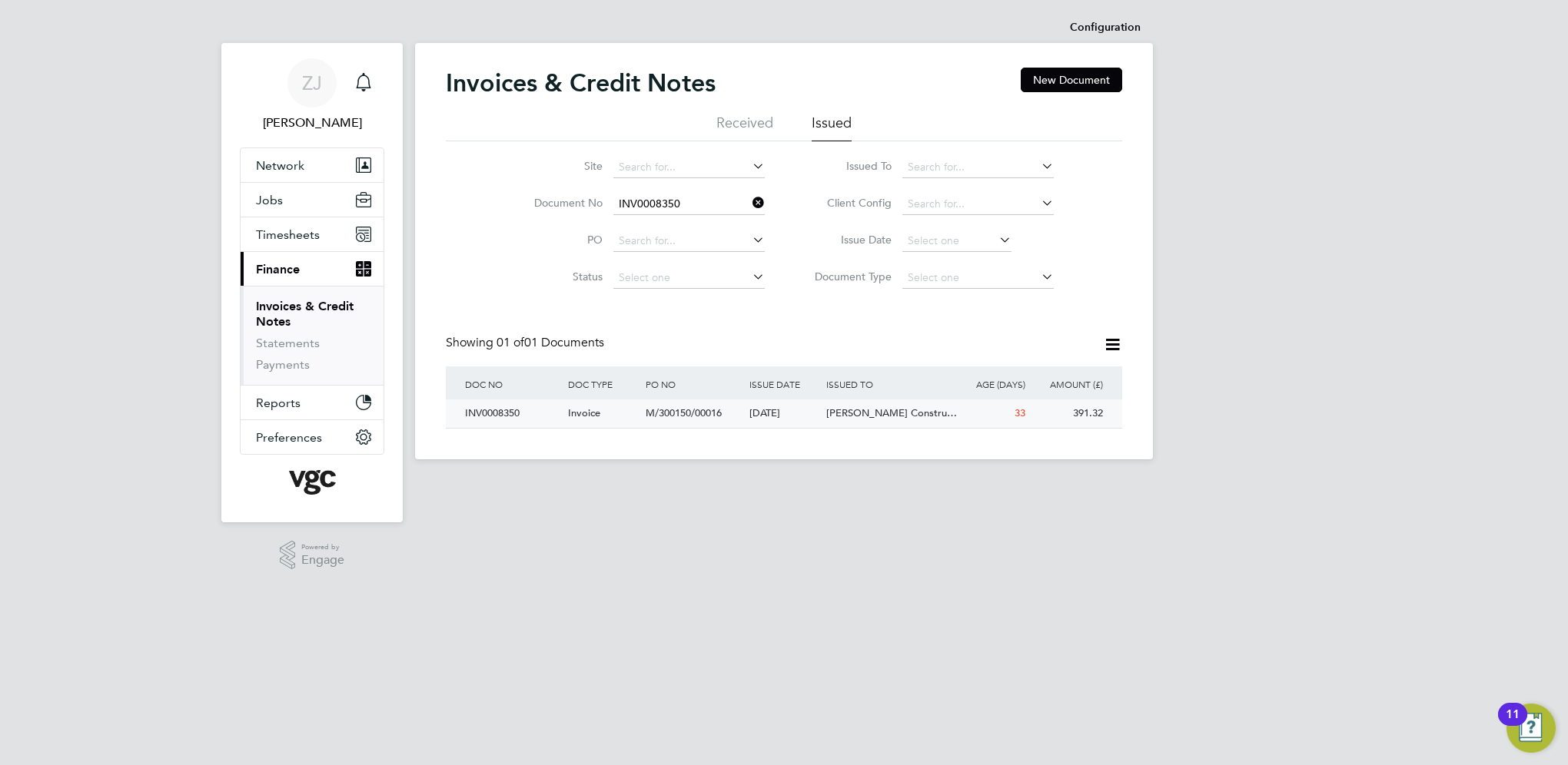
click at [482, 412] on div "INV0008350" at bounding box center [512, 414] width 103 height 28
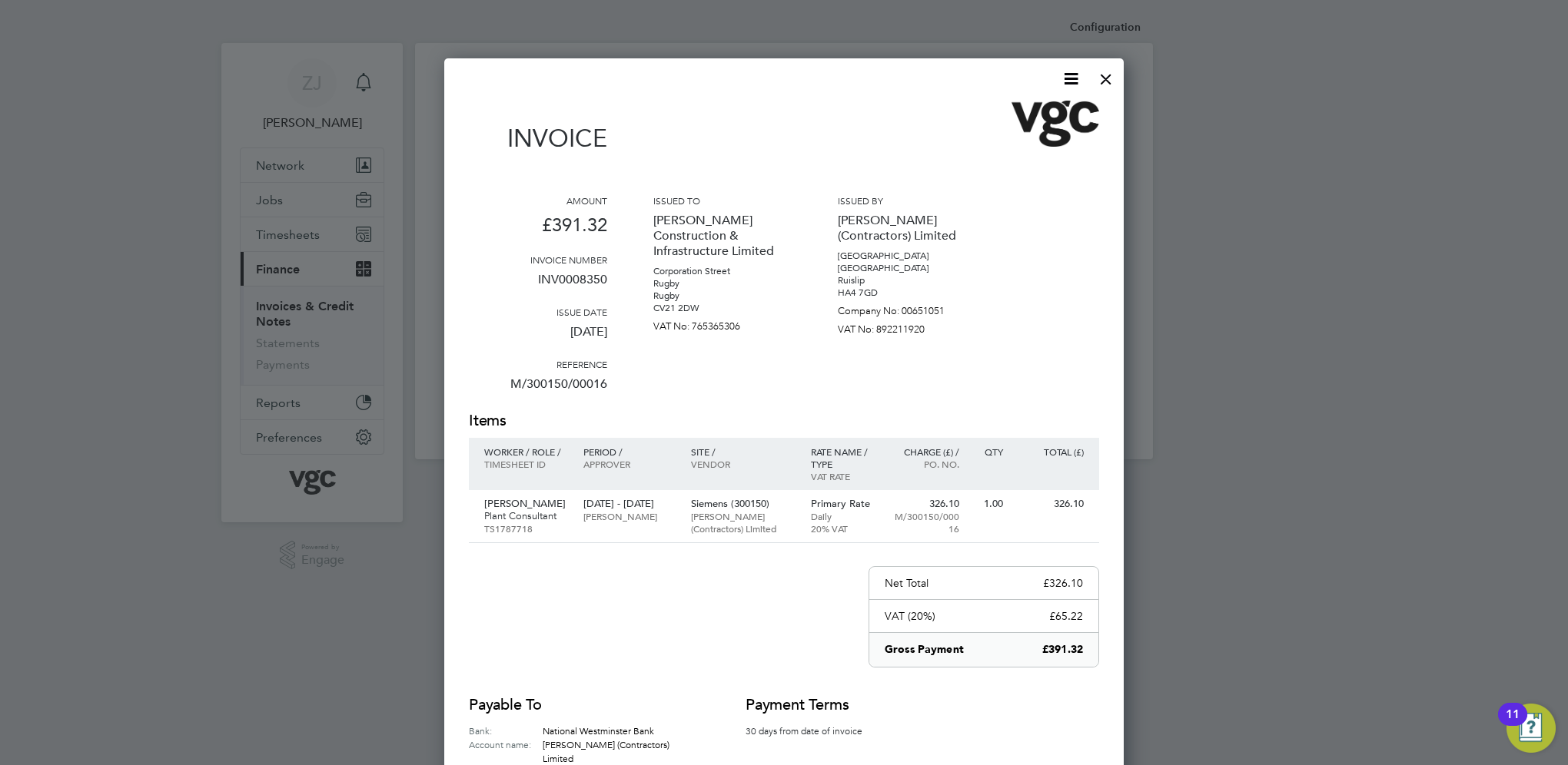
click at [1068, 75] on icon at bounding box center [1071, 79] width 19 height 19
click at [1015, 115] on li "Download Invoice" at bounding box center [1024, 115] width 106 height 21
click at [1107, 78] on div at bounding box center [1105, 75] width 27 height 27
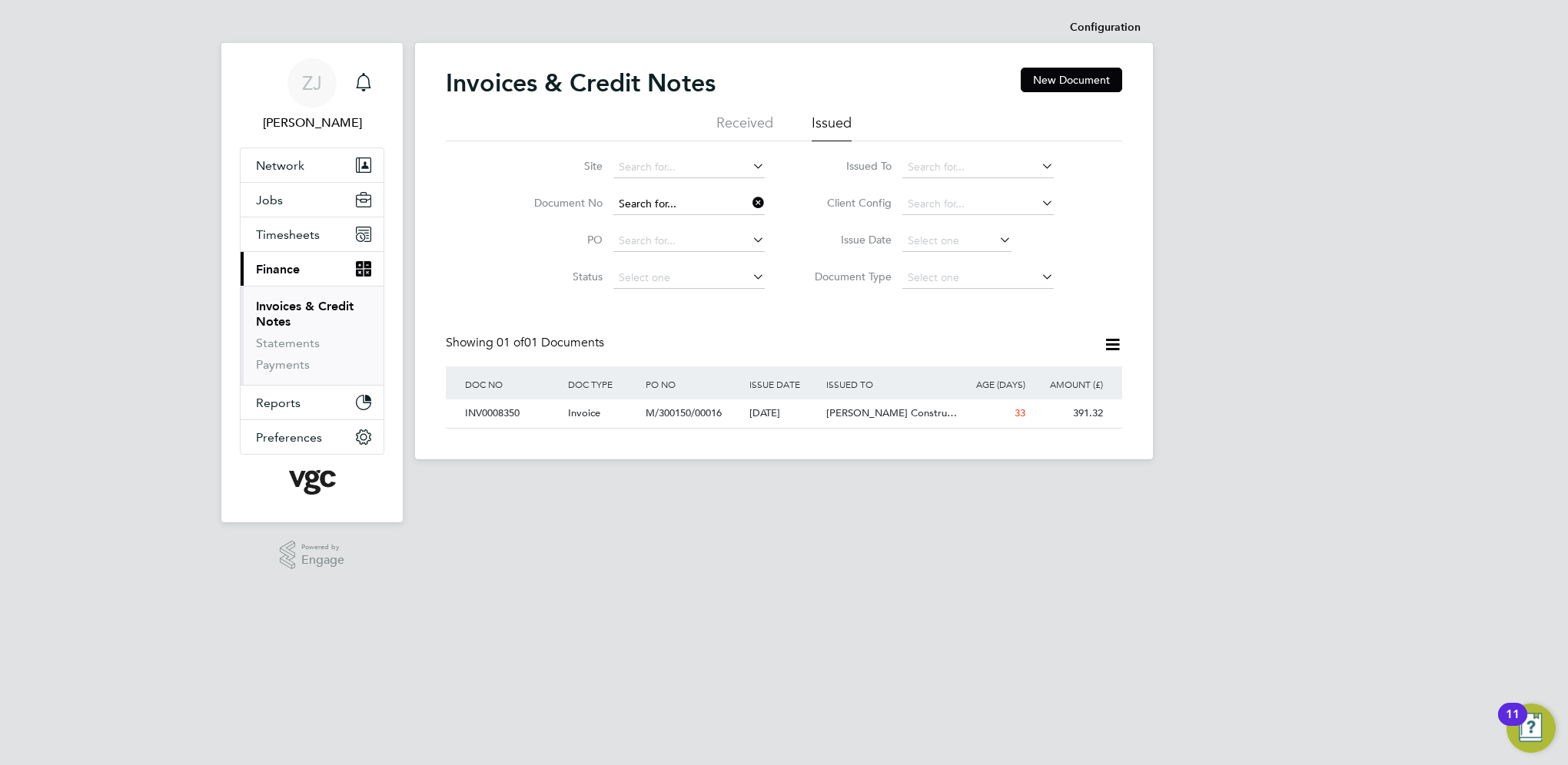
click at [693, 199] on input at bounding box center [689, 204] width 152 height 21
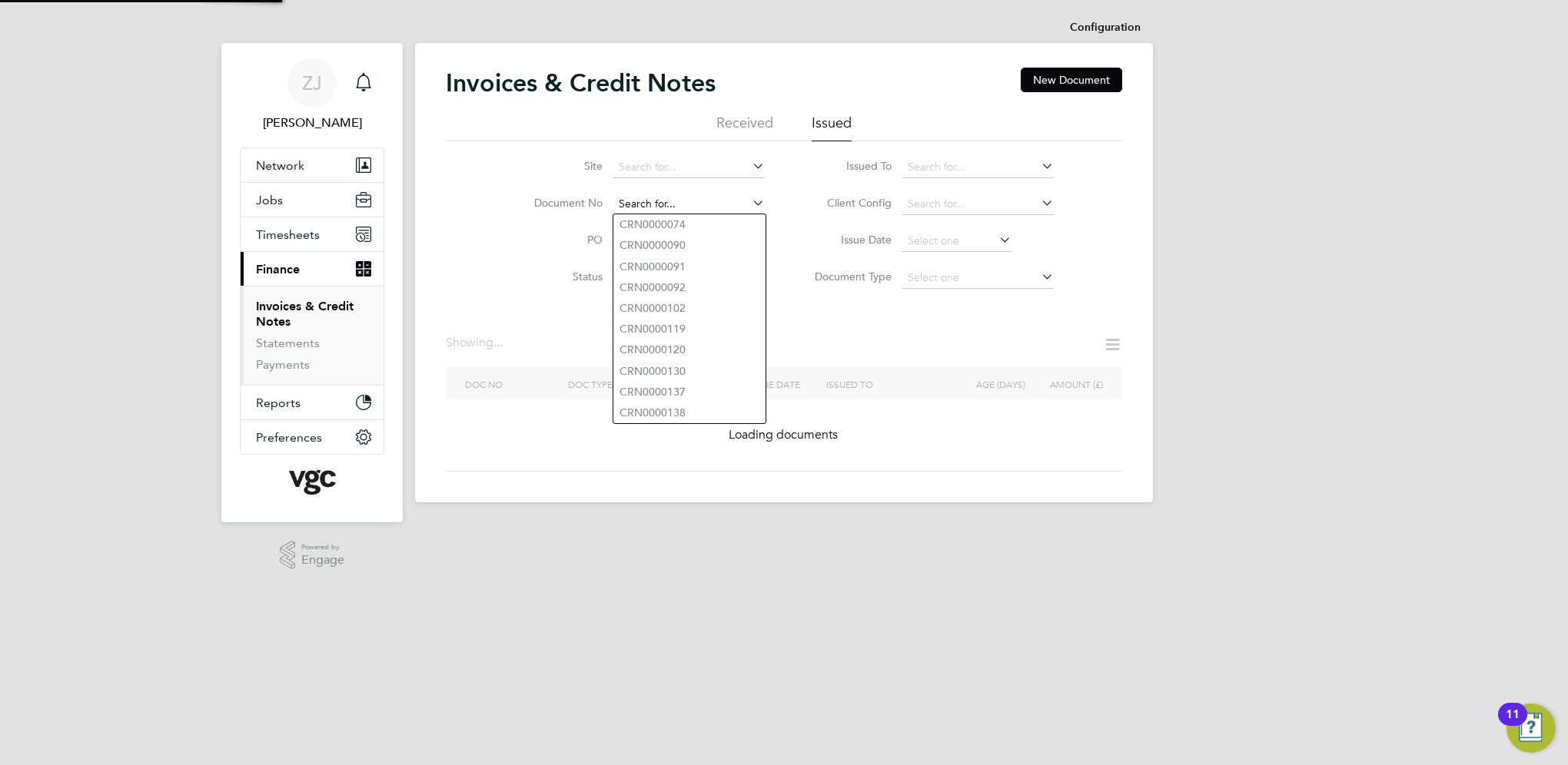
paste input "INV0008348"
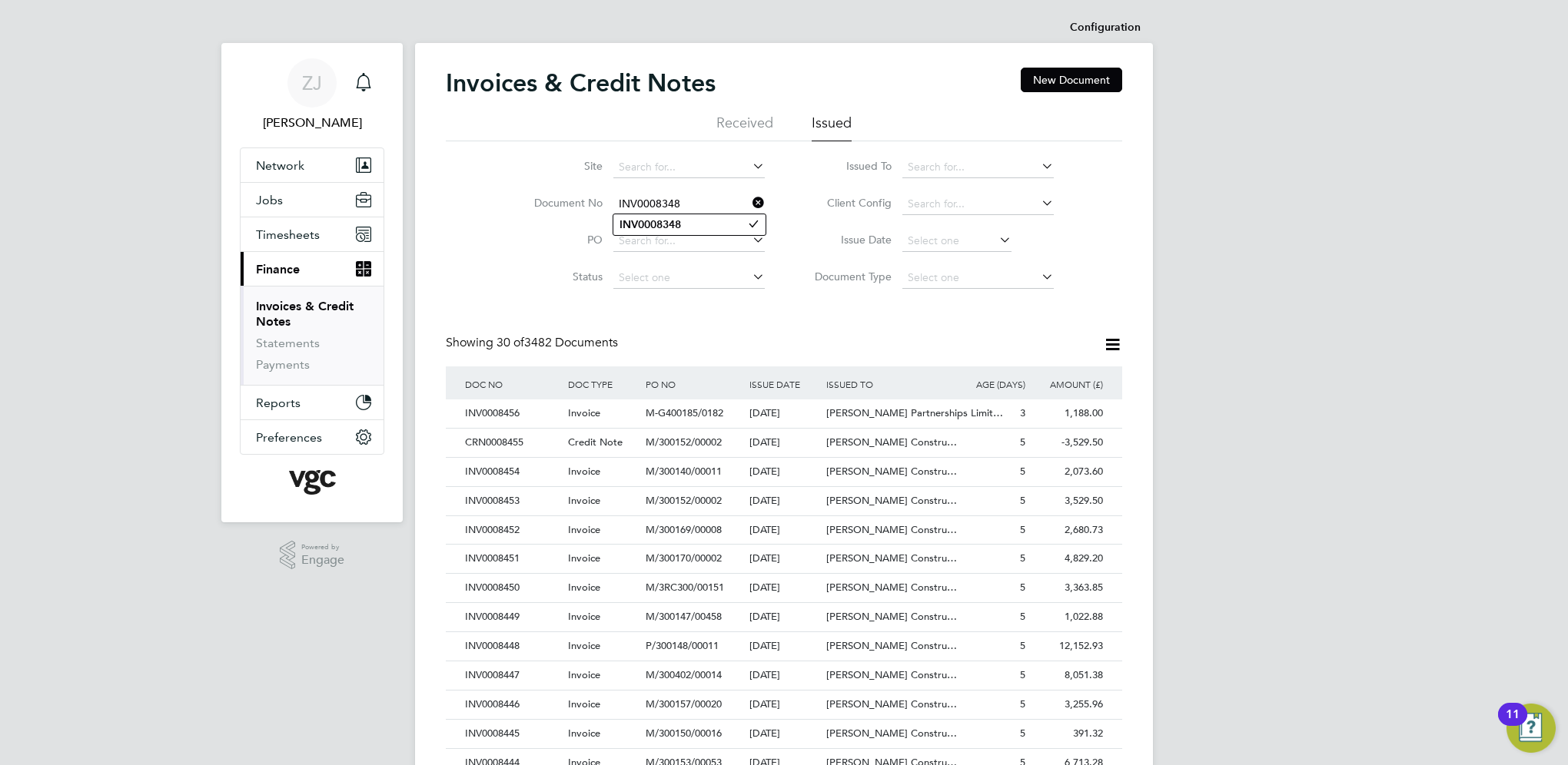
type input "INV0008348"
click at [646, 227] on b "INV0008348" at bounding box center [650, 225] width 61 height 13
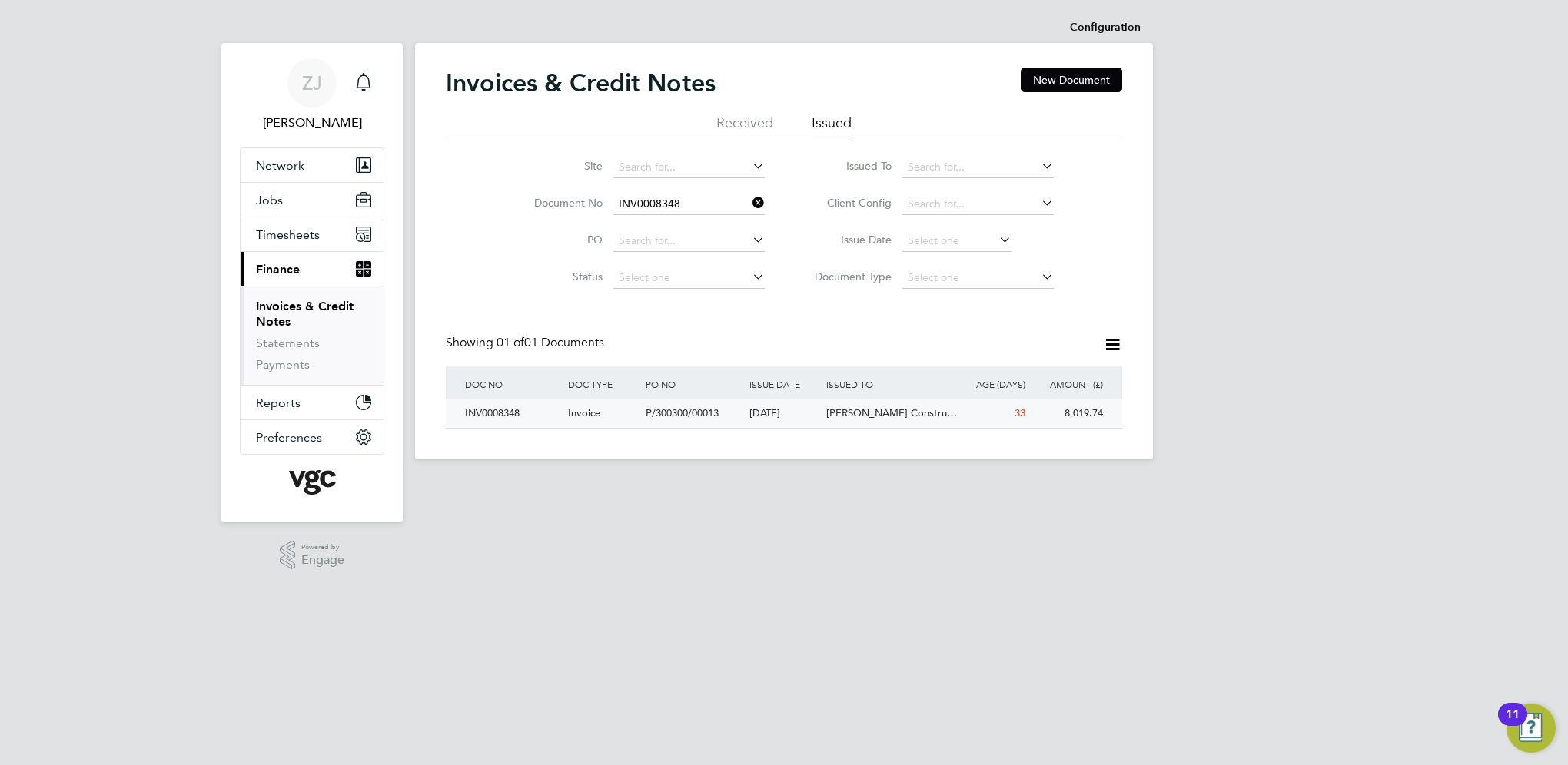
click at [489, 412] on div "INV0008348" at bounding box center [512, 414] width 103 height 28
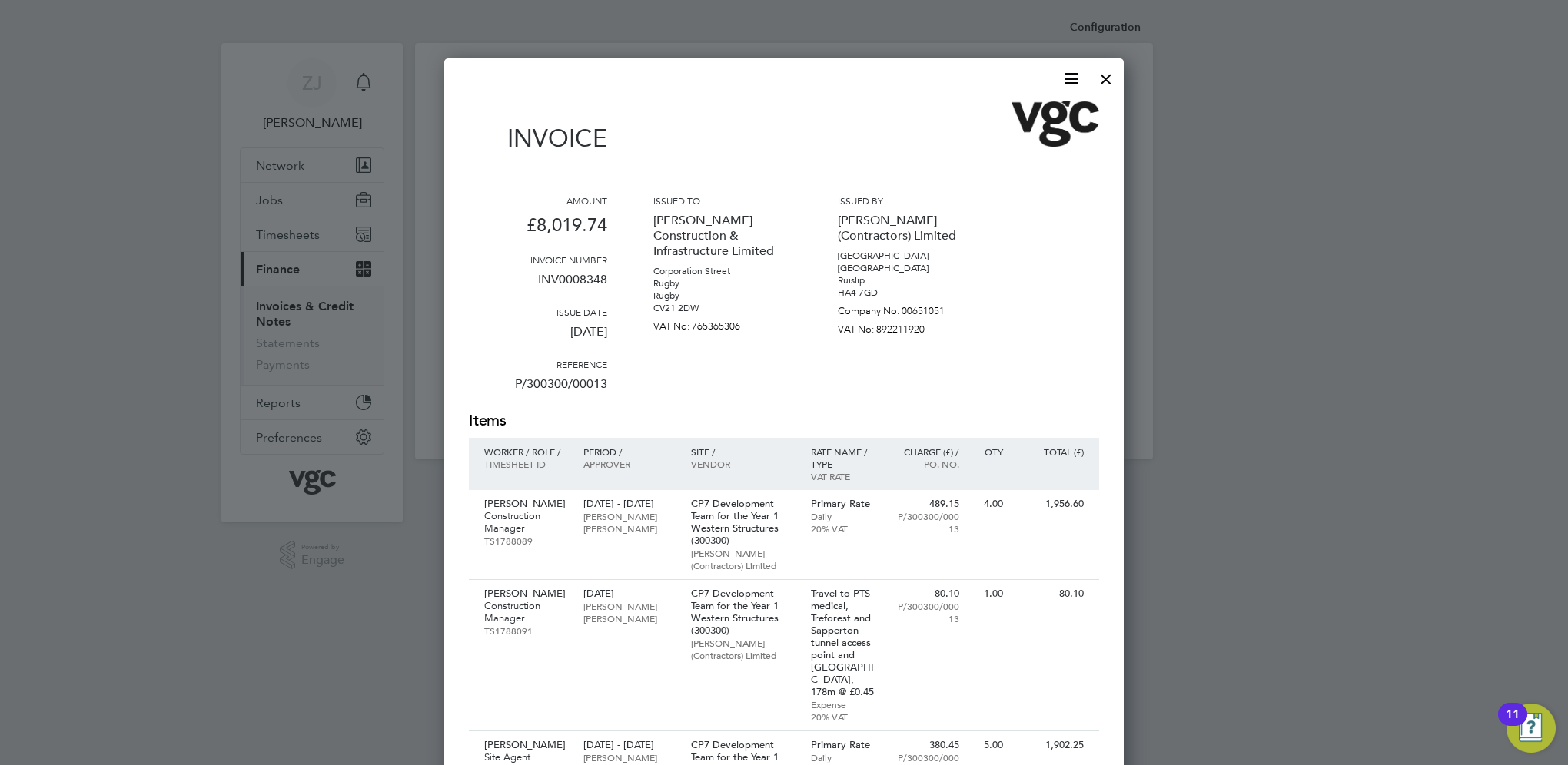
click at [1069, 80] on icon at bounding box center [1071, 79] width 19 height 19
click at [998, 113] on li "Download Invoice" at bounding box center [1024, 115] width 106 height 21
click at [1101, 78] on div at bounding box center [1105, 75] width 27 height 27
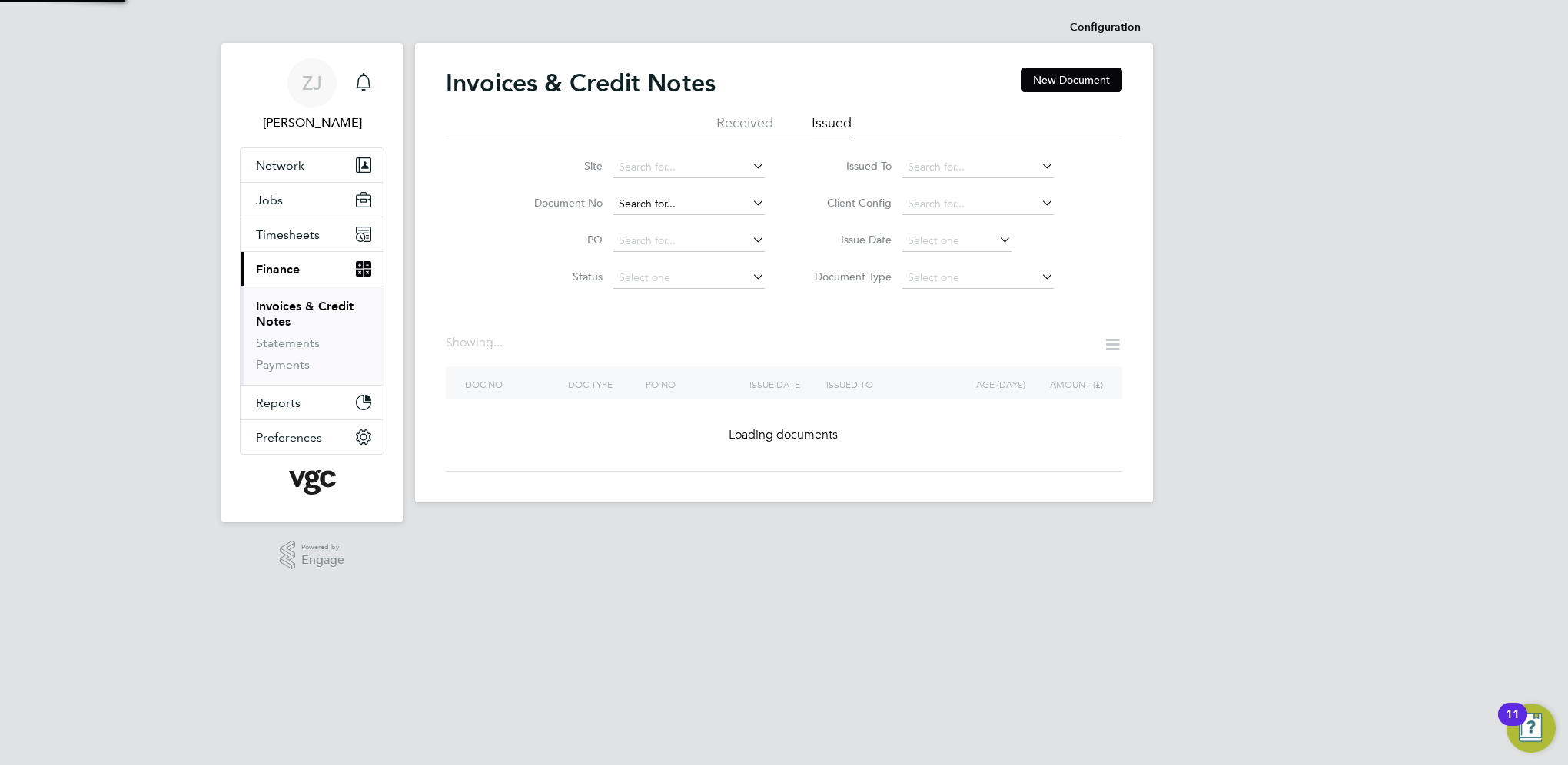
click at [680, 199] on input at bounding box center [689, 204] width 152 height 21
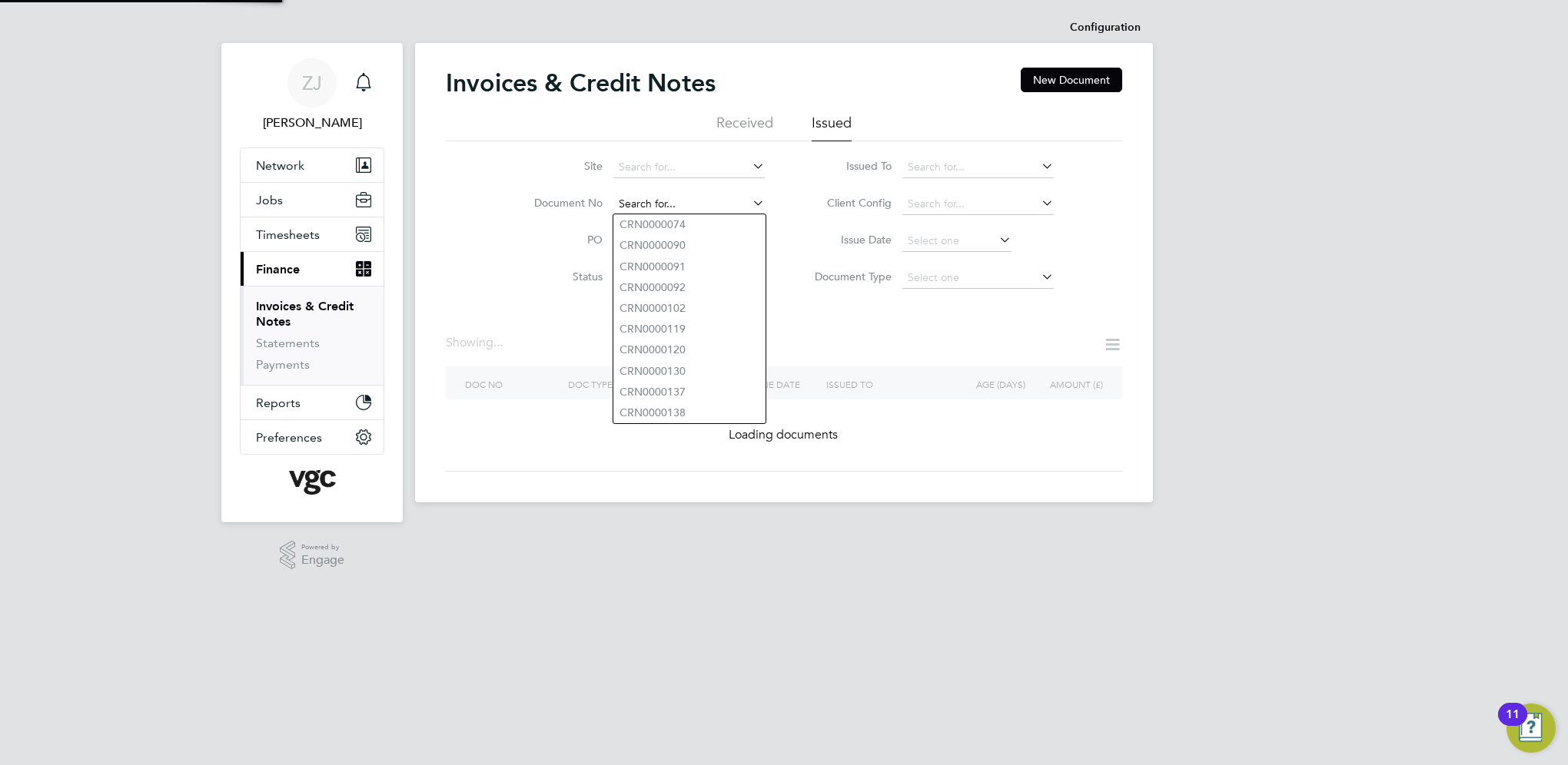
paste input "INV0008412"
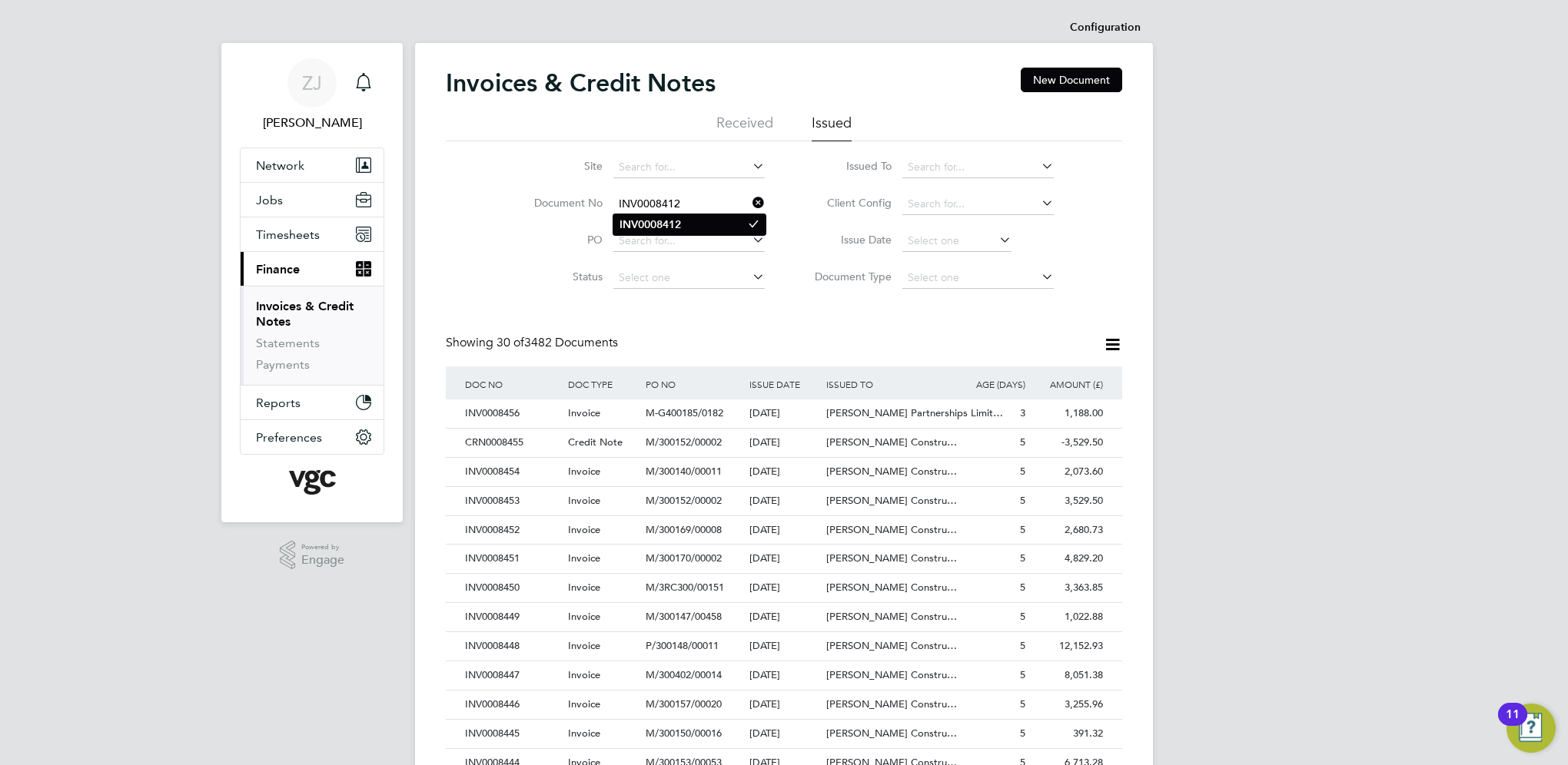
type input "INV0008412"
click at [657, 225] on b "INV0008412" at bounding box center [650, 225] width 61 height 13
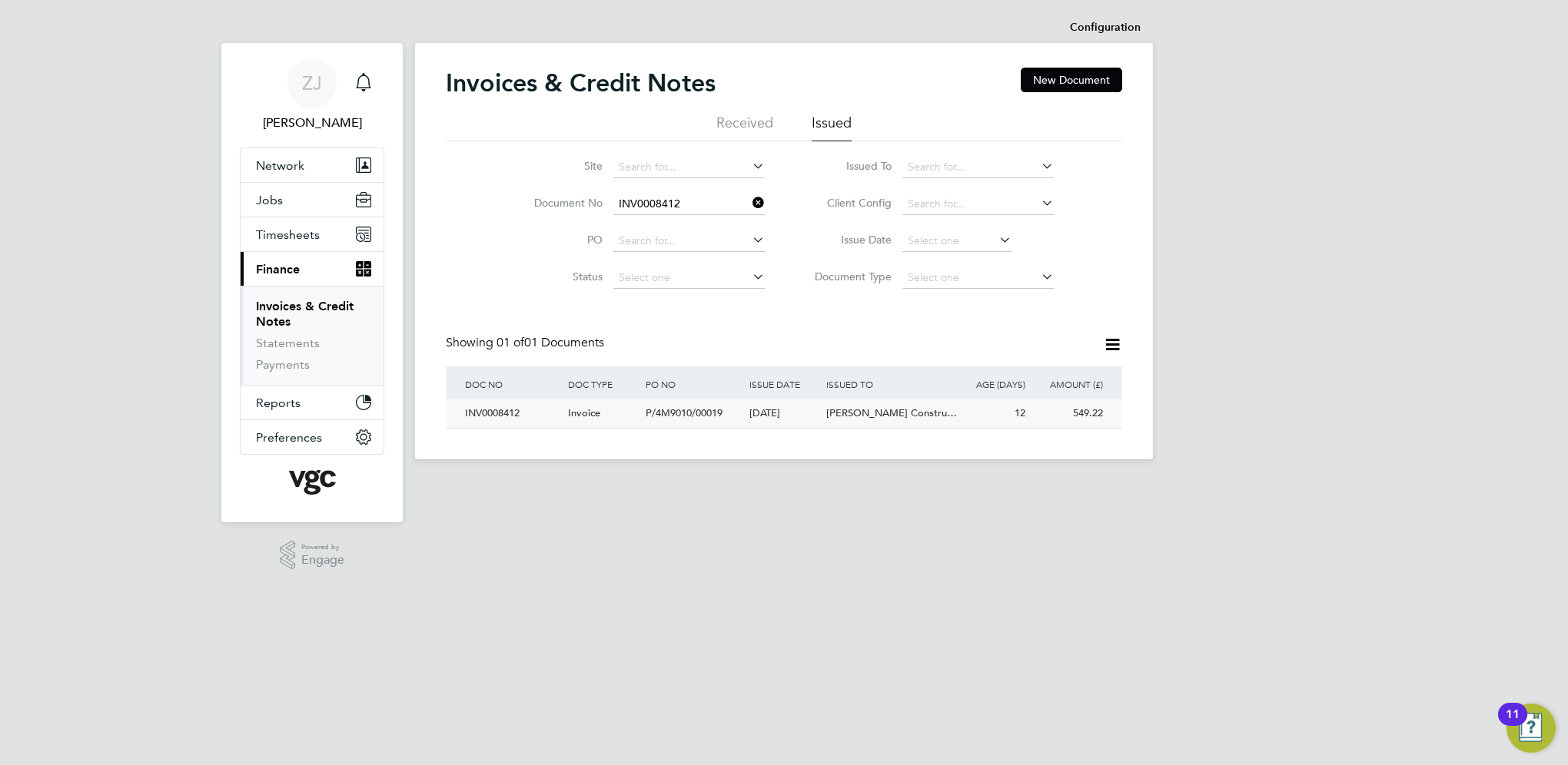
click at [486, 412] on div "INV0008412" at bounding box center [512, 414] width 103 height 28
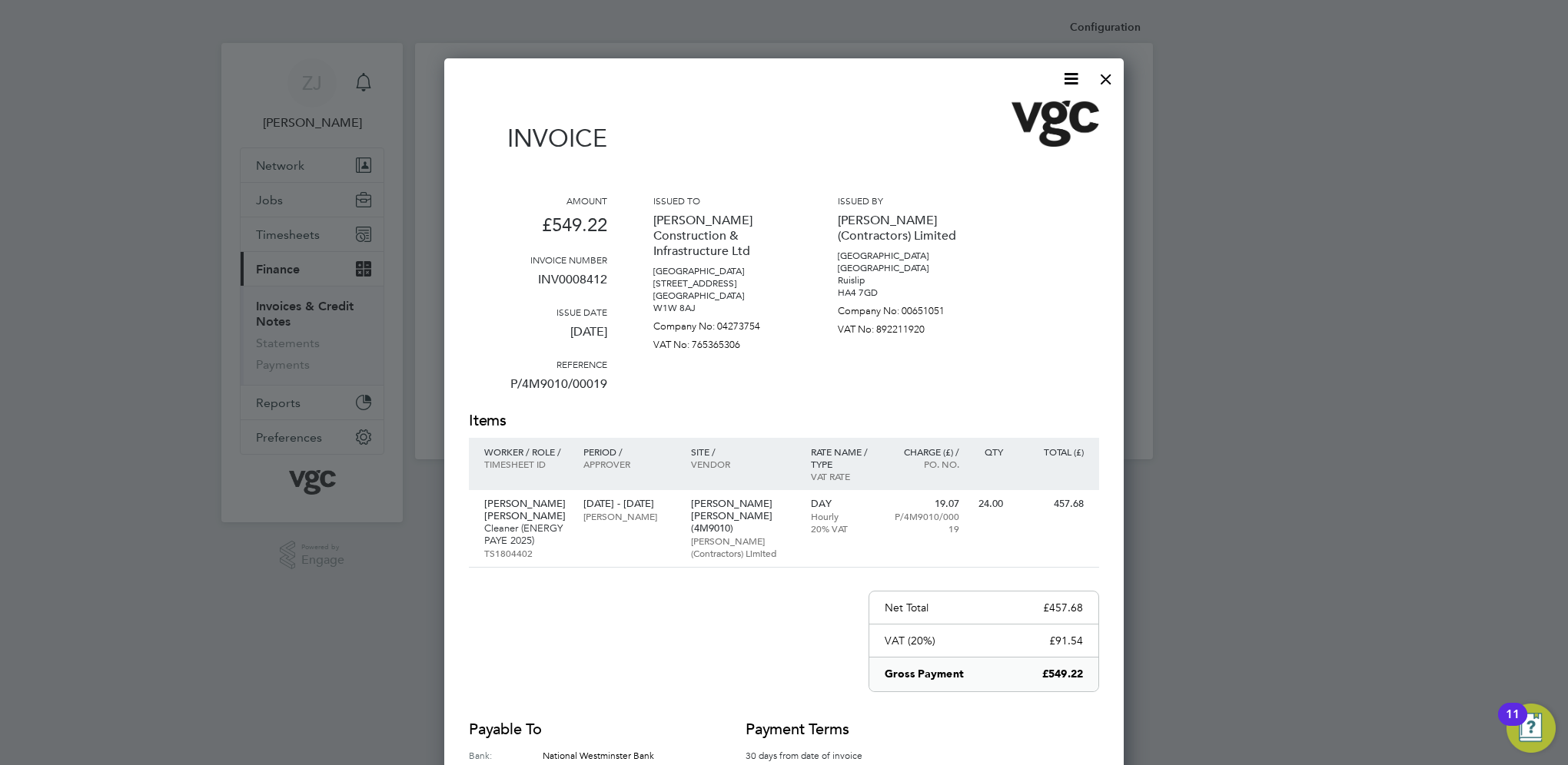
click at [1078, 74] on icon at bounding box center [1071, 79] width 19 height 19
click at [995, 115] on li "Download Invoice" at bounding box center [1024, 115] width 106 height 21
